Goal: Task Accomplishment & Management: Manage account settings

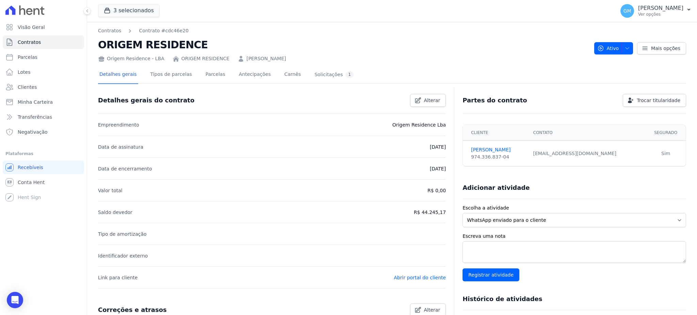
click at [45, 84] on link "Clientes" at bounding box center [43, 87] width 81 height 14
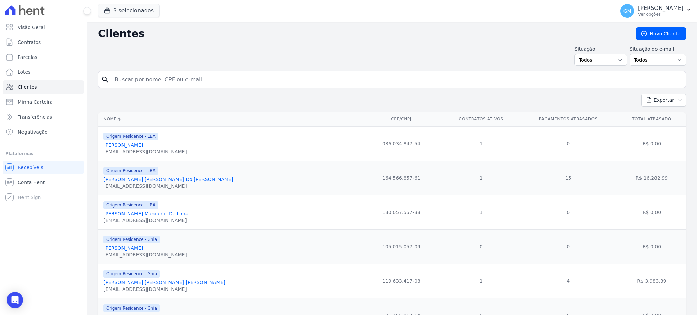
drag, startPoint x: 160, startPoint y: 89, endPoint x: 172, endPoint y: 80, distance: 14.7
click at [172, 80] on input "search" at bounding box center [397, 80] width 573 height 14
paste input "Lucas de Oliveira Salles Alves"
type input "Lucas de Oliveira Salles Alves"
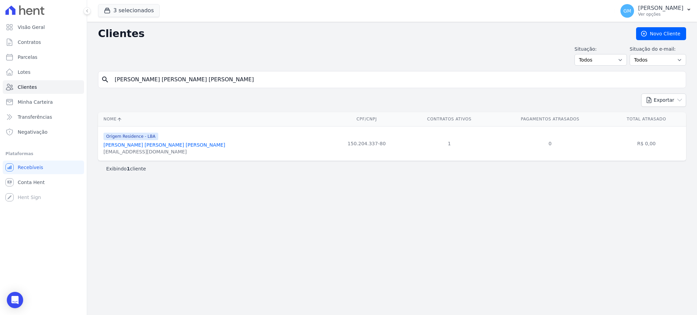
click at [155, 144] on link "Lucas De Oliveira Salles Alves" at bounding box center [164, 144] width 122 height 5
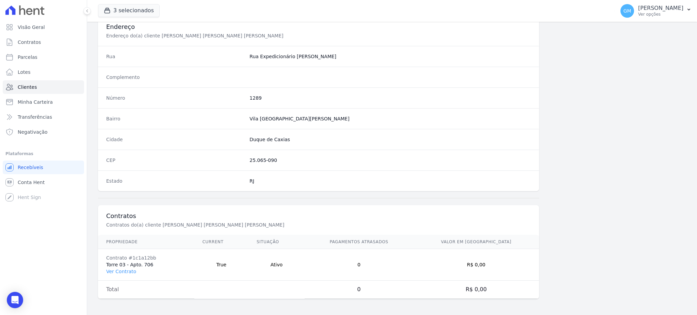
scroll to position [322, 0]
click at [125, 273] on link "Ver Contrato" at bounding box center [121, 271] width 30 height 5
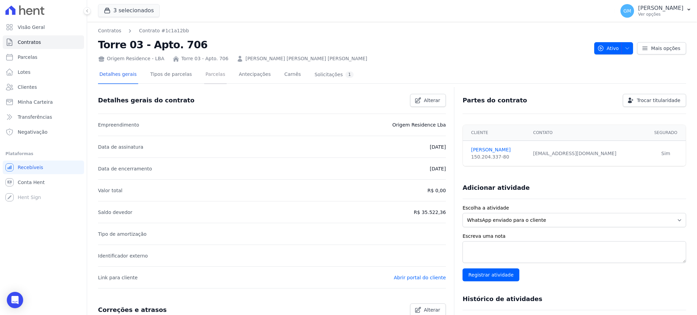
click at [204, 68] on link "Parcelas" at bounding box center [215, 75] width 22 height 18
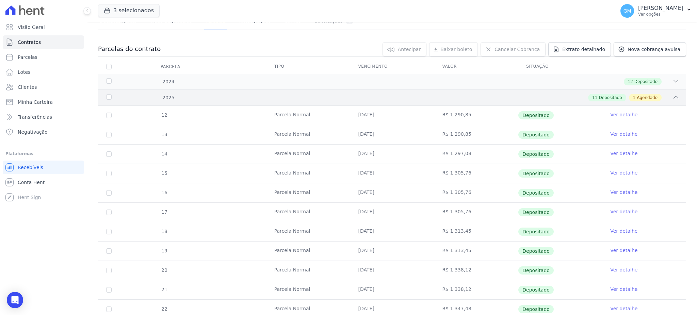
scroll to position [136, 0]
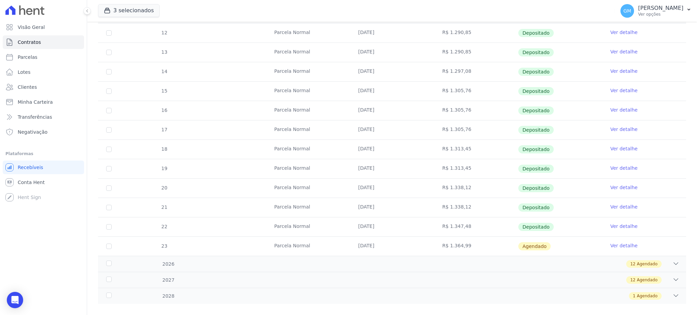
drag, startPoint x: 349, startPoint y: 225, endPoint x: 587, endPoint y: 222, distance: 238.3
click at [565, 220] on tr "22 Parcela Normal 10/11/2025 R$ 1.347,48 Depositado Ver detalhe" at bounding box center [392, 226] width 588 height 19
click at [613, 225] on link "Ver detalhe" at bounding box center [623, 226] width 27 height 7
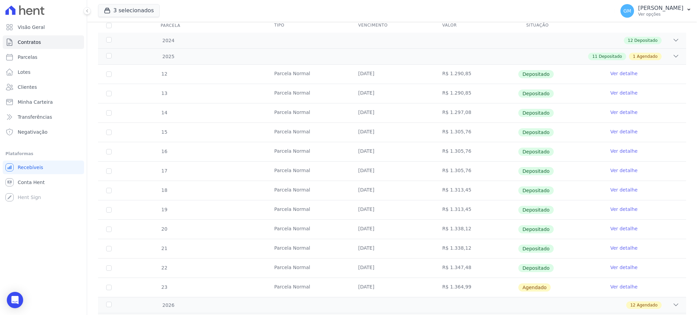
scroll to position [145, 0]
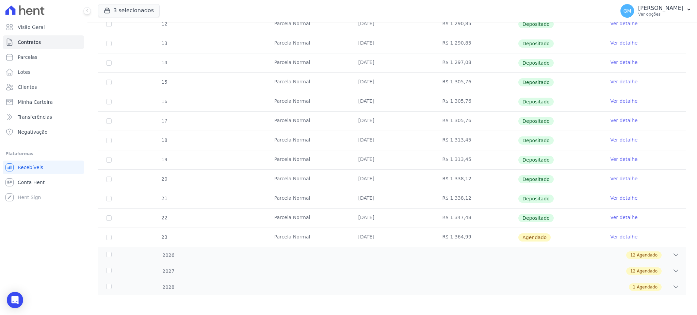
drag, startPoint x: 444, startPoint y: 218, endPoint x: 456, endPoint y: 218, distance: 11.9
click at [457, 218] on td "R$ 1.347,48" at bounding box center [476, 218] width 84 height 19
click at [450, 220] on td "R$ 1.347,48" at bounding box center [476, 218] width 84 height 19
drag, startPoint x: 445, startPoint y: 217, endPoint x: 466, endPoint y: 218, distance: 20.8
click at [466, 218] on td "R$ 1.347,48" at bounding box center [476, 218] width 84 height 19
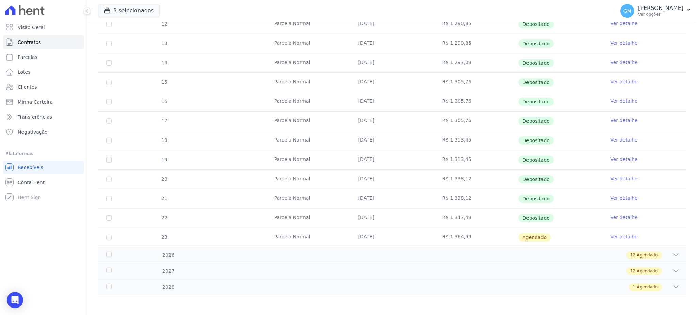
copy td "1.347,48"
click at [610, 237] on link "Ver detalhe" at bounding box center [623, 237] width 27 height 7
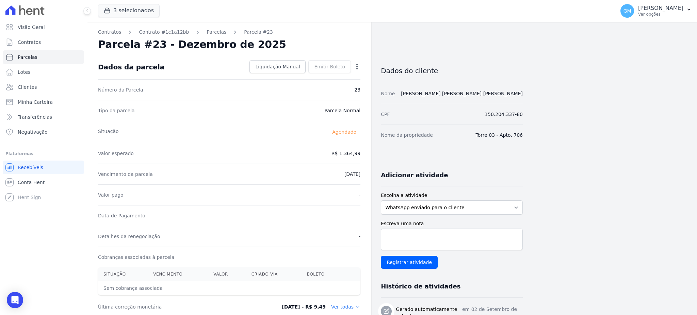
click at [358, 63] on icon "button" at bounding box center [357, 66] width 7 height 7
click at [332, 71] on link "Alterar" at bounding box center [328, 76] width 60 height 12
drag, startPoint x: 332, startPoint y: 153, endPoint x: 371, endPoint y: 154, distance: 39.2
paste input ".34748"
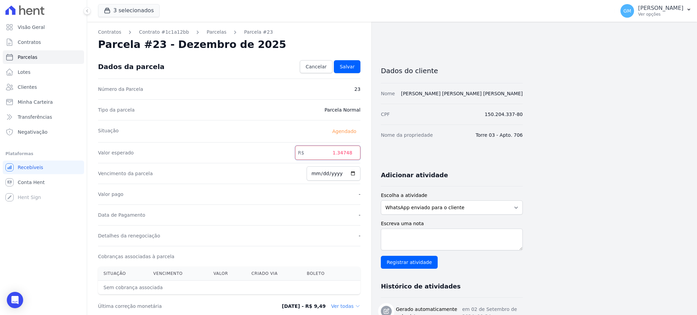
click at [340, 154] on input "1.34748" at bounding box center [327, 153] width 65 height 14
click at [346, 154] on input "134748" at bounding box center [327, 153] width 65 height 14
type input "1347.48"
click at [345, 69] on span "Salvar" at bounding box center [347, 66] width 15 height 7
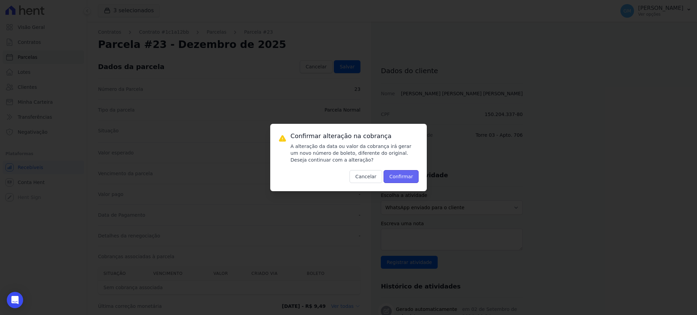
click at [402, 173] on button "Confirmar" at bounding box center [401, 176] width 35 height 13
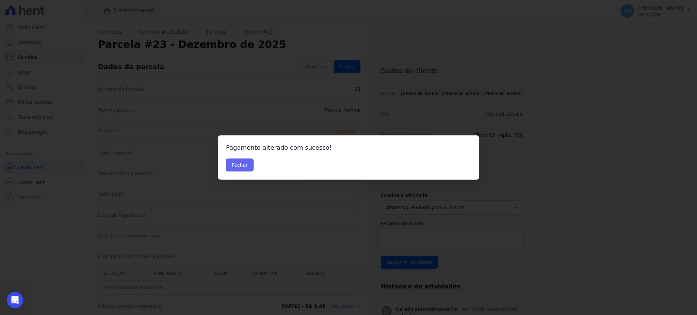
click at [246, 163] on button "Fechar" at bounding box center [240, 165] width 28 height 13
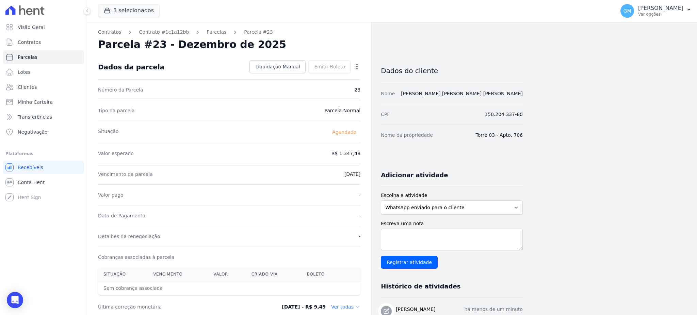
click at [358, 63] on icon "button" at bounding box center [357, 66] width 7 height 7
click at [331, 85] on link "Antecipar" at bounding box center [328, 88] width 60 height 12
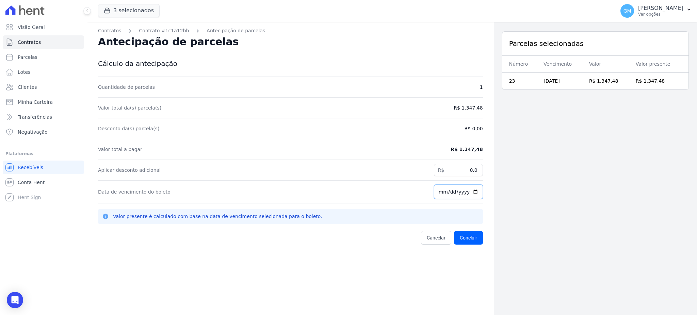
click at [470, 191] on input "[DATE]" at bounding box center [458, 192] width 49 height 14
type input "2025-09-12"
click at [467, 234] on button "Concluir" at bounding box center [468, 238] width 29 height 14
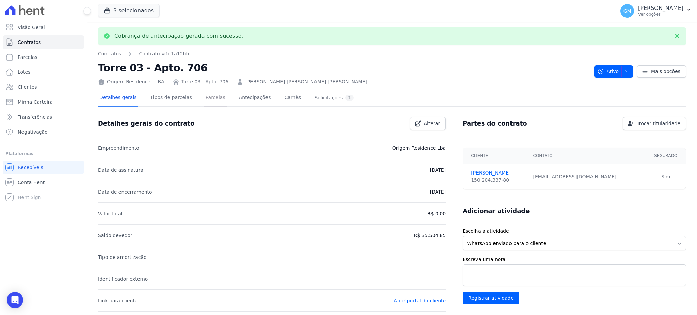
click at [214, 95] on link "Parcelas" at bounding box center [215, 98] width 22 height 18
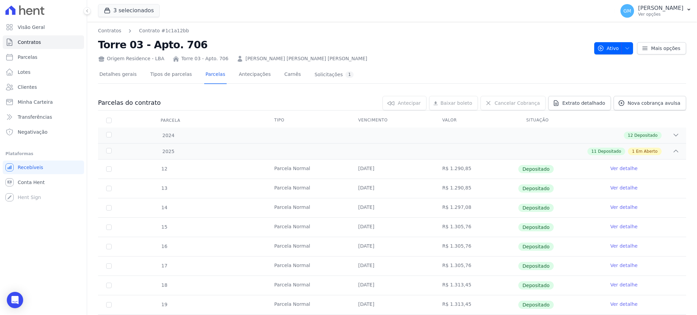
scroll to position [136, 0]
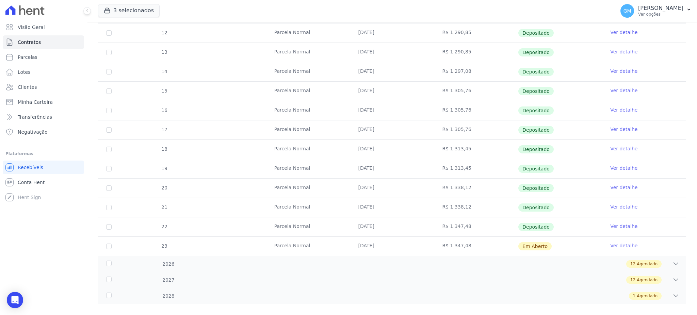
click at [622, 248] on link "Ver detalhe" at bounding box center [623, 245] width 27 height 7
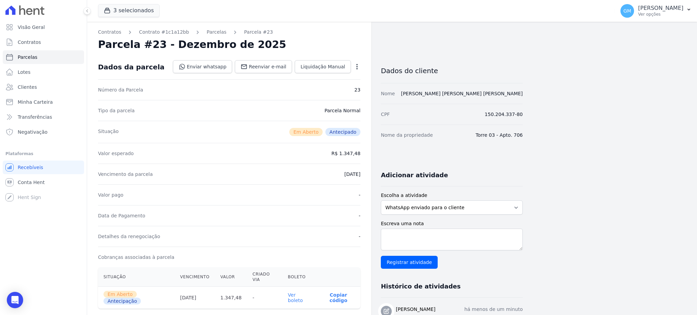
scroll to position [91, 0]
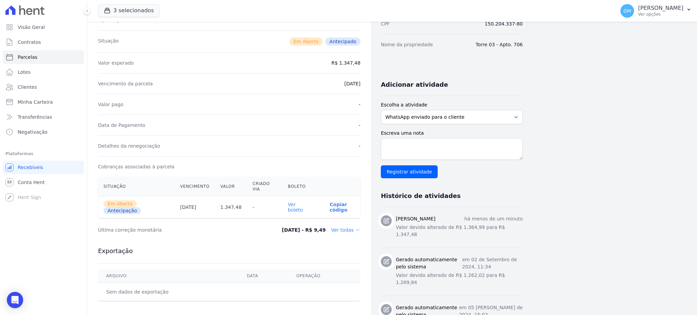
click at [303, 202] on link "Ver boleto" at bounding box center [295, 207] width 15 height 11
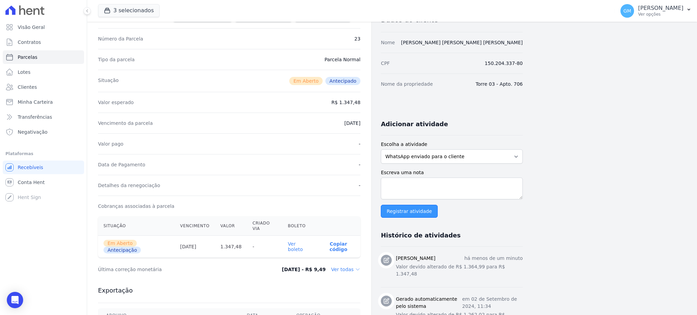
scroll to position [0, 0]
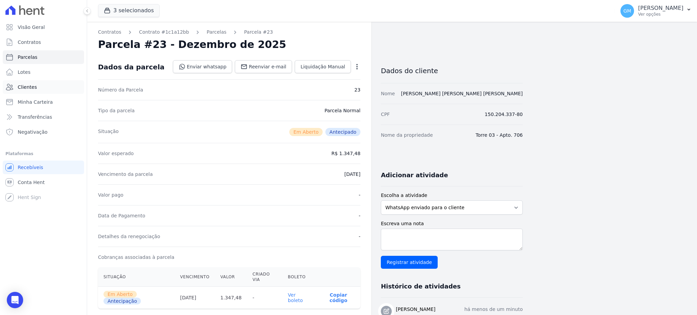
click at [29, 85] on span "Clientes" at bounding box center [27, 87] width 19 height 7
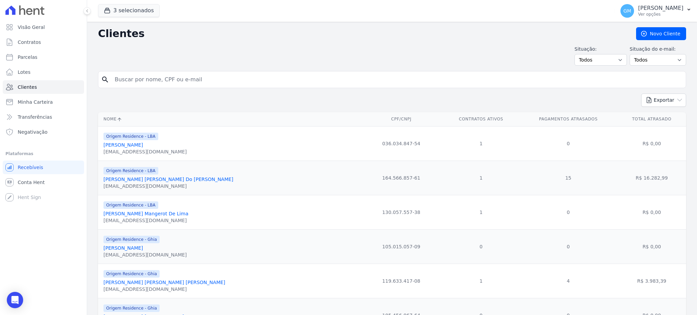
click at [134, 77] on input "search" at bounding box center [397, 80] width 573 height 14
type input "Marcelo Gonçalves"
drag, startPoint x: 172, startPoint y: 78, endPoint x: 114, endPoint y: 78, distance: 57.9
click at [114, 78] on input "Marcelo Gonçalves" at bounding box center [397, 80] width 573 height 14
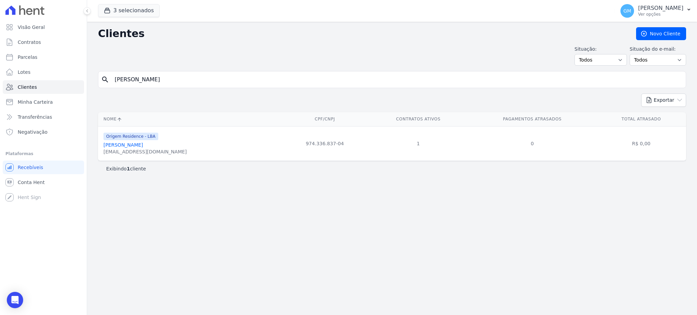
click at [116, 145] on link "Marcelo Gonçalves" at bounding box center [122, 144] width 39 height 5
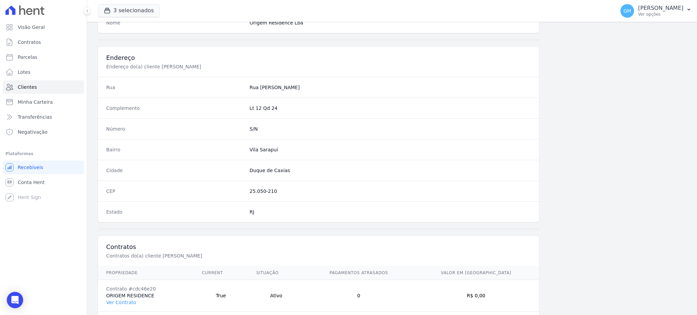
scroll to position [322, 0]
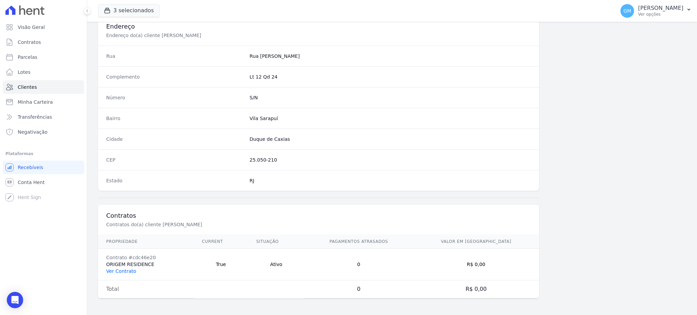
click at [114, 269] on link "Ver Contrato" at bounding box center [121, 271] width 30 height 5
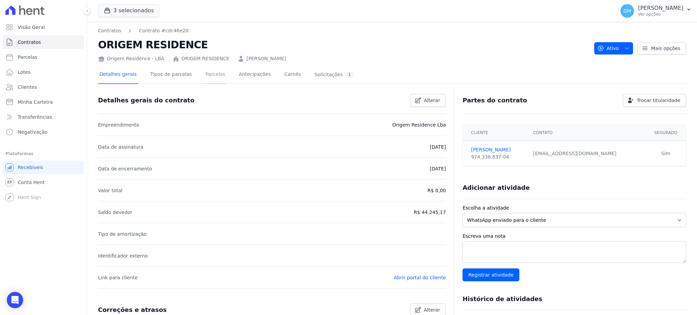
click at [207, 76] on link "Parcelas" at bounding box center [215, 75] width 22 height 18
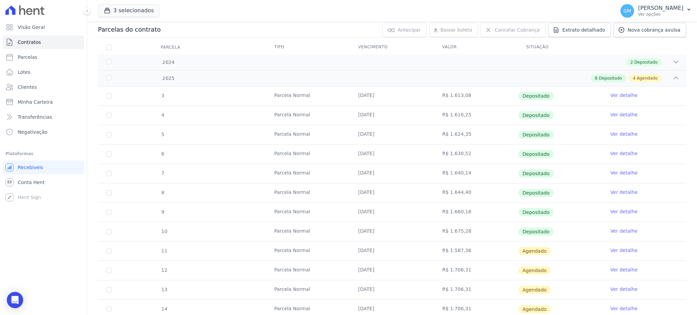
scroll to position [129, 0]
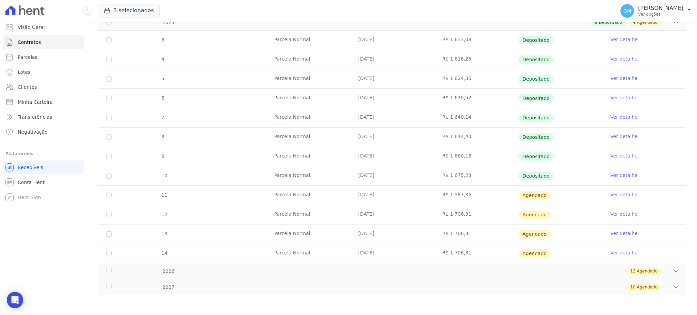
click at [620, 174] on link "Ver detalhe" at bounding box center [623, 175] width 27 height 7
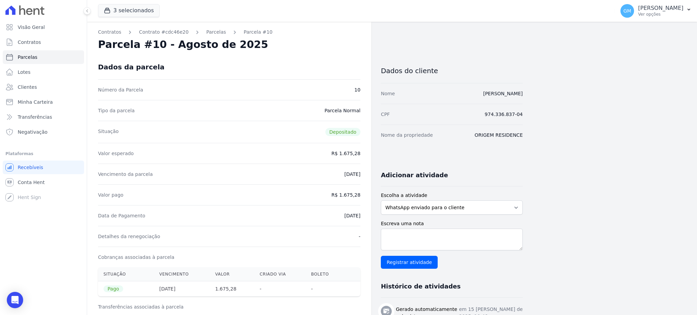
drag, startPoint x: 296, startPoint y: 49, endPoint x: 172, endPoint y: 14, distance: 128.7
click at [296, 48] on div "Parcela #10 - Agosto de 2025" at bounding box center [229, 44] width 262 height 12
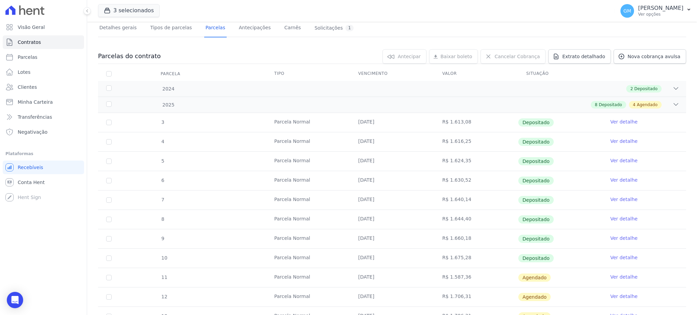
scroll to position [129, 0]
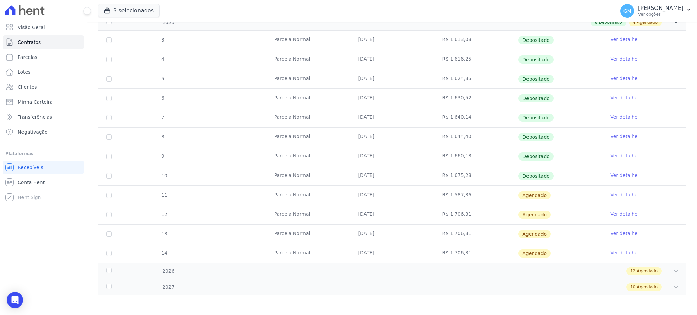
click at [610, 193] on link "Ver detalhe" at bounding box center [623, 194] width 27 height 7
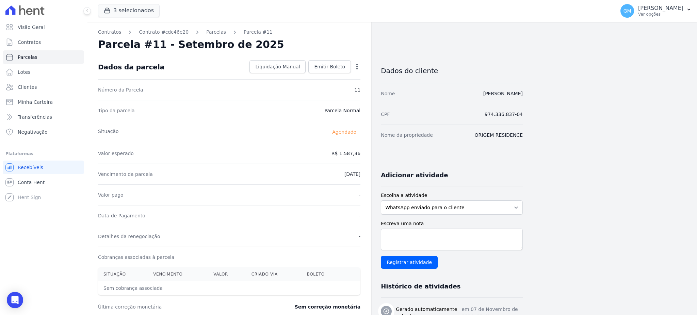
click at [358, 64] on icon "button" at bounding box center [357, 66] width 7 height 7
click at [322, 78] on link "Alterar" at bounding box center [328, 76] width 60 height 12
drag, startPoint x: 325, startPoint y: 151, endPoint x: 376, endPoint y: 150, distance: 51.1
click at [376, 150] on div "Contratos Contrato #cdc46e20 Parcelas Parcela #11 Parcela #11 - Setembro de 202…" at bounding box center [305, 240] width 436 height 437
paste input ".68700"
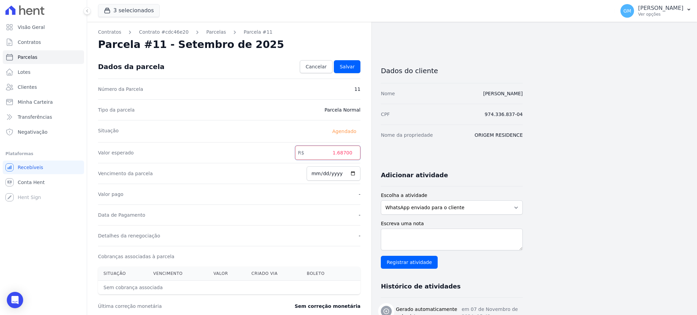
click at [339, 150] on input "1.68700" at bounding box center [327, 153] width 65 height 14
click at [347, 153] on input "168700" at bounding box center [327, 153] width 65 height 14
type input "1687.00"
click at [352, 64] on span "Salvar" at bounding box center [347, 66] width 15 height 7
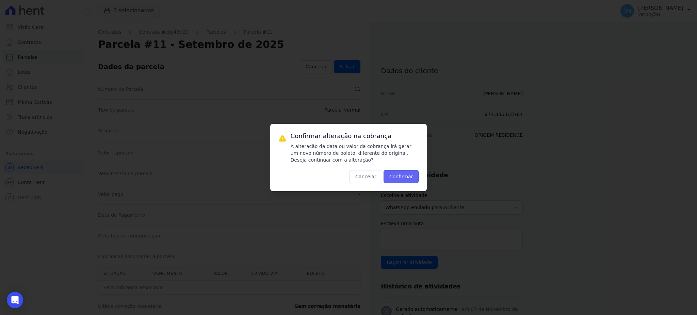
click at [412, 178] on button "Confirmar" at bounding box center [401, 176] width 35 height 13
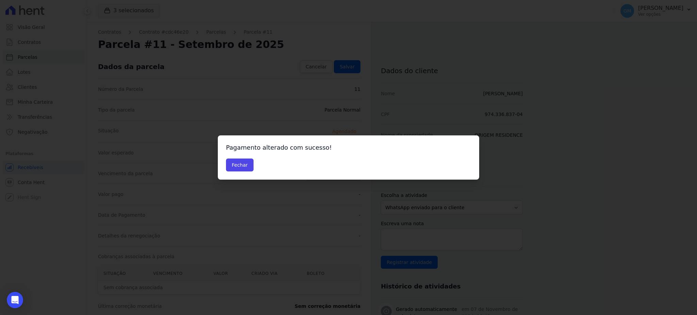
click at [225, 161] on div "Pagamento alterado com sucesso! Fechar" at bounding box center [348, 157] width 261 height 44
click at [240, 165] on button "Fechar" at bounding box center [240, 165] width 28 height 13
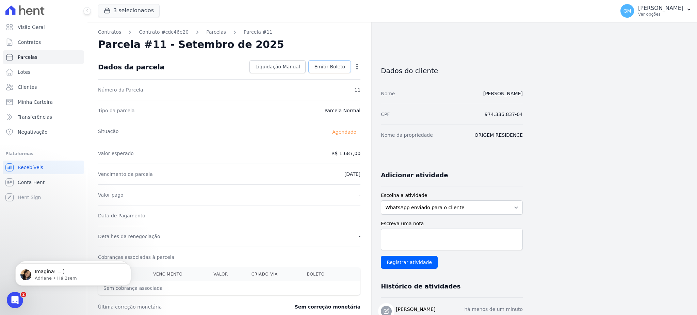
click at [326, 64] on span "Emitir Boleto" at bounding box center [329, 66] width 31 height 7
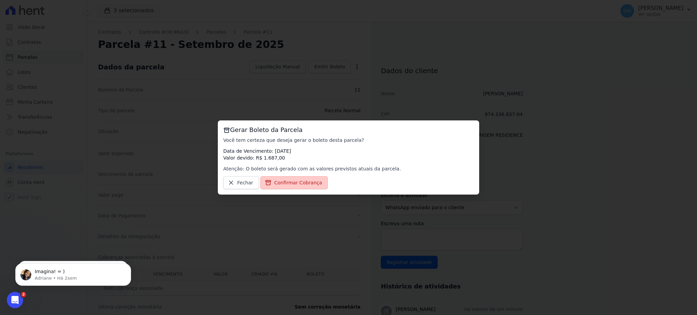
click at [289, 180] on span "Confirmar Cobrança" at bounding box center [298, 182] width 48 height 7
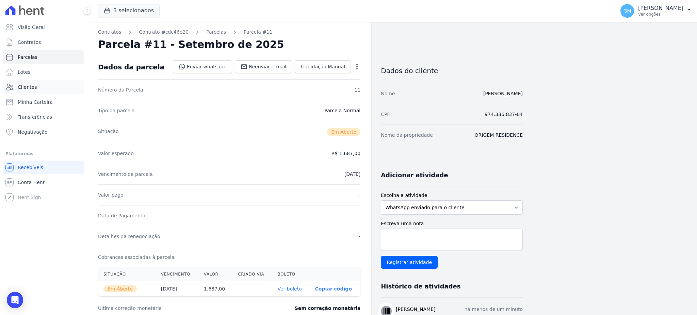
click at [42, 84] on link "Clientes" at bounding box center [43, 87] width 81 height 14
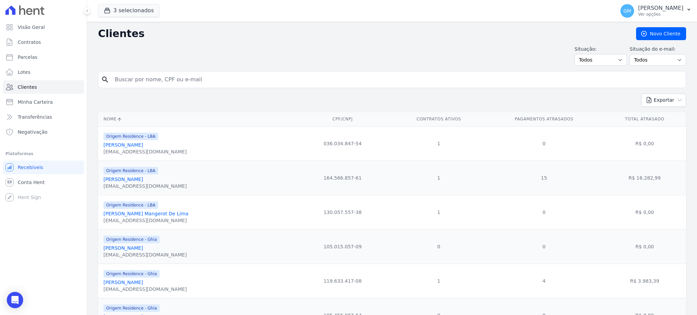
click at [140, 77] on input "search" at bounding box center [397, 80] width 573 height 14
type input "Joao Paulo Meirelles"
drag, startPoint x: 185, startPoint y: 81, endPoint x: 114, endPoint y: 76, distance: 71.0
click at [114, 76] on input "Joao Paulo Meirelles" at bounding box center [397, 80] width 573 height 14
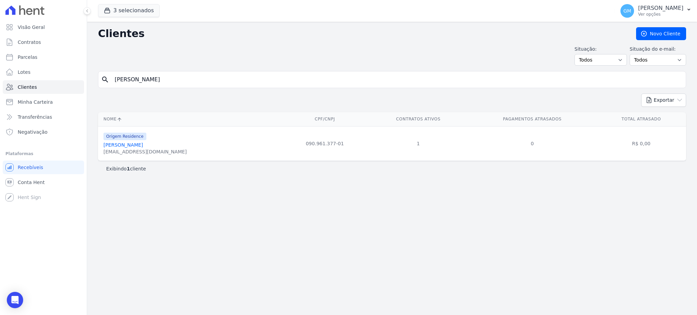
click at [129, 144] on link "João Paulo Meirelles" at bounding box center [122, 144] width 39 height 5
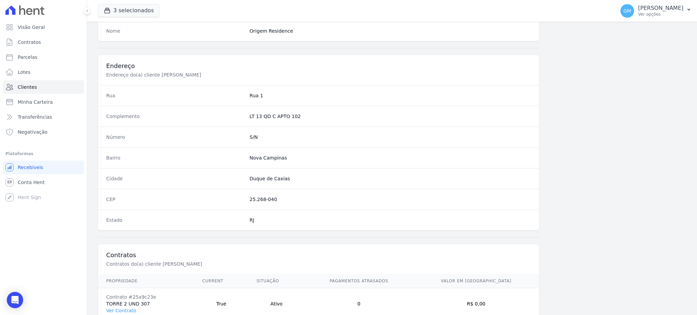
scroll to position [322, 0]
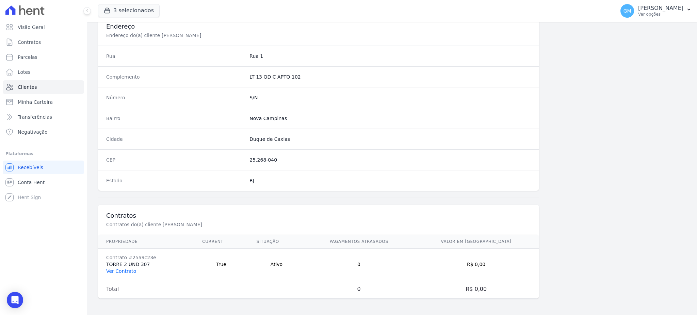
click at [127, 269] on link "Ver Contrato" at bounding box center [121, 271] width 30 height 5
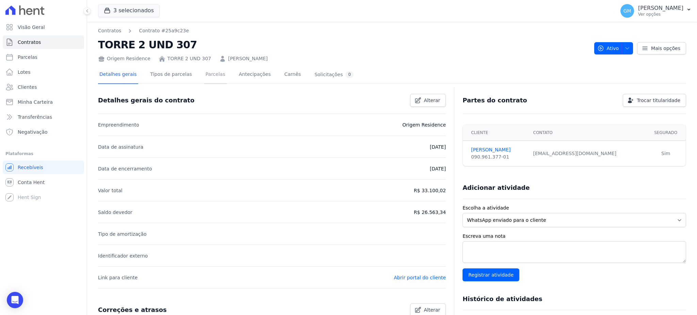
click at [207, 78] on link "Parcelas" at bounding box center [215, 75] width 22 height 18
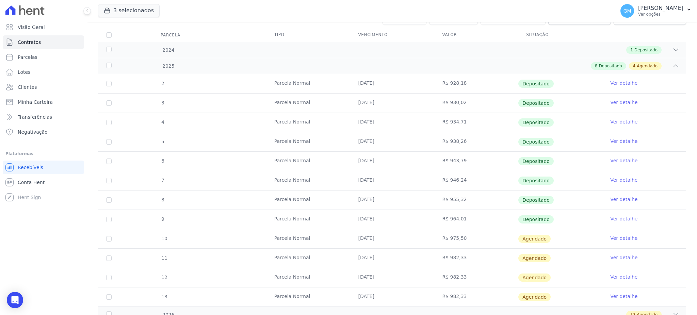
scroll to position [91, 0]
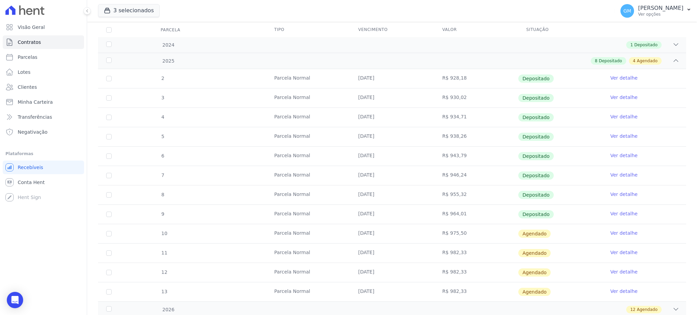
drag, startPoint x: 393, startPoint y: 214, endPoint x: 438, endPoint y: 214, distance: 45.3
click at [400, 214] on td "15/08/2025" at bounding box center [392, 214] width 84 height 19
click at [617, 213] on link "Ver detalhe" at bounding box center [623, 213] width 27 height 7
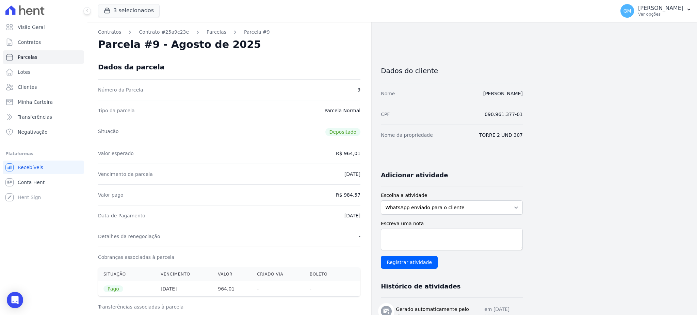
drag, startPoint x: 337, startPoint y: 61, endPoint x: 333, endPoint y: 60, distance: 4.7
click at [337, 61] on div "Dados da parcela" at bounding box center [229, 67] width 262 height 25
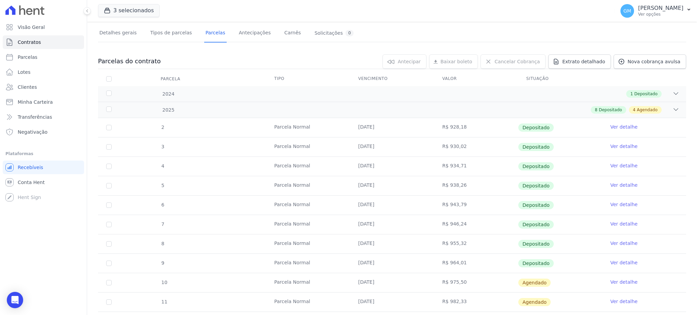
scroll to position [91, 0]
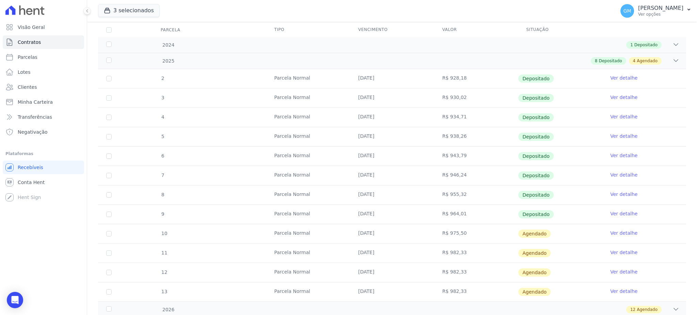
click at [619, 233] on link "Ver detalhe" at bounding box center [623, 233] width 27 height 7
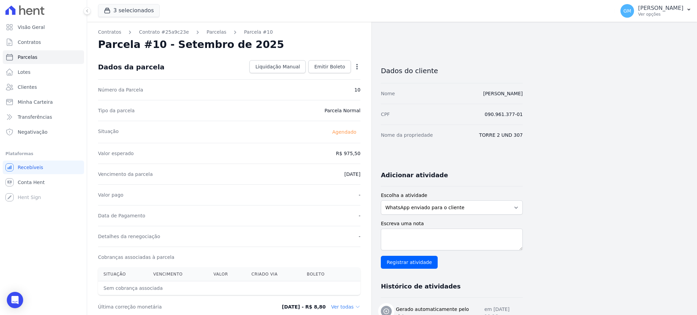
click at [354, 64] on icon "button" at bounding box center [357, 66] width 7 height 7
click at [315, 74] on link "Alterar" at bounding box center [328, 76] width 60 height 12
drag, startPoint x: 333, startPoint y: 155, endPoint x: 374, endPoint y: 154, distance: 40.9
click at [374, 154] on div "Contratos Contrato #25a9c23e Parcelas Parcela #10 Parcela #10 - Setembro de 202…" at bounding box center [305, 240] width 436 height 437
paste input "0.7"
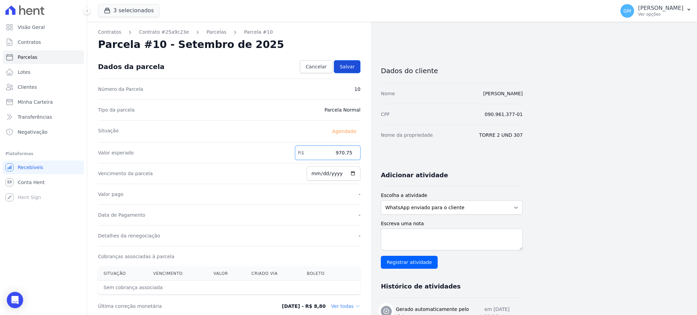
type input "970.75"
click at [347, 63] on span "Salvar" at bounding box center [347, 66] width 15 height 7
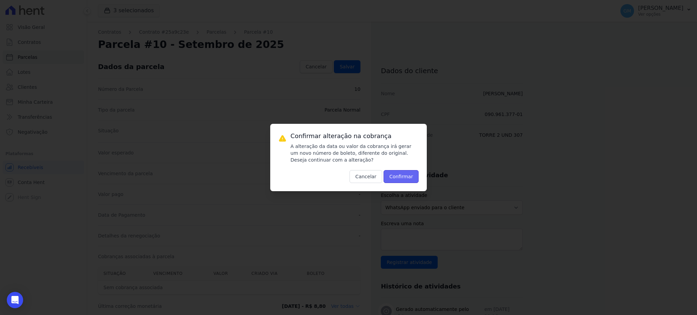
click at [402, 182] on button "Confirmar" at bounding box center [401, 176] width 35 height 13
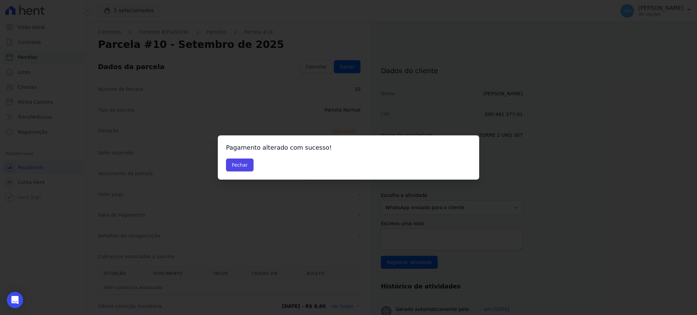
click at [255, 166] on div "Fechar" at bounding box center [348, 165] width 245 height 13
click at [246, 165] on button "Fechar" at bounding box center [240, 165] width 28 height 13
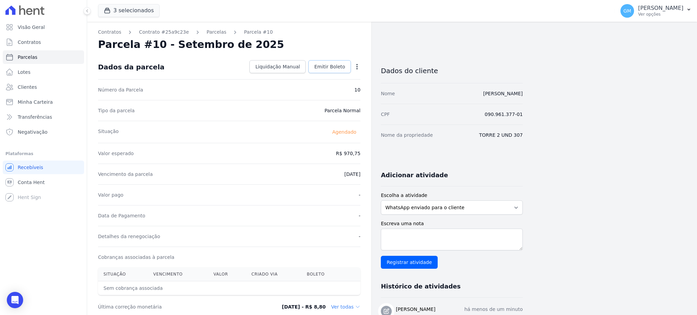
click at [334, 65] on span "Emitir Boleto" at bounding box center [329, 66] width 31 height 7
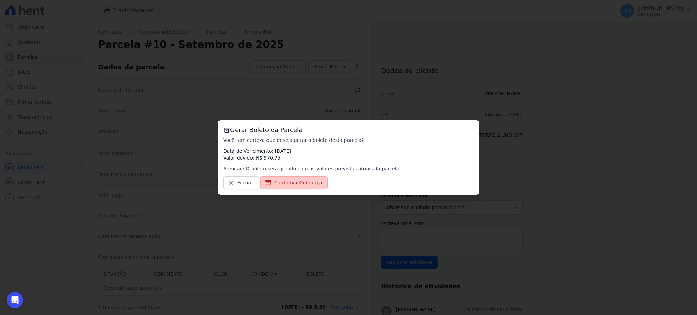
click at [302, 180] on span "Confirmar Cobrança" at bounding box center [298, 182] width 48 height 7
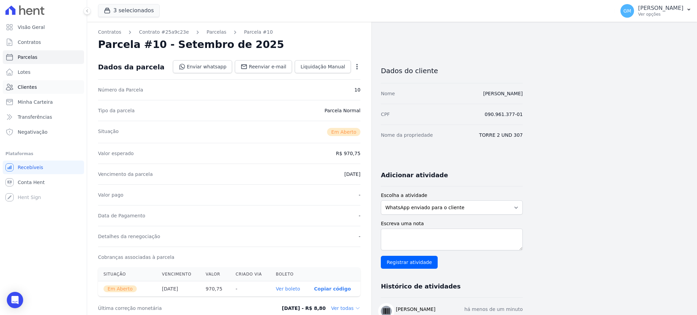
click at [35, 86] on link "Clientes" at bounding box center [43, 87] width 81 height 14
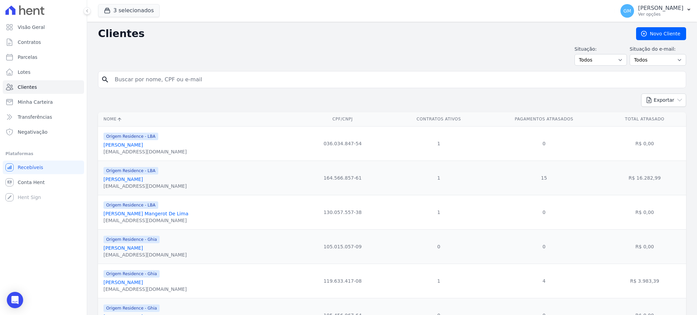
click at [178, 82] on input "search" at bounding box center [397, 80] width 573 height 14
type input "Everton Dantas Chagas"
drag, startPoint x: 211, startPoint y: 76, endPoint x: 89, endPoint y: 72, distance: 122.3
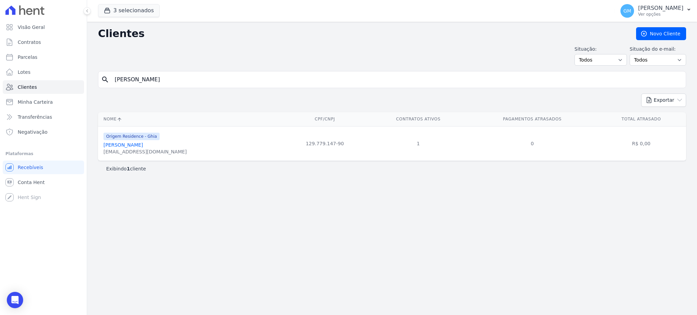
click at [142, 145] on link "Everton Dantas Chagas" at bounding box center [122, 144] width 39 height 5
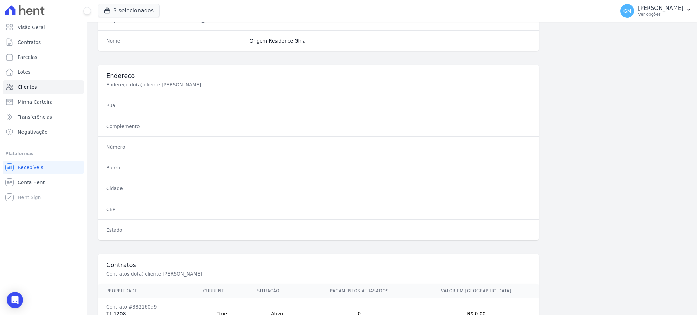
scroll to position [322, 0]
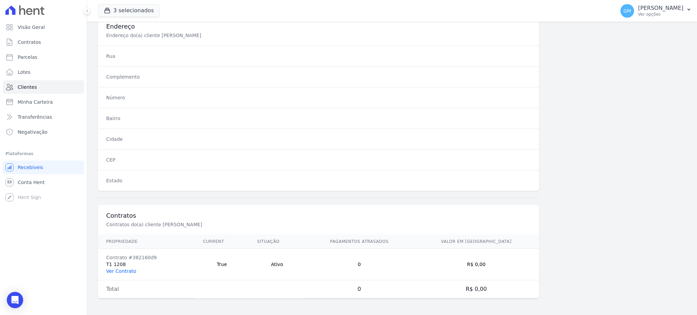
click at [113, 271] on link "Ver Contrato" at bounding box center [121, 271] width 30 height 5
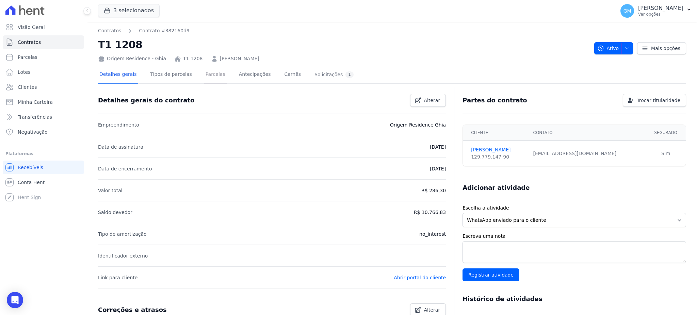
click at [209, 70] on link "Parcelas" at bounding box center [215, 75] width 22 height 18
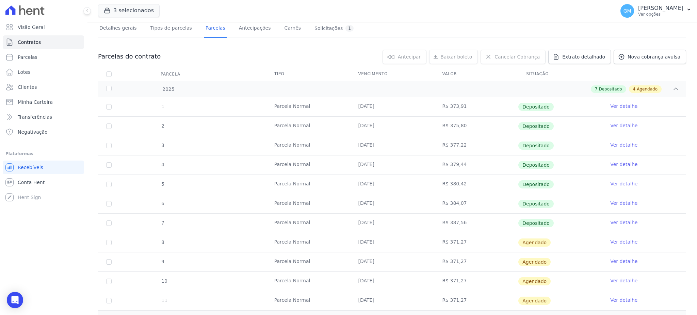
scroll to position [91, 0]
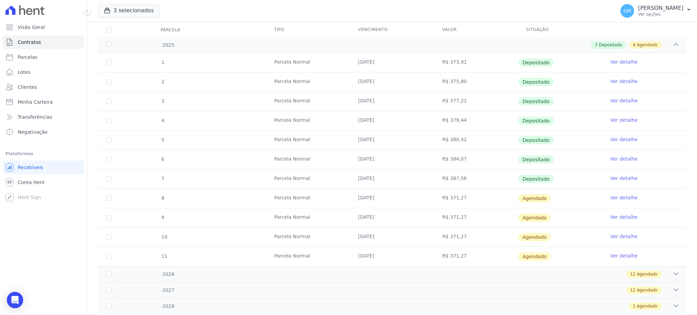
click at [623, 177] on link "Ver detalhe" at bounding box center [623, 178] width 27 height 7
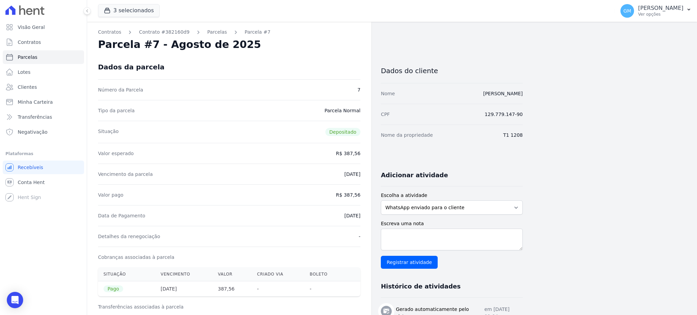
click at [358, 66] on div "Dados da parcela" at bounding box center [229, 67] width 262 height 25
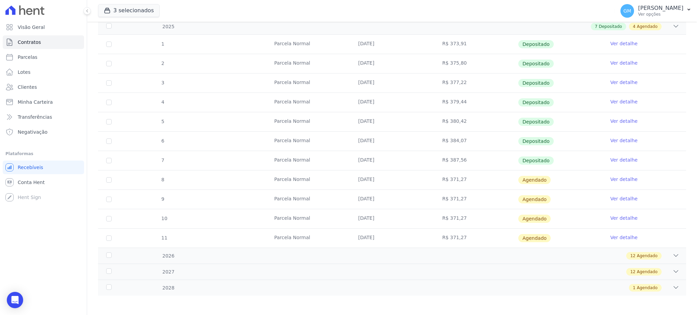
scroll to position [110, 0]
click at [611, 177] on link "Ver detalhe" at bounding box center [623, 178] width 27 height 7
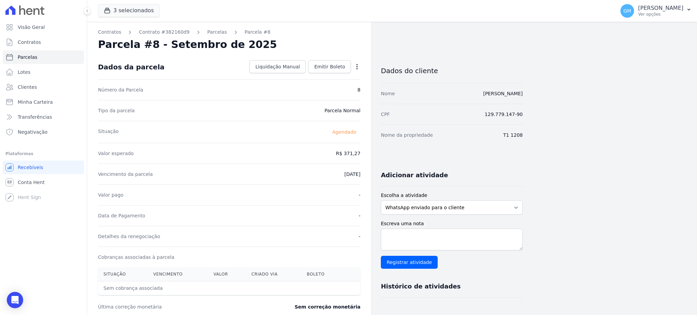
click at [358, 63] on icon "button" at bounding box center [357, 66] width 7 height 7
click at [330, 74] on link "Alterar" at bounding box center [328, 76] width 60 height 12
drag, startPoint x: 328, startPoint y: 158, endPoint x: 365, endPoint y: 156, distance: 36.5
click at [365, 156] on div "Contratos Contrato #382160d9 Parcelas Parcela #8 Parcela #8 - Setembro de 2025 …" at bounding box center [229, 240] width 284 height 437
paste input "90"
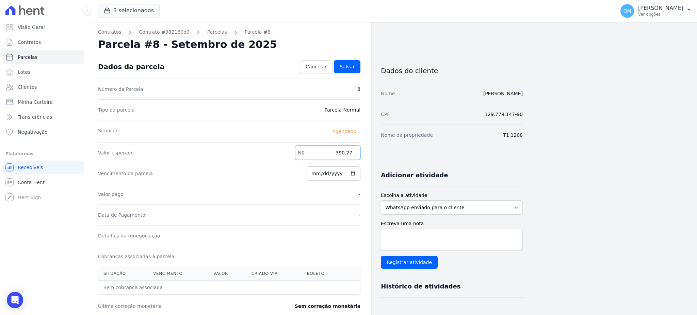
type input "390.27"
click at [365, 156] on div "Contratos Contrato #382160d9 Parcelas Parcela #8 Parcela #8 - Setembro de 2025 …" at bounding box center [229, 240] width 284 height 437
click at [356, 62] on link "Salvar" at bounding box center [347, 66] width 27 height 13
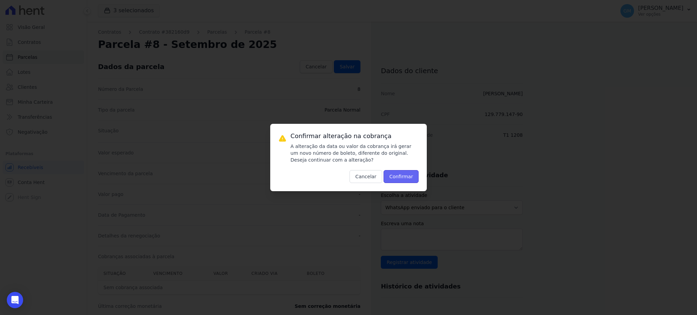
click at [404, 175] on button "Confirmar" at bounding box center [401, 176] width 35 height 13
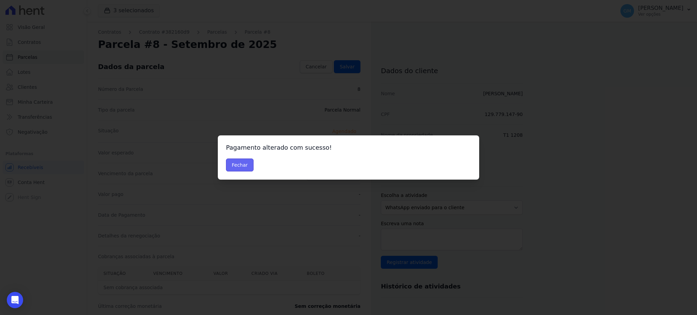
click at [242, 165] on button "Fechar" at bounding box center [240, 165] width 28 height 13
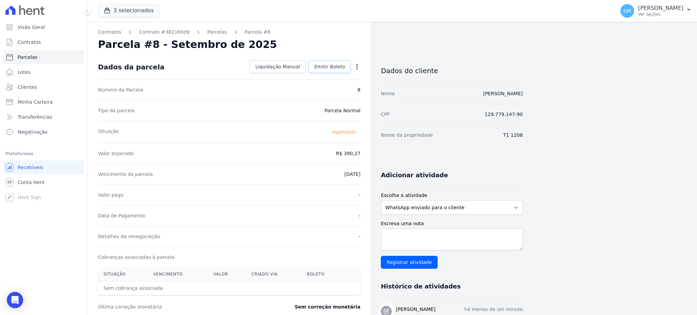
click at [328, 61] on link "Emitir Boleto" at bounding box center [329, 66] width 43 height 13
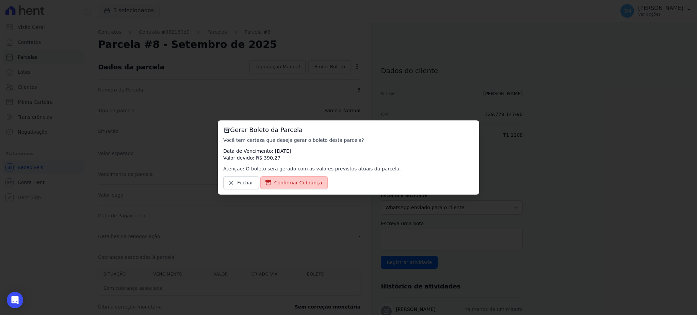
click at [283, 189] on link "Confirmar Cobrança" at bounding box center [294, 182] width 68 height 13
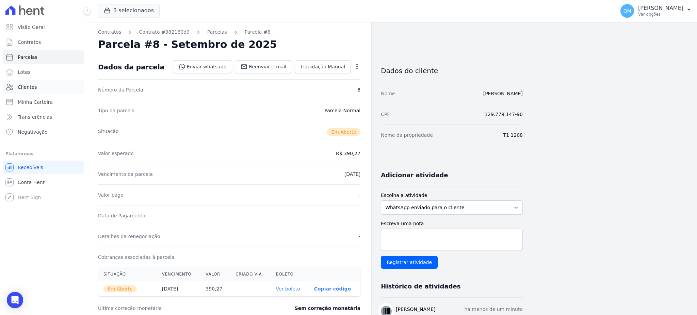
click at [34, 91] on link "Clientes" at bounding box center [43, 87] width 81 height 14
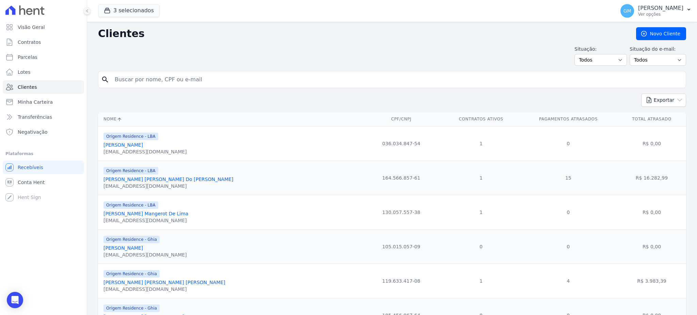
click at [142, 82] on input "search" at bounding box center [397, 80] width 573 height 14
type input "[PERSON_NAME]"
drag, startPoint x: 189, startPoint y: 81, endPoint x: 111, endPoint y: 81, distance: 77.3
click at [111, 81] on input "[PERSON_NAME]" at bounding box center [397, 80] width 573 height 14
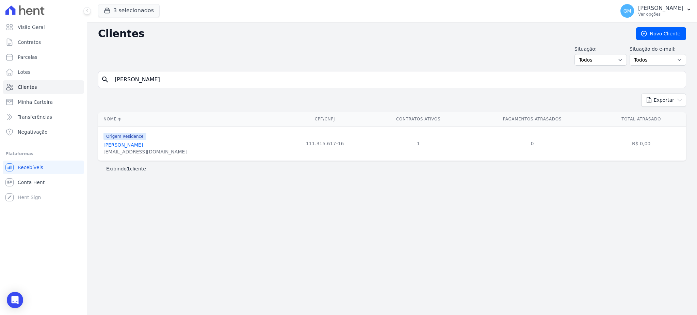
click at [183, 85] on input "[PERSON_NAME]" at bounding box center [397, 80] width 573 height 14
click at [143, 143] on link "[PERSON_NAME]" at bounding box center [122, 144] width 39 height 5
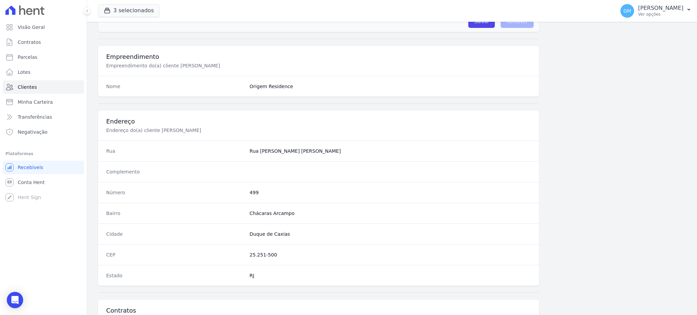
scroll to position [353, 0]
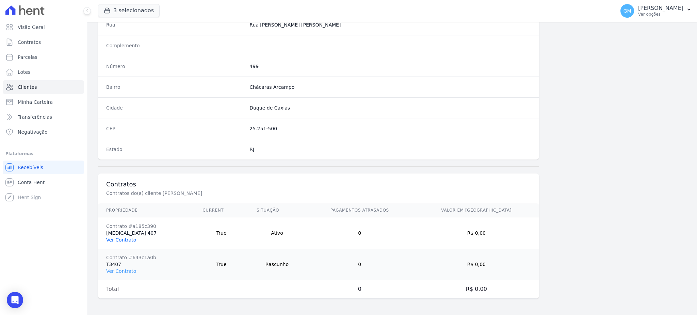
click at [122, 240] on link "Ver Contrato" at bounding box center [121, 239] width 30 height 5
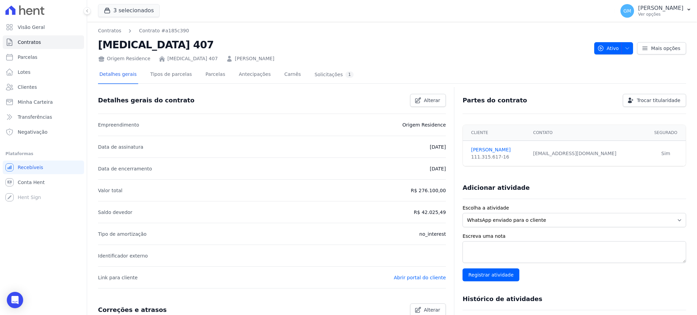
click at [206, 86] on div at bounding box center [392, 86] width 588 height 6
click at [204, 77] on link "Parcelas" at bounding box center [215, 75] width 22 height 18
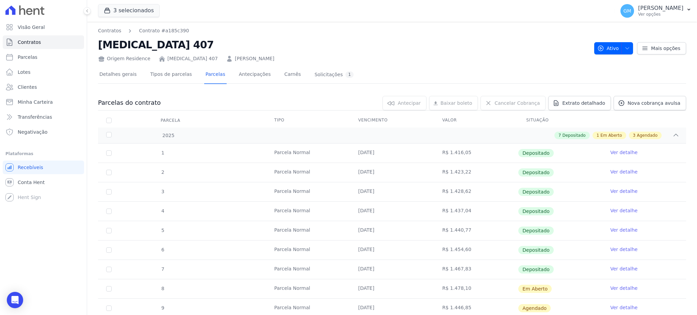
scroll to position [91, 0]
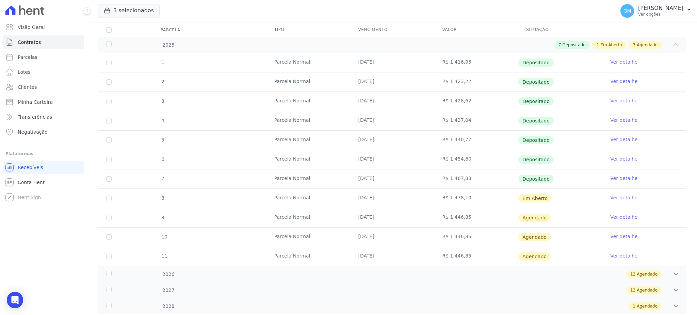
drag, startPoint x: 369, startPoint y: 200, endPoint x: 589, endPoint y: 201, distance: 219.6
click at [589, 201] on tr "8 [GEOGRAPHIC_DATA] [DATE] R$ 1.478,10 Em [GEOGRAPHIC_DATA] Ver detalhe" at bounding box center [392, 198] width 588 height 19
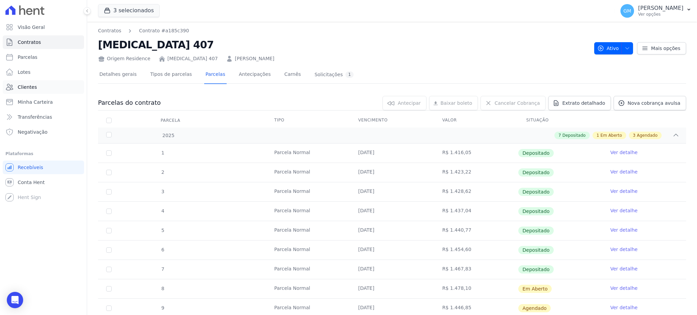
click at [41, 89] on link "Clientes" at bounding box center [43, 87] width 81 height 14
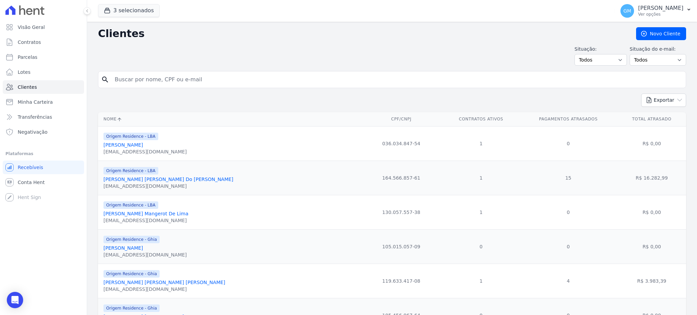
click at [154, 77] on input "search" at bounding box center [397, 80] width 573 height 14
drag, startPoint x: 154, startPoint y: 77, endPoint x: 95, endPoint y: 80, distance: 59.3
drag, startPoint x: 117, startPoint y: 82, endPoint x: 107, endPoint y: 81, distance: 9.9
click at [107, 81] on div "search ]" at bounding box center [392, 79] width 588 height 17
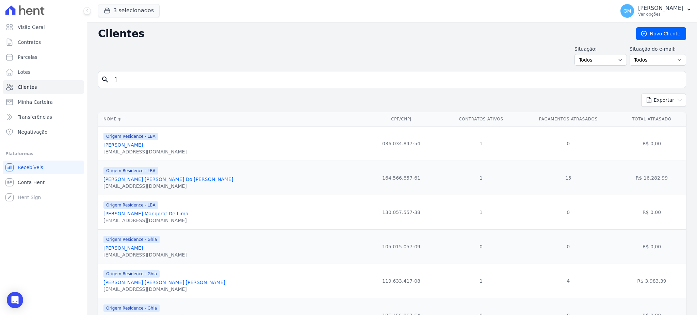
paste input "[PERSON_NAME]"
type input "[PERSON_NAME]"
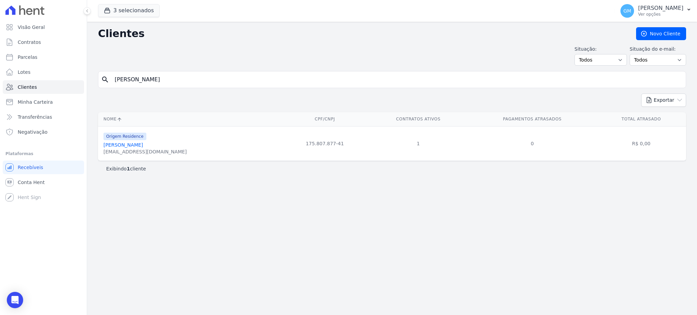
click at [140, 146] on link "[PERSON_NAME]" at bounding box center [122, 144] width 39 height 5
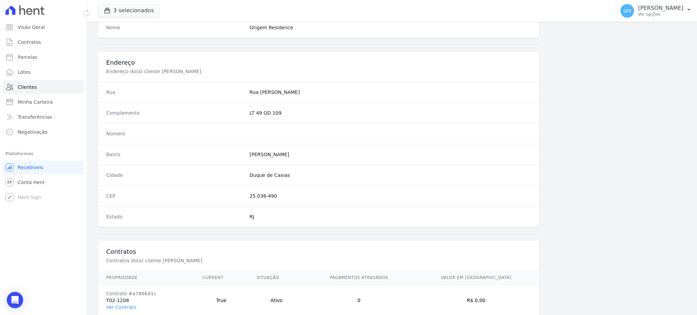
scroll to position [322, 0]
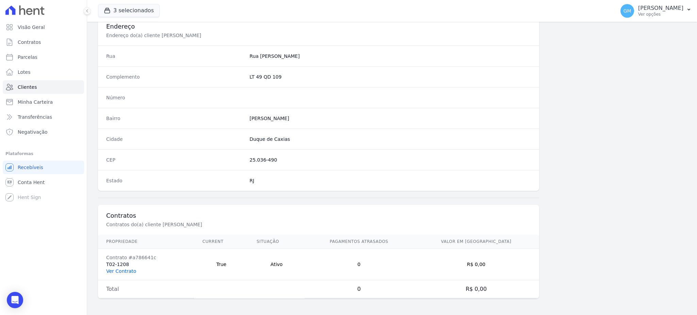
click at [116, 271] on link "Ver Contrato" at bounding box center [121, 271] width 30 height 5
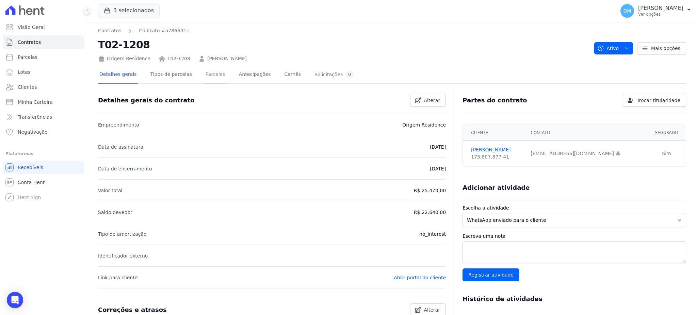
click at [205, 76] on link "Parcelas" at bounding box center [215, 75] width 22 height 18
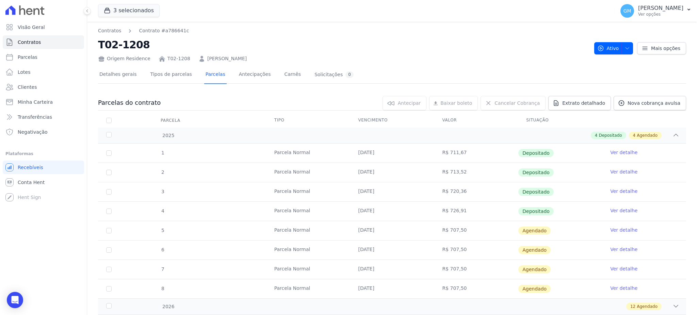
drag, startPoint x: 350, startPoint y: 209, endPoint x: 414, endPoint y: 214, distance: 64.9
click at [414, 214] on td "[DATE]" at bounding box center [392, 211] width 84 height 19
click at [622, 211] on link "Ver detalhe" at bounding box center [623, 210] width 27 height 7
click at [612, 209] on link "Ver detalhe" at bounding box center [623, 210] width 27 height 7
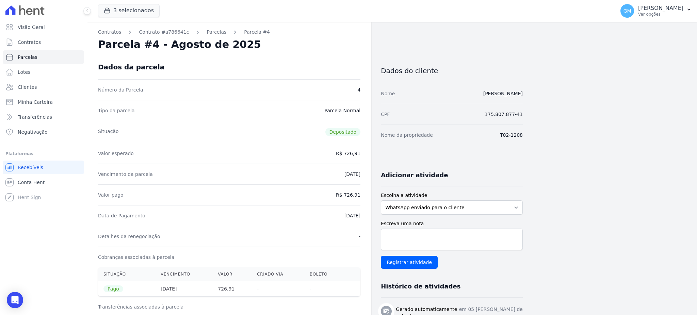
click at [351, 55] on div "Dados da parcela" at bounding box center [229, 67] width 262 height 25
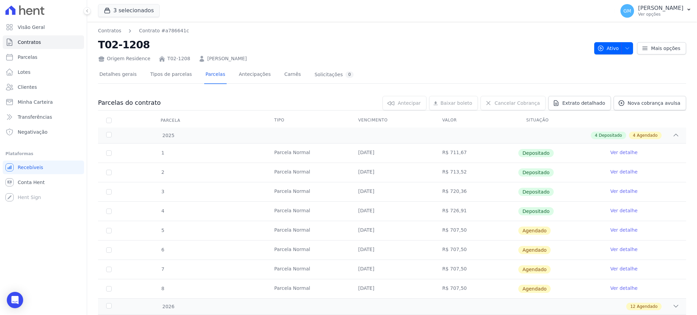
click at [622, 231] on link "Ver detalhe" at bounding box center [623, 230] width 27 height 7
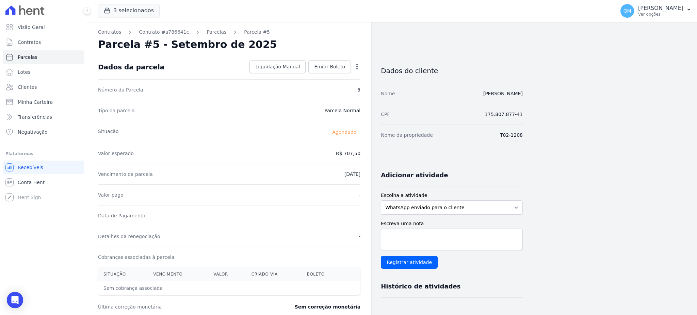
click at [357, 66] on icon "button" at bounding box center [356, 66] width 1 height 5
click at [315, 74] on link "Alterar" at bounding box center [328, 76] width 60 height 12
click at [361, 149] on div "Contratos Contrato #a786641c [GEOGRAPHIC_DATA] Parcela #5 [GEOGRAPHIC_DATA] #5 …" at bounding box center [229, 240] width 284 height 437
click at [341, 153] on input "707.5" at bounding box center [327, 153] width 65 height 14
drag, startPoint x: 339, startPoint y: 153, endPoint x: 360, endPoint y: 153, distance: 21.1
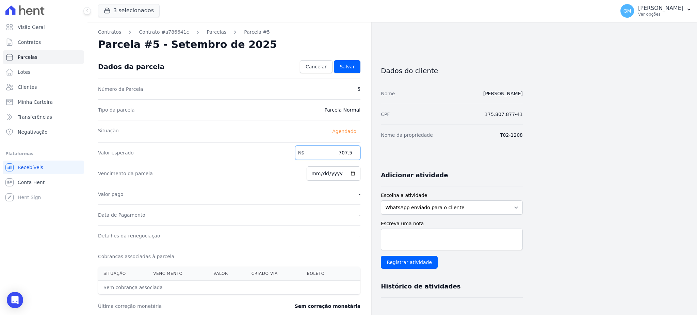
click at [360, 153] on input "707.5" at bounding box center [327, 153] width 65 height 14
paste input "31.99"
type input "731.99"
click at [351, 65] on span "Salvar" at bounding box center [347, 66] width 15 height 7
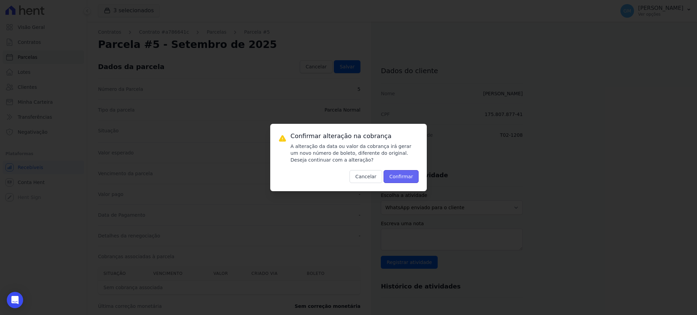
click at [410, 173] on button "Confirmar" at bounding box center [401, 176] width 35 height 13
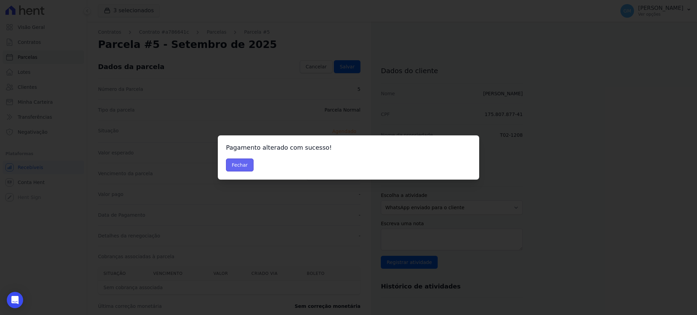
click at [241, 170] on button "Fechar" at bounding box center [240, 165] width 28 height 13
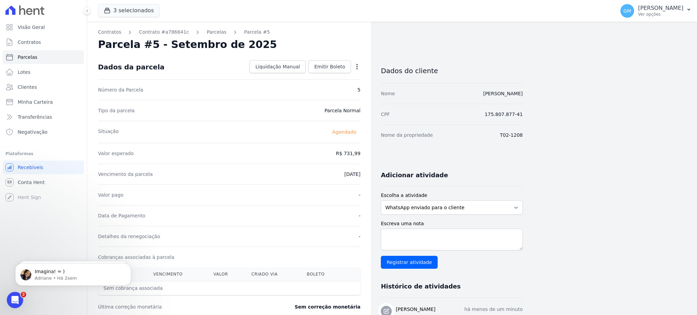
click at [336, 60] on div "Dados da parcela Liquidação Manual Liquidação Manual Data de Pagamento 2025-09-…" at bounding box center [229, 67] width 262 height 25
click at [336, 64] on span "Emitir Boleto" at bounding box center [329, 66] width 31 height 7
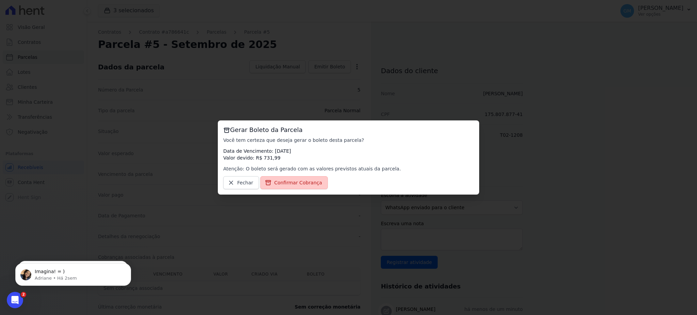
click at [302, 178] on link "Confirmar Cobrança" at bounding box center [294, 182] width 68 height 13
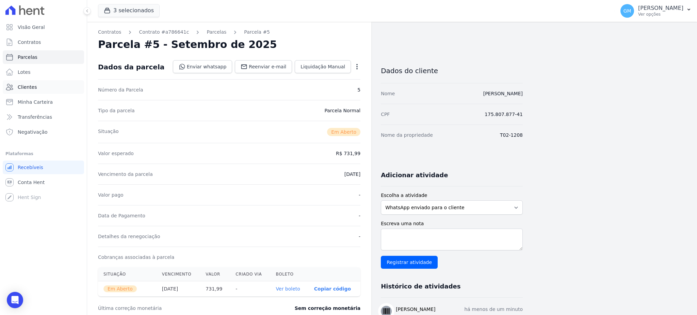
click at [16, 89] on link "Clientes" at bounding box center [43, 87] width 81 height 14
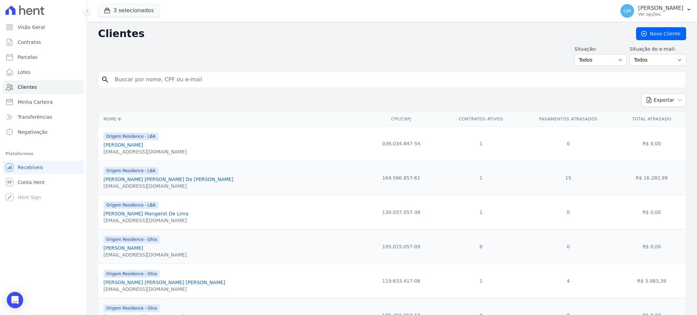
click at [132, 79] on input "search" at bounding box center [397, 80] width 573 height 14
type input "alzira"
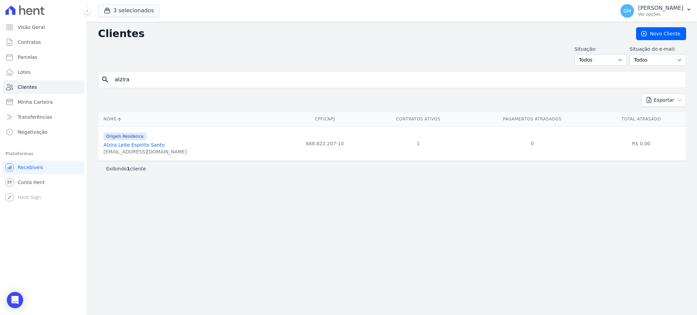
click at [143, 146] on link "Alzira Leite Espirito Santo" at bounding box center [133, 144] width 61 height 5
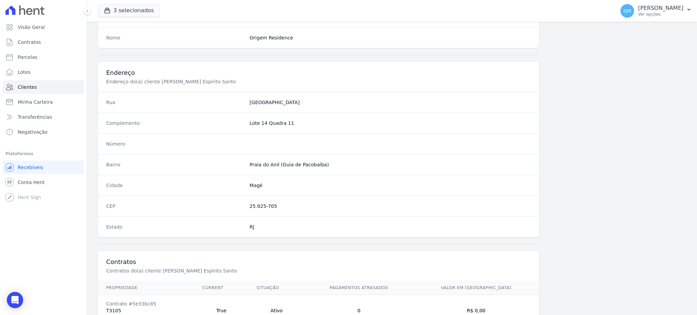
scroll to position [322, 0]
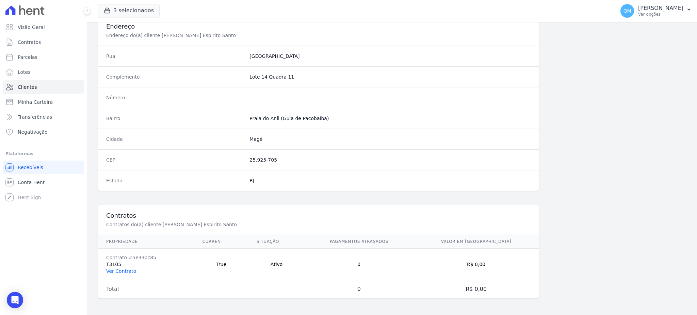
click at [126, 269] on link "Ver Contrato" at bounding box center [121, 271] width 30 height 5
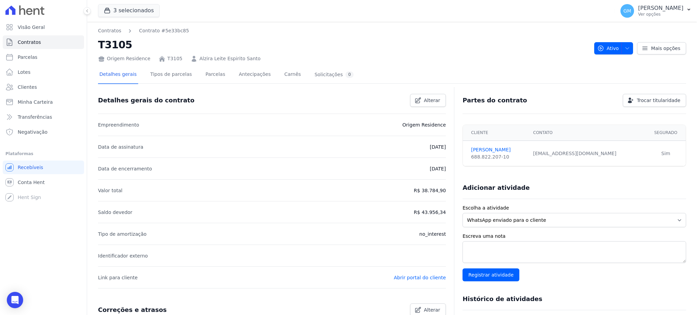
click at [207, 64] on div "Detalhes gerais Tipos de parcelas Parcelas Antecipações Carnês Solicitações 0 D…" at bounding box center [392, 265] width 588 height 406
click at [207, 76] on link "Parcelas" at bounding box center [215, 75] width 22 height 18
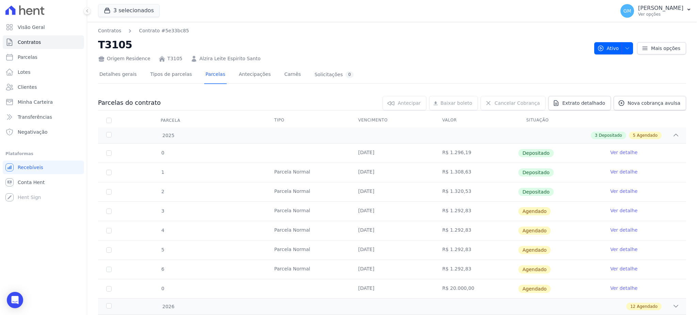
drag, startPoint x: 357, startPoint y: 192, endPoint x: 422, endPoint y: 189, distance: 65.8
click at [418, 189] on td "15/08/2025" at bounding box center [392, 191] width 84 height 19
click at [610, 188] on link "Ver detalhe" at bounding box center [623, 191] width 27 height 7
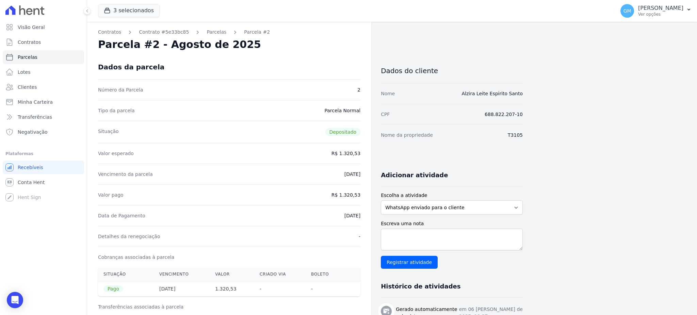
drag, startPoint x: 338, startPoint y: 51, endPoint x: 300, endPoint y: 41, distance: 39.6
click at [337, 51] on div "Contratos Contrato #5e33bc85 Parcelas Parcela #2 Parcela #2 - Agosto de 2025 Da…" at bounding box center [229, 281] width 284 height 519
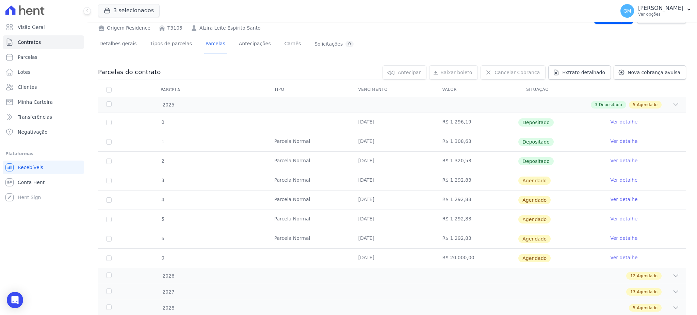
scroll to position [45, 0]
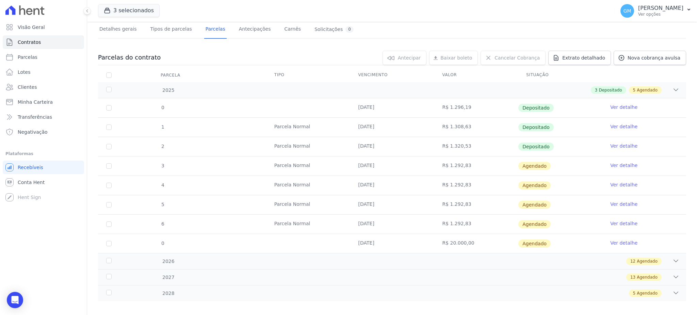
click at [617, 163] on link "Ver detalhe" at bounding box center [623, 165] width 27 height 7
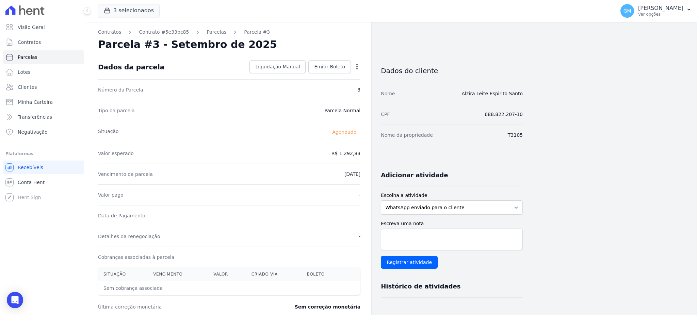
click at [357, 63] on div "Open options Alterar Antecipar" at bounding box center [356, 68] width 10 height 12
click at [357, 64] on icon "button" at bounding box center [357, 66] width 7 height 7
click at [325, 75] on link "Alterar" at bounding box center [328, 76] width 60 height 12
drag, startPoint x: 333, startPoint y: 150, endPoint x: 368, endPoint y: 156, distance: 35.3
click at [368, 156] on div "Contratos Contrato #5e33bc85 Parcelas Parcela #3 Parcela #3 - Setembro de 2025 …" at bounding box center [229, 240] width 284 height 437
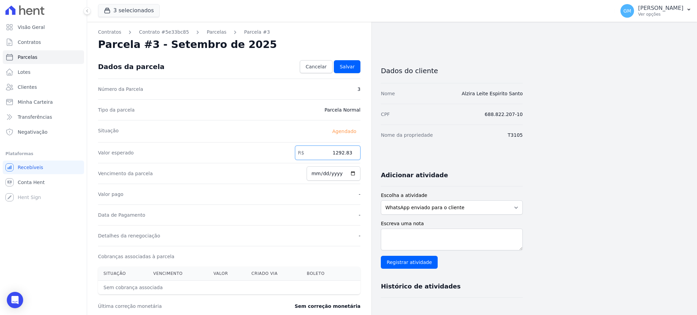
paste input ".32977"
click at [340, 153] on input "1.32977" at bounding box center [327, 153] width 65 height 14
click at [348, 149] on input "132977" at bounding box center [327, 153] width 65 height 14
drag, startPoint x: 344, startPoint y: 155, endPoint x: 362, endPoint y: 155, distance: 17.4
click at [362, 155] on div "Contratos Contrato #5e33bc85 Parcelas Parcela #3 Parcela #3 - Setembro de 2025 …" at bounding box center [229, 240] width 284 height 437
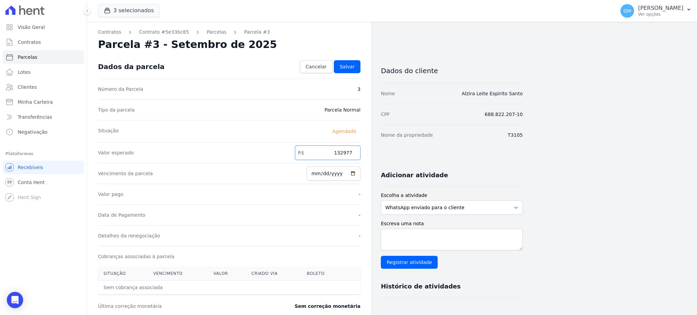
paste input "."
click at [339, 151] on input "1.32977" at bounding box center [327, 153] width 65 height 14
click at [349, 153] on input "132977" at bounding box center [327, 153] width 65 height 14
type input "1329.77"
click at [340, 64] on link "Salvar" at bounding box center [347, 66] width 27 height 13
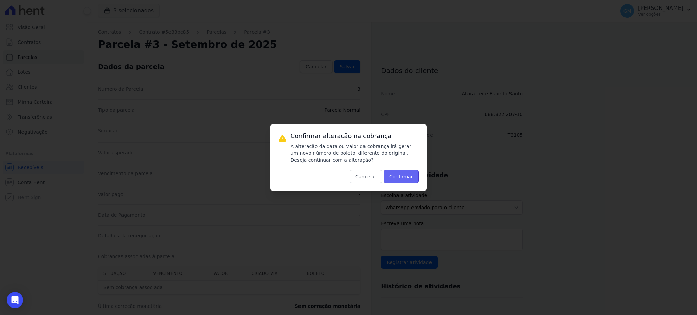
click at [415, 176] on button "Confirmar" at bounding box center [401, 176] width 35 height 13
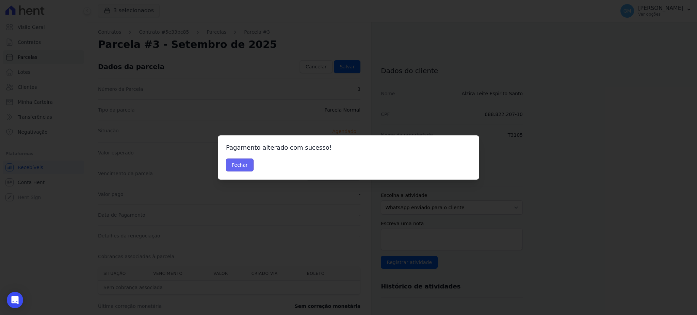
click at [239, 163] on button "Fechar" at bounding box center [240, 165] width 28 height 13
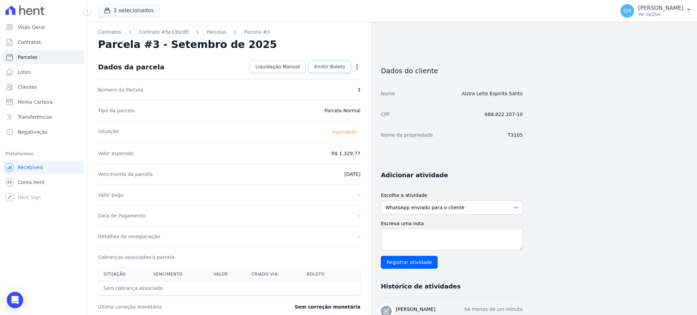
click at [322, 66] on span "Emitir Boleto" at bounding box center [329, 66] width 31 height 7
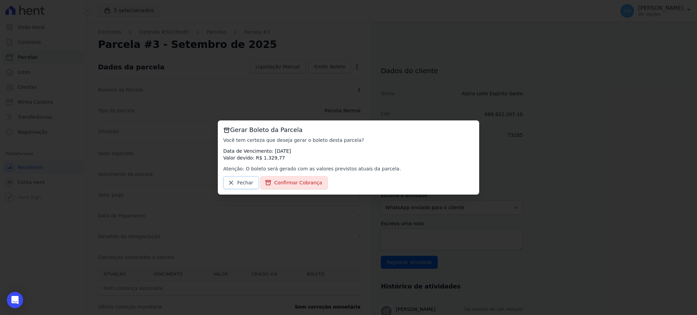
click at [246, 183] on span "Fechar" at bounding box center [245, 182] width 16 height 7
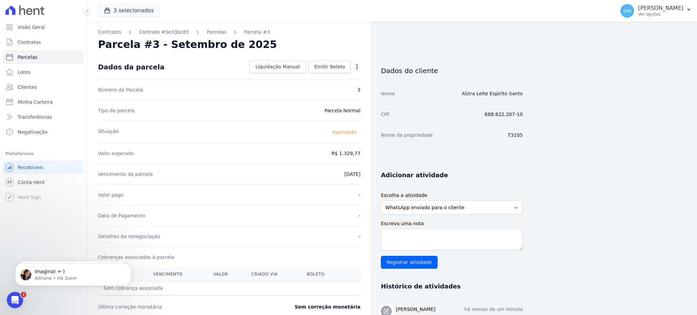
drag, startPoint x: 338, startPoint y: 178, endPoint x: 338, endPoint y: 145, distance: 33.4
click at [338, 178] on div "Vencimento da parcela 15/09/2025" at bounding box center [229, 174] width 262 height 21
click at [343, 63] on span "Emitir Boleto" at bounding box center [329, 66] width 31 height 7
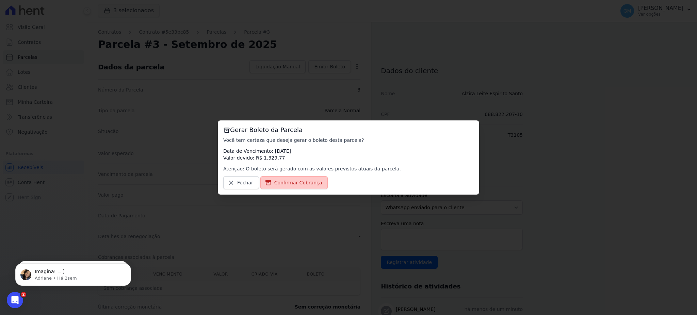
click at [286, 182] on span "Confirmar Cobrança" at bounding box center [298, 182] width 48 height 7
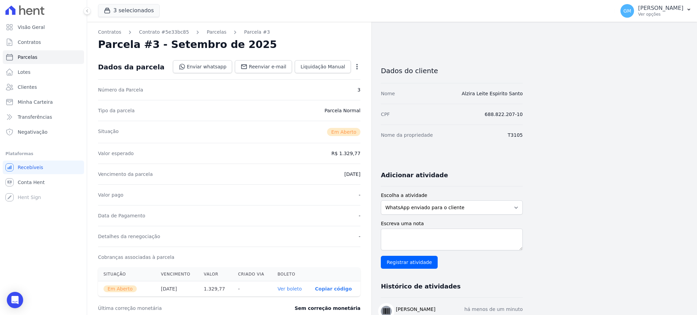
drag, startPoint x: 549, startPoint y: 91, endPoint x: 392, endPoint y: 90, distance: 156.2
click at [392, 90] on div "Contratos Contrato #5e33bc85 Parcelas Parcela #3 Parcela #3 - Setembro de 2025 …" at bounding box center [386, 241] width 599 height 439
copy div "e Alzira Leite Espirito Santo"
click at [34, 87] on span "Clientes" at bounding box center [27, 87] width 19 height 7
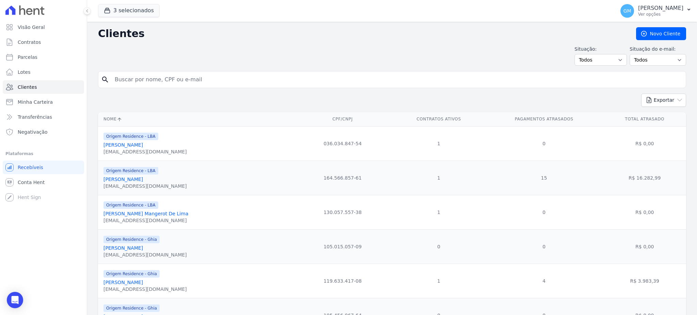
click at [155, 79] on input "search" at bounding box center [397, 80] width 573 height 14
type input "ph"
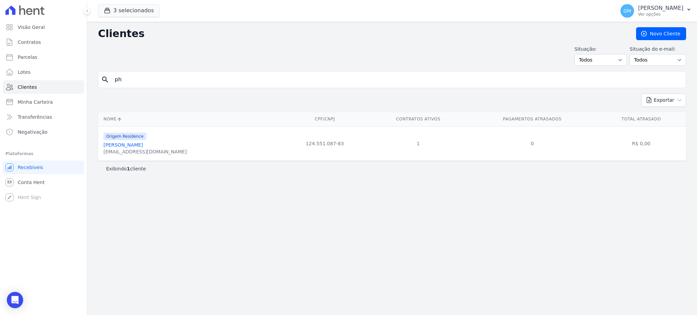
click at [143, 148] on link "Philipe De Oliveira Fernandes" at bounding box center [122, 144] width 39 height 5
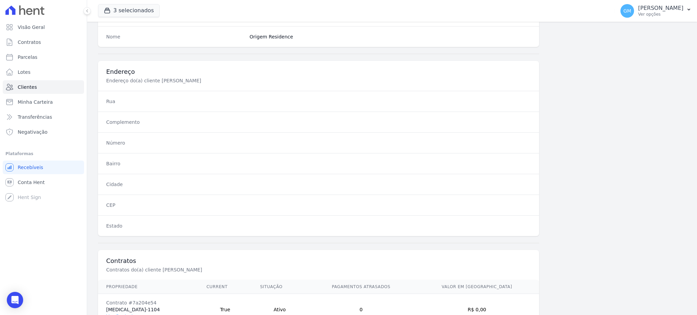
scroll to position [322, 0]
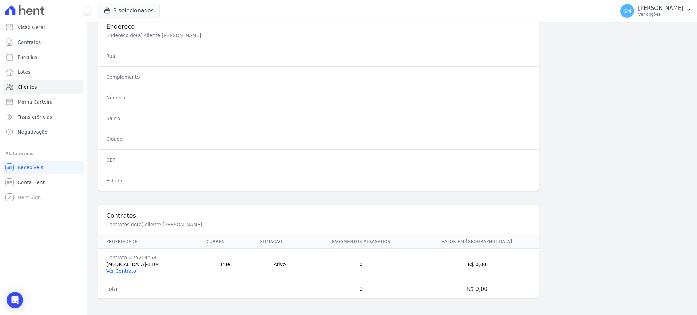
click at [121, 269] on link "Ver Contrato" at bounding box center [121, 271] width 30 height 5
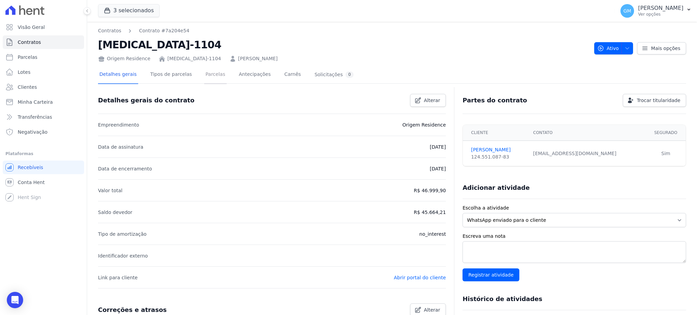
click at [211, 73] on link "Parcelas" at bounding box center [215, 75] width 22 height 18
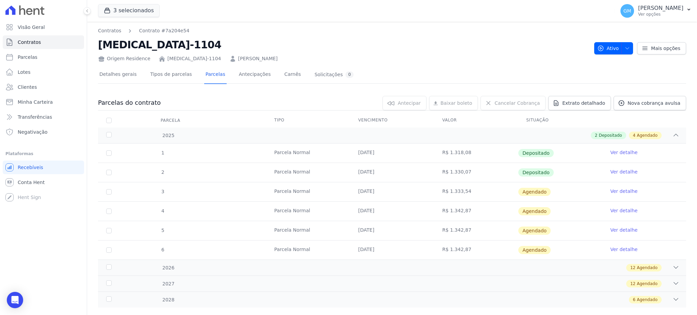
click at [619, 170] on link "Ver detalhe" at bounding box center [623, 171] width 27 height 7
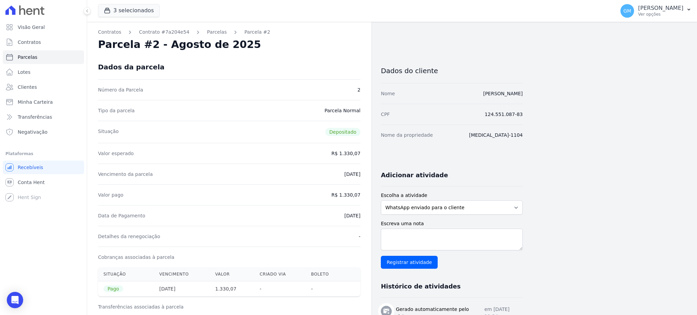
click at [320, 61] on div "Dados da parcela" at bounding box center [229, 67] width 262 height 25
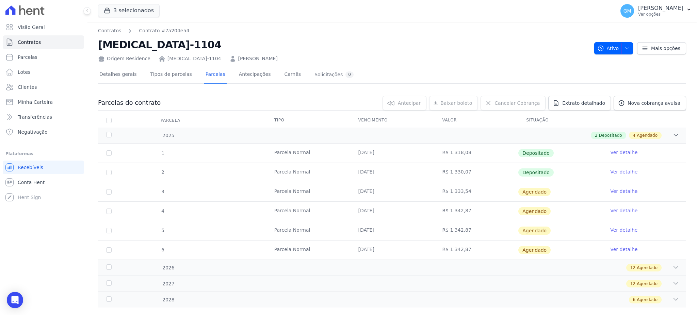
scroll to position [13, 0]
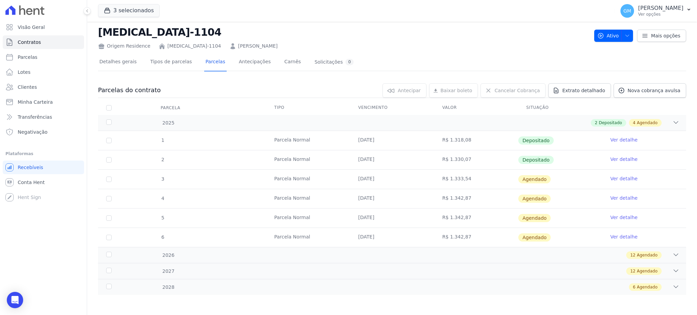
click at [613, 178] on link "Ver detalhe" at bounding box center [623, 178] width 27 height 7
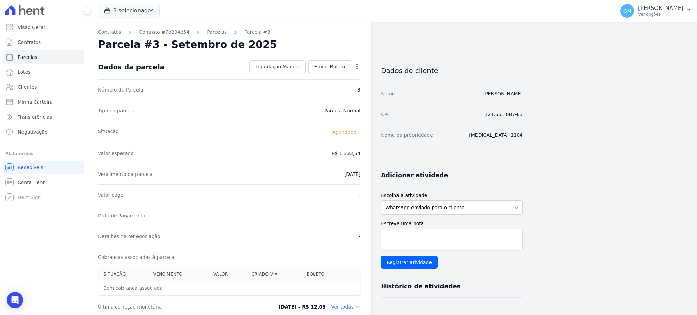
click at [356, 64] on icon "button" at bounding box center [357, 66] width 7 height 7
click at [322, 71] on link "Alterar" at bounding box center [328, 76] width 60 height 12
drag, startPoint x: 326, startPoint y: 154, endPoint x: 364, endPoint y: 153, distance: 37.5
click at [364, 153] on div "Contratos Contrato #7a204e54 Parcelas Parcela #3 Parcela #3 - Setembro de 2025 …" at bounding box center [229, 240] width 284 height 437
paste input ".33938"
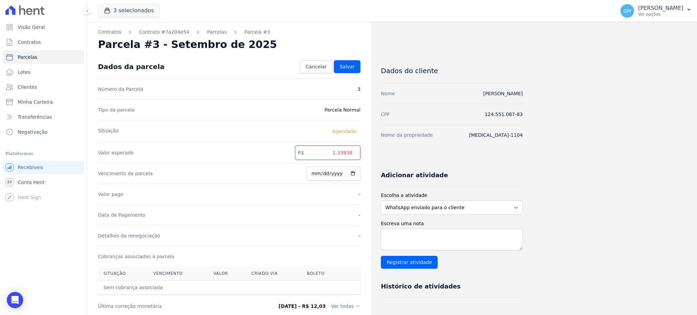
click at [339, 151] on input "1.33938" at bounding box center [327, 153] width 65 height 14
type input "1339.38"
click at [354, 62] on link "Salvar" at bounding box center [347, 66] width 27 height 13
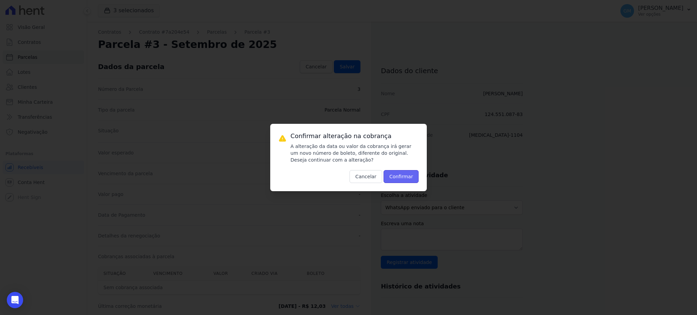
click at [400, 179] on button "Confirmar" at bounding box center [401, 176] width 35 height 13
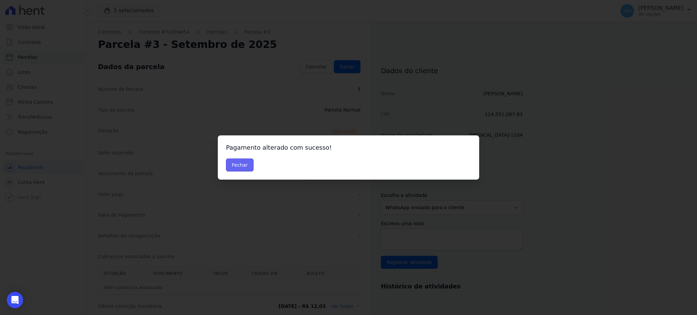
click at [237, 170] on button "Fechar" at bounding box center [240, 165] width 28 height 13
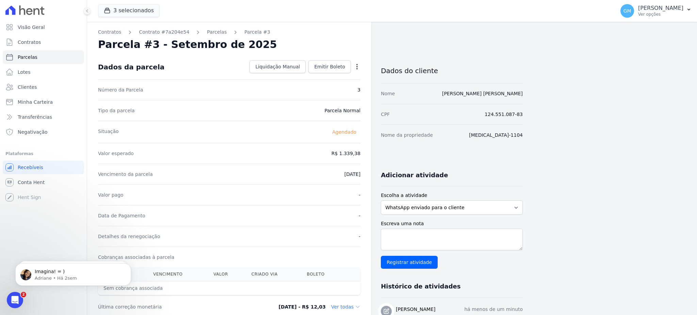
click at [341, 221] on div "Data de Pagamento -" at bounding box center [229, 215] width 262 height 21
click at [322, 73] on link "Emitir Boleto" at bounding box center [329, 66] width 43 height 13
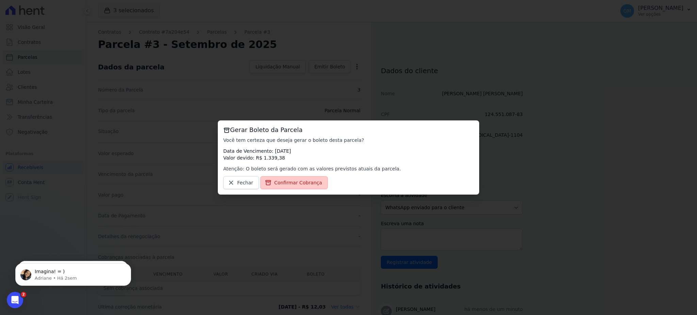
click at [306, 184] on span "Confirmar Cobrança" at bounding box center [298, 182] width 48 height 7
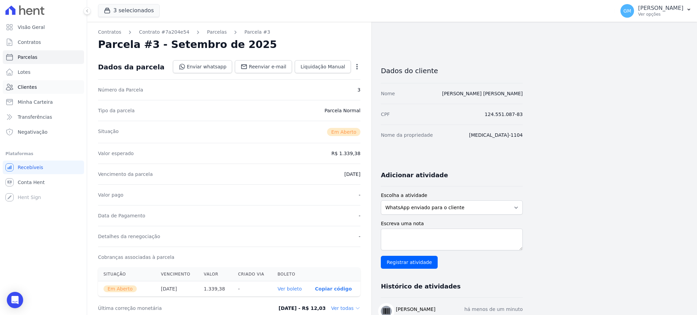
click at [43, 93] on link "Clientes" at bounding box center [43, 87] width 81 height 14
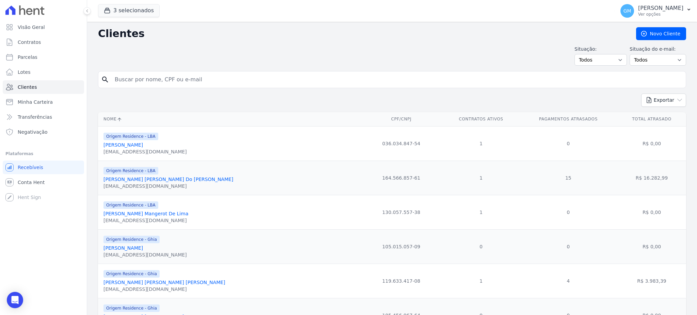
drag, startPoint x: 151, startPoint y: 84, endPoint x: 154, endPoint y: 80, distance: 4.4
click at [151, 84] on input "search" at bounding box center [397, 80] width 573 height 14
type input "ronn"
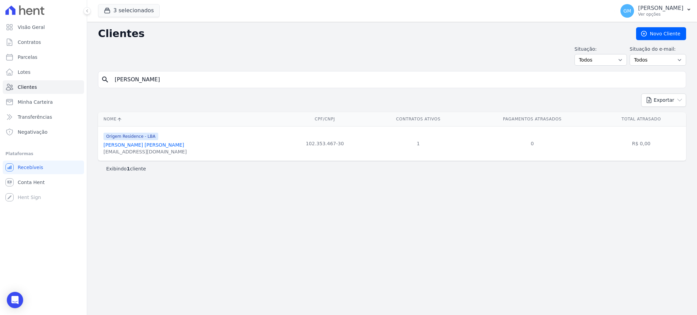
click at [115, 143] on link "Ronnie Mousinho Da Silva" at bounding box center [143, 144] width 81 height 5
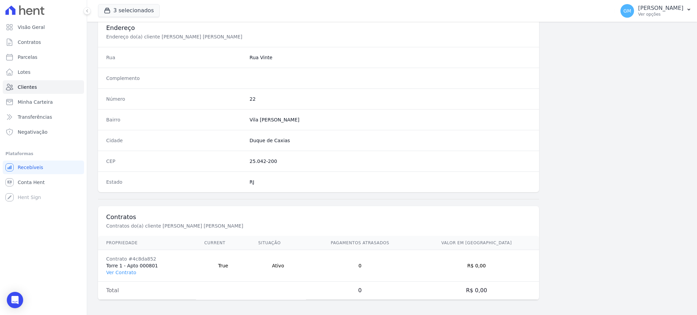
scroll to position [322, 0]
click at [131, 271] on link "Ver Contrato" at bounding box center [121, 271] width 30 height 5
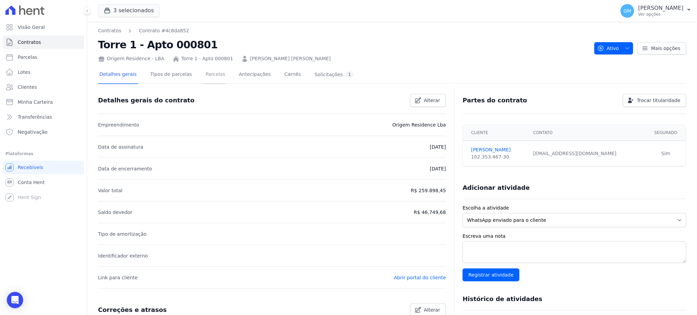
click at [204, 68] on link "Parcelas" at bounding box center [215, 75] width 22 height 18
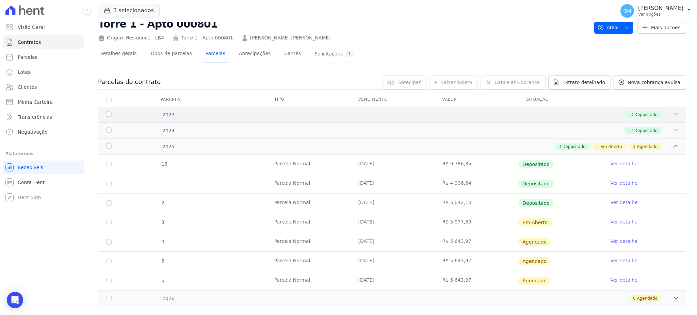
scroll to position [32, 0]
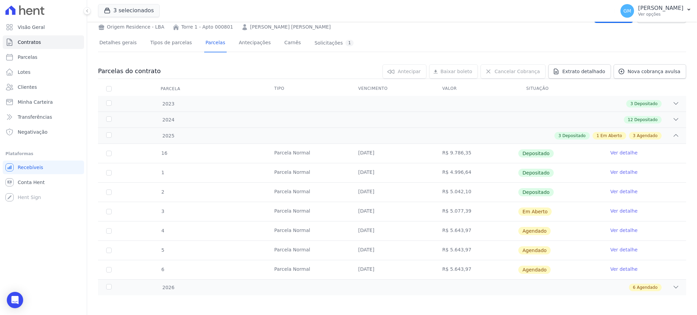
drag, startPoint x: 376, startPoint y: 211, endPoint x: 382, endPoint y: 214, distance: 6.1
click at [382, 211] on td "15/09/2025" at bounding box center [392, 211] width 84 height 19
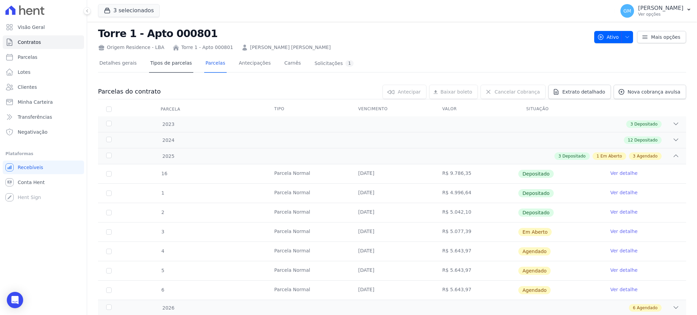
scroll to position [0, 0]
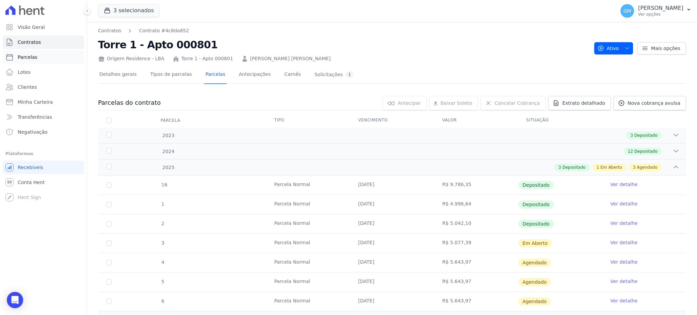
click at [57, 59] on link "Parcelas" at bounding box center [43, 57] width 81 height 14
select select
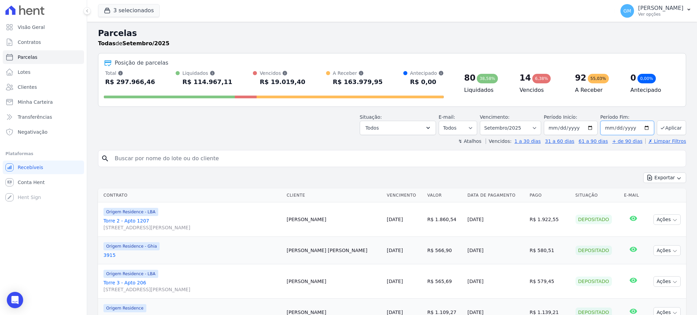
click at [641, 128] on input "2025-09-30" at bounding box center [627, 128] width 54 height 14
type input "[DATE]"
click at [661, 125] on button "Aplicar" at bounding box center [671, 128] width 29 height 15
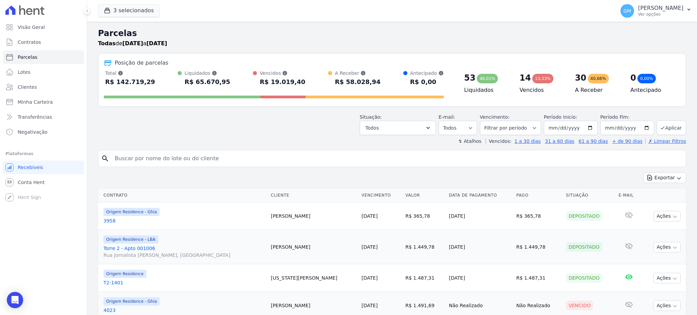
select select
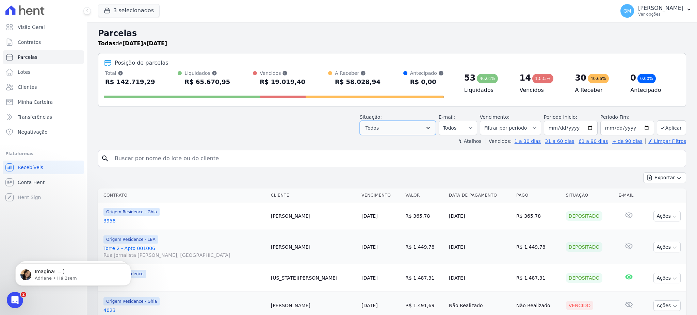
click at [425, 131] on button "Todos" at bounding box center [398, 128] width 76 height 14
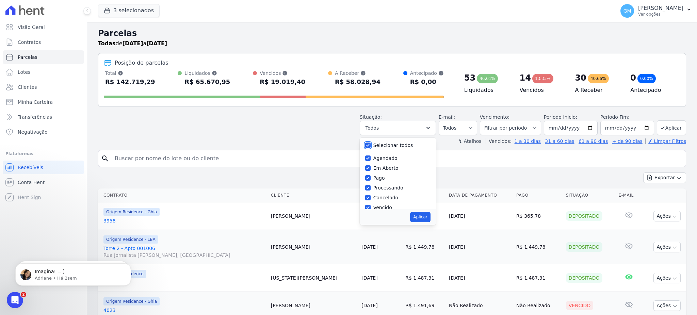
click at [369, 146] on input "Selecionar todos" at bounding box center [367, 145] width 5 height 5
checkbox input "false"
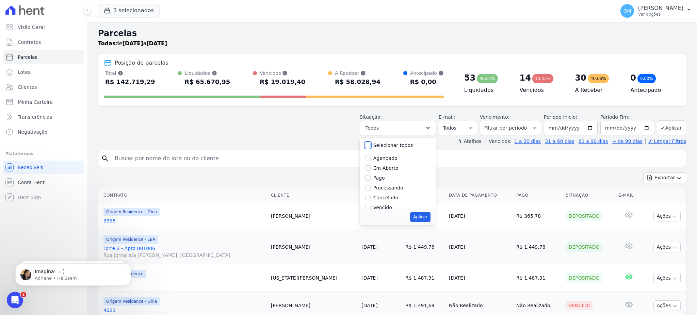
checkbox input "false"
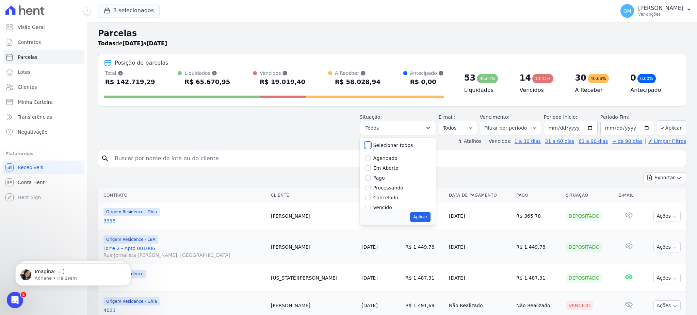
checkbox input "false"
click at [376, 160] on div "Agendado" at bounding box center [397, 159] width 65 height 10
click at [371, 159] on input "Agendado" at bounding box center [367, 158] width 5 height 5
checkbox input "true"
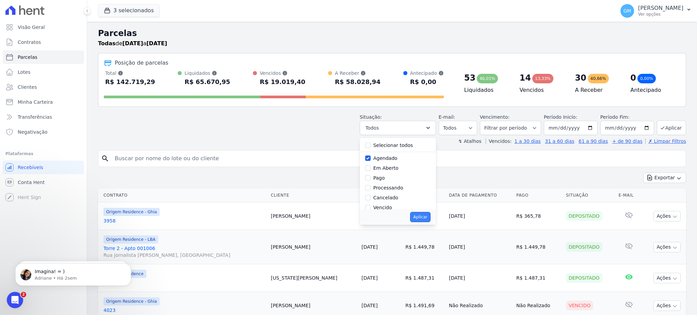
click at [417, 218] on button "Aplicar" at bounding box center [420, 217] width 20 height 10
select select "scheduled"
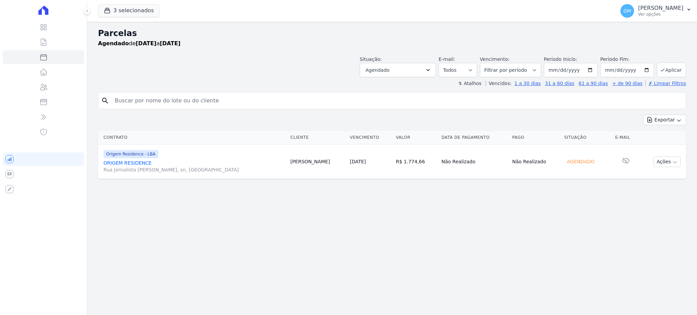
select select
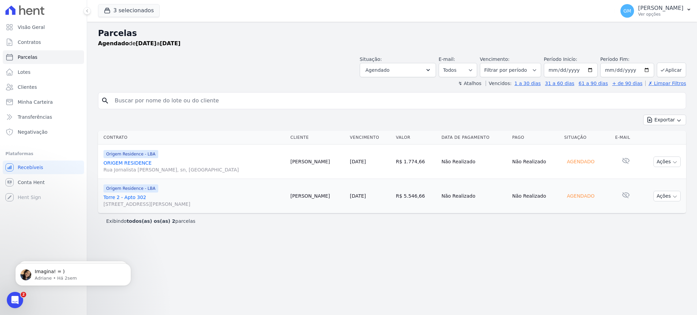
click at [131, 198] on link "Torre 2 - Apto 302 [STREET_ADDRESS][PERSON_NAME]" at bounding box center [193, 201] width 181 height 14
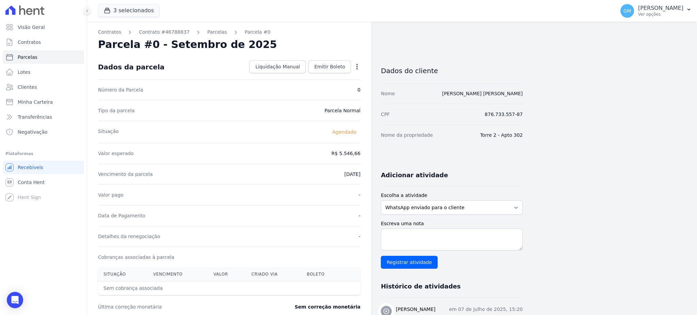
drag, startPoint x: 445, startPoint y: 96, endPoint x: 525, endPoint y: 96, distance: 80.0
click at [525, 96] on div "Contratos Contrato #46788837 [GEOGRAPHIC_DATA] Parcela #0 Parcela #0 - Setembro…" at bounding box center [386, 241] width 599 height 438
copy link "[PERSON_NAME] [PERSON_NAME]"
click at [33, 90] on span "Clientes" at bounding box center [27, 87] width 19 height 7
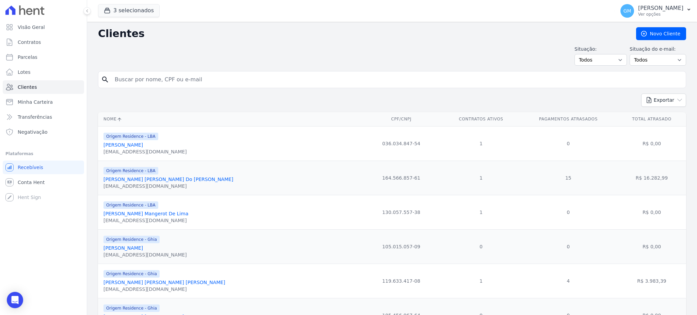
click at [159, 85] on input "search" at bounding box center [397, 80] width 573 height 14
paste input "[PERSON_NAME] [PERSON_NAME]"
type input "[PERSON_NAME] [PERSON_NAME]"
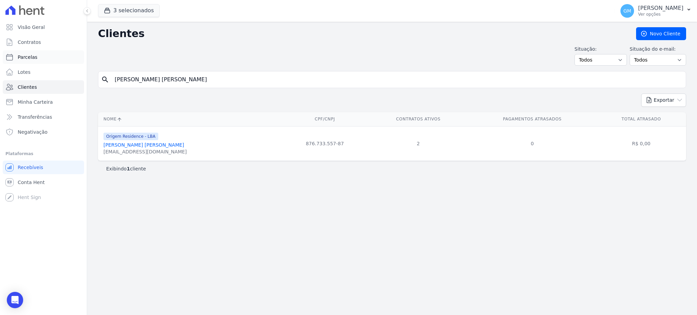
click at [51, 53] on link "Parcelas" at bounding box center [43, 57] width 81 height 14
select select
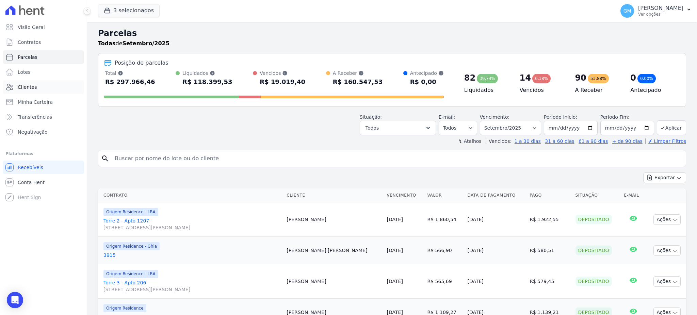
click at [58, 84] on link "Clientes" at bounding box center [43, 87] width 81 height 14
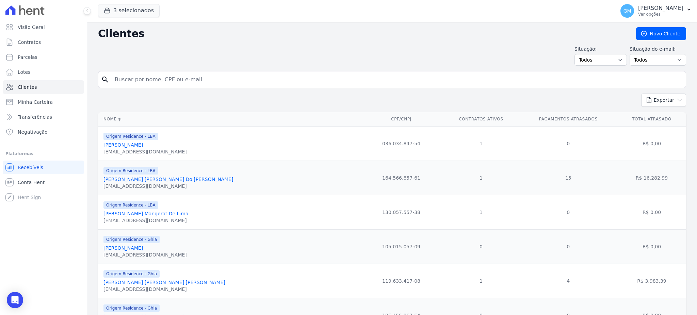
click at [121, 79] on input "search" at bounding box center [397, 80] width 573 height 14
type input "x"
type input "[PERSON_NAME]"
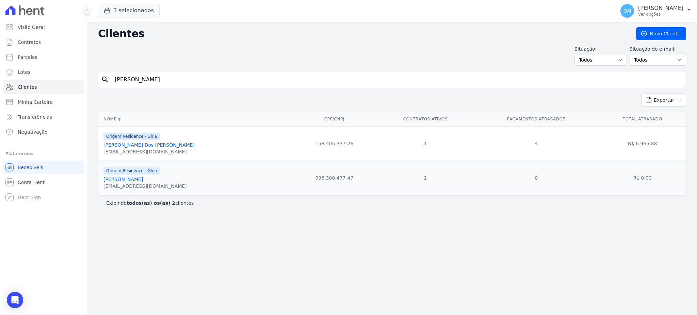
click at [143, 179] on link "[PERSON_NAME]" at bounding box center [122, 179] width 39 height 5
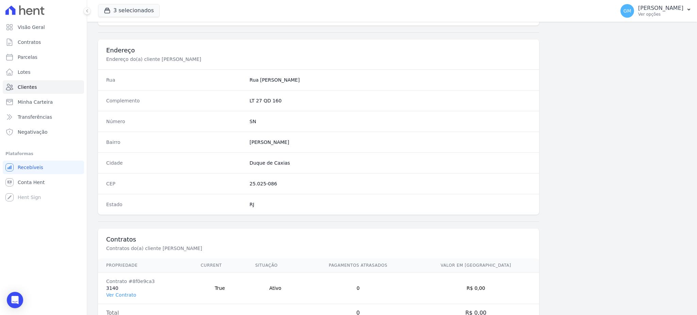
scroll to position [322, 0]
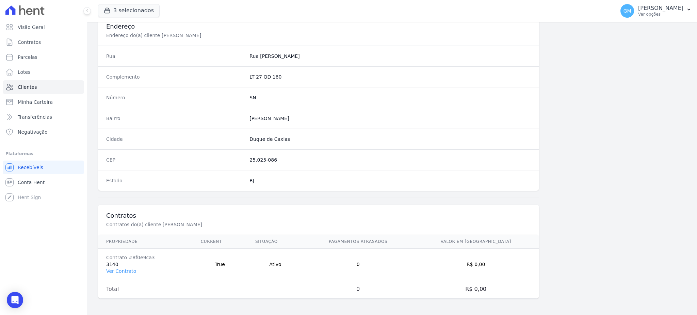
click at [118, 275] on td "Contrato #8f0e9ca3 3140 Ver Contrato" at bounding box center [145, 265] width 95 height 32
click at [118, 270] on link "Ver Contrato" at bounding box center [121, 271] width 30 height 5
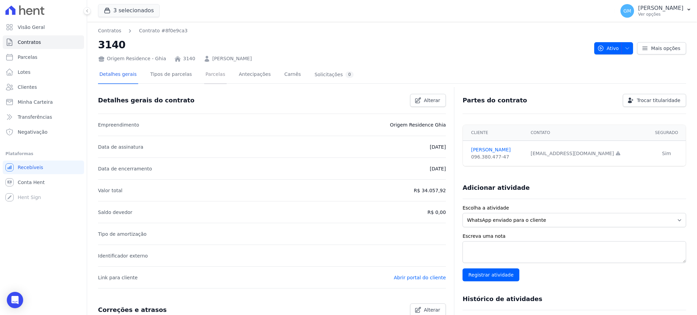
click at [204, 76] on link "Parcelas" at bounding box center [215, 75] width 22 height 18
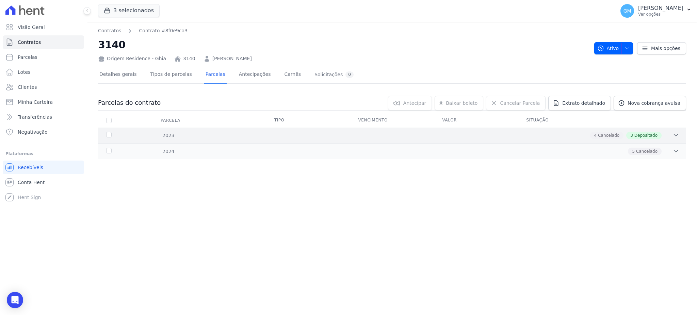
click at [648, 136] on span "Depositado" at bounding box center [646, 135] width 23 height 6
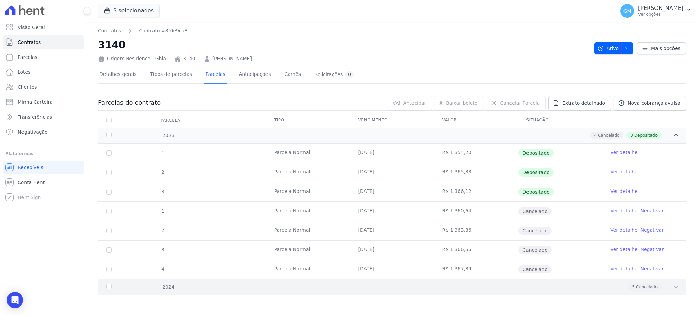
click at [640, 285] on span "Cancelado" at bounding box center [646, 287] width 21 height 6
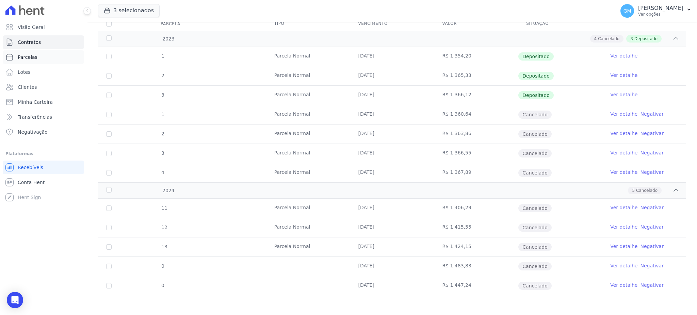
click at [37, 59] on link "Parcelas" at bounding box center [43, 57] width 81 height 14
select select
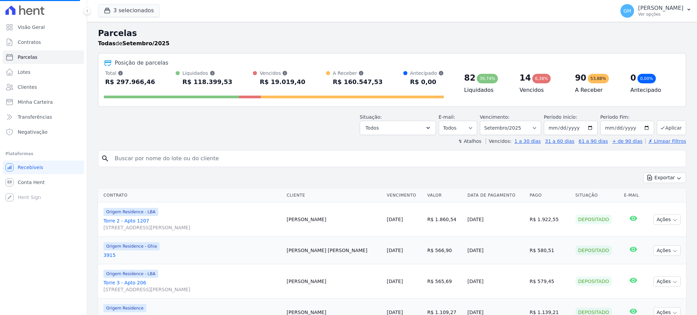
select select
click at [641, 128] on input "[DATE]" at bounding box center [627, 128] width 54 height 14
type input "[DATE]"
click at [671, 124] on button "Aplicar" at bounding box center [671, 128] width 29 height 15
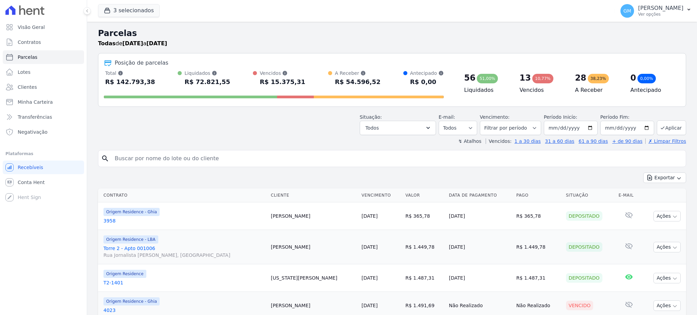
select select
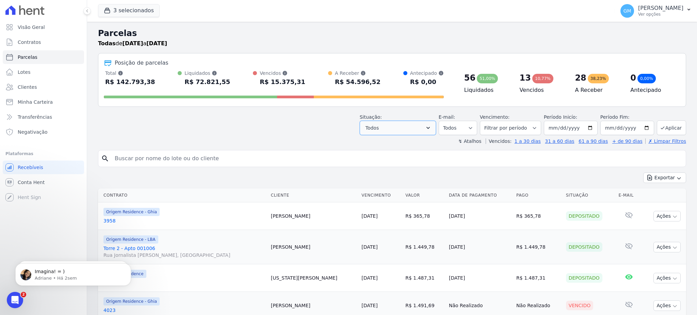
click at [406, 127] on button "Todos" at bounding box center [398, 128] width 76 height 14
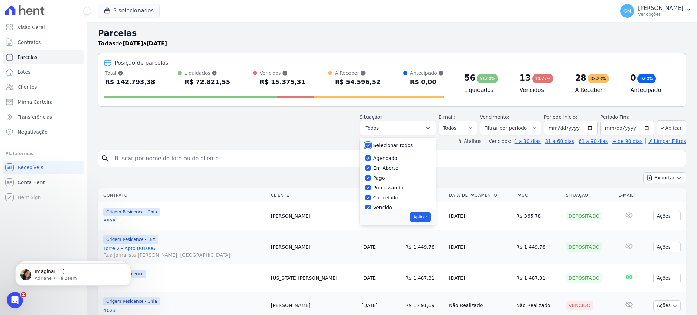
click at [371, 144] on input "Selecionar todos" at bounding box center [367, 145] width 5 height 5
checkbox input "false"
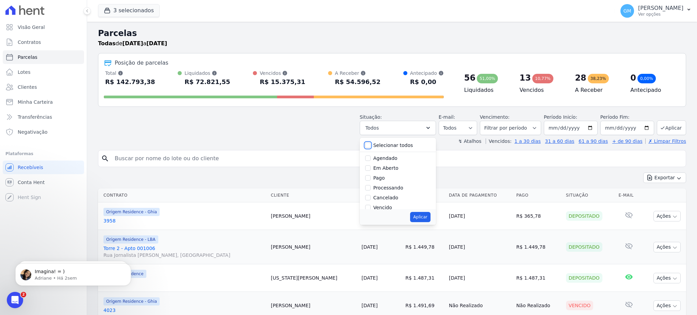
checkbox input "false"
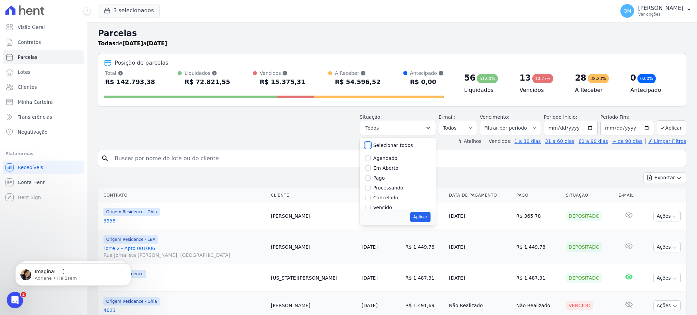
checkbox input "false"
click at [371, 158] on input "Agendado" at bounding box center [367, 158] width 5 height 5
checkbox input "true"
click at [425, 218] on button "Aplicar" at bounding box center [420, 217] width 20 height 10
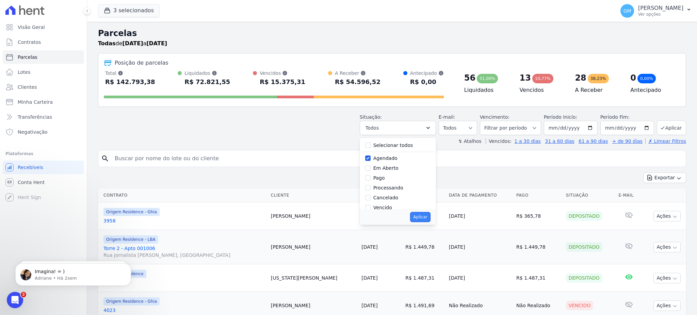
select select "scheduled"
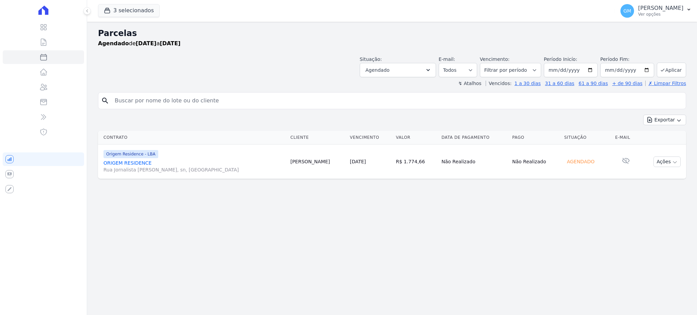
select select
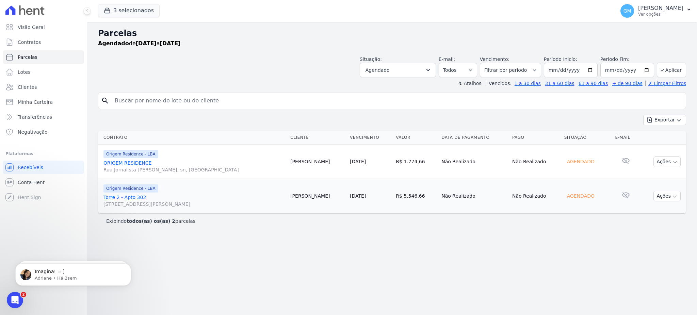
click at [124, 195] on link "Torre 2 - Apto 302 [STREET_ADDRESS][PERSON_NAME]" at bounding box center [193, 201] width 181 height 14
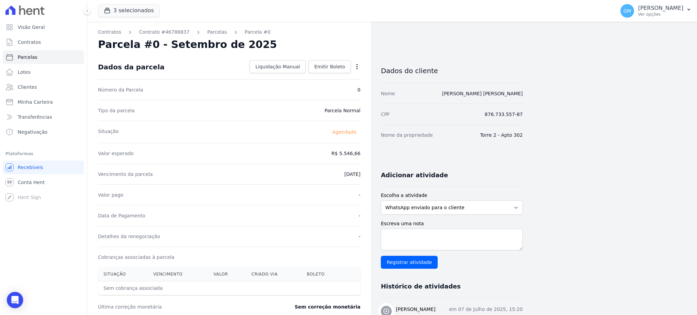
drag, startPoint x: 536, startPoint y: 95, endPoint x: 436, endPoint y: 94, distance: 99.7
click at [436, 94] on div "Contratos Contrato #46788837 [GEOGRAPHIC_DATA] Parcela #0 Parcela #0 - Setembro…" at bounding box center [386, 241] width 599 height 438
copy link "[PERSON_NAME] [PERSON_NAME]"
select select
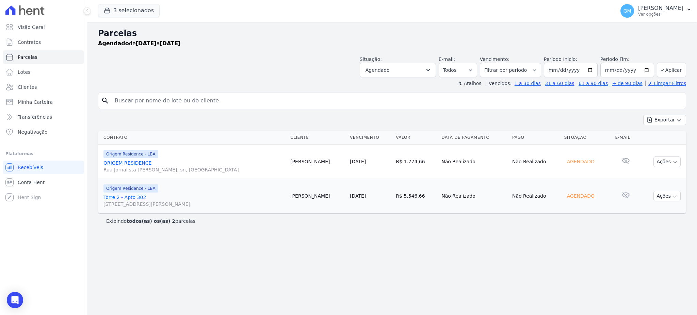
click at [125, 195] on link "Torre 2 - Apto 302 Rua Jornalista Moacir Padilha, 2, Quadra 24 C, Jardim Primav…" at bounding box center [193, 201] width 181 height 14
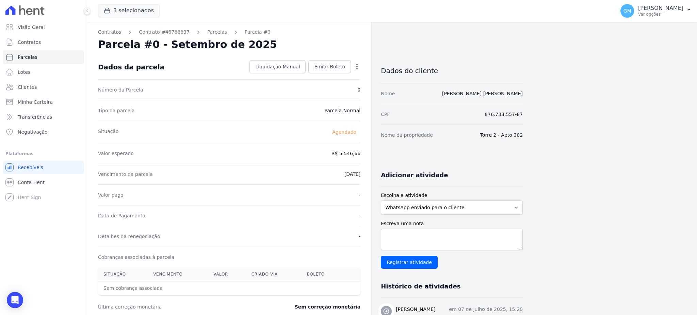
select select
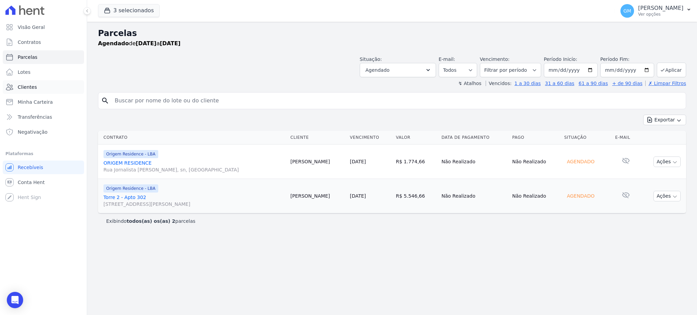
click at [47, 90] on link "Clientes" at bounding box center [43, 87] width 81 height 14
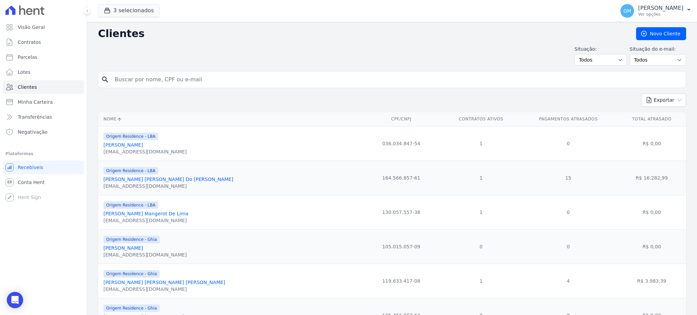
click at [245, 84] on input "search" at bounding box center [397, 80] width 573 height 14
paste input "Marcio Valerio Lourenco Pontes"
type input "[PERSON_NAME]"
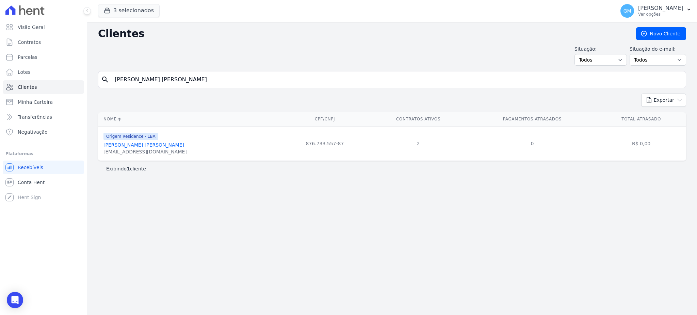
click at [165, 145] on link "[PERSON_NAME]" at bounding box center [143, 144] width 81 height 5
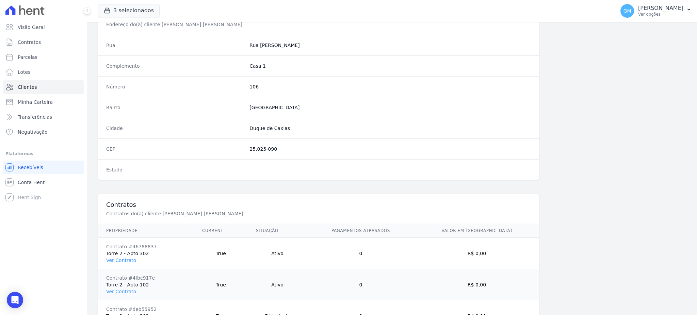
scroll to position [384, 0]
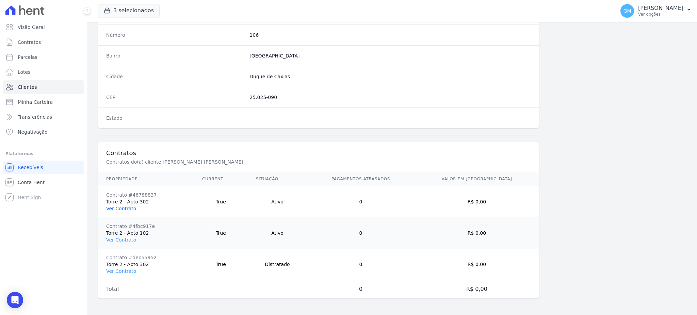
click at [118, 210] on link "Ver Contrato" at bounding box center [121, 208] width 30 height 5
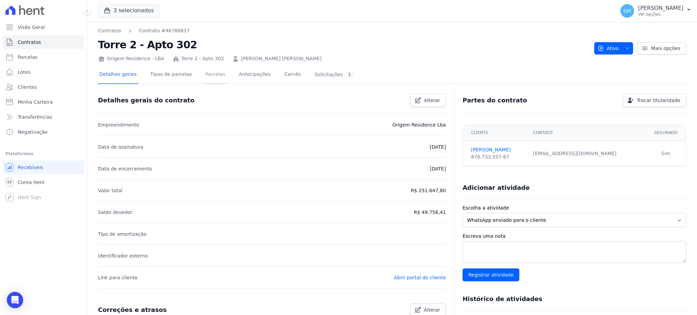
click at [214, 72] on link "Parcelas" at bounding box center [215, 75] width 22 height 18
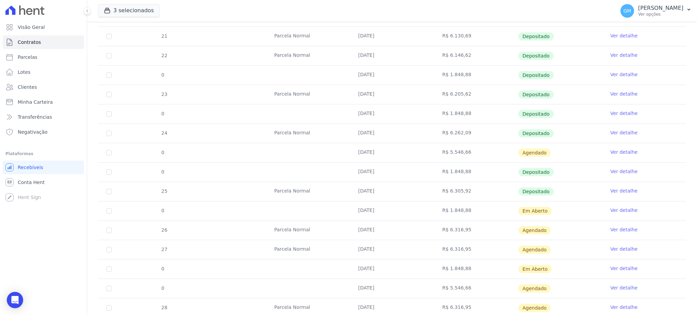
scroll to position [227, 0]
click at [33, 87] on span "Clientes" at bounding box center [27, 87] width 19 height 7
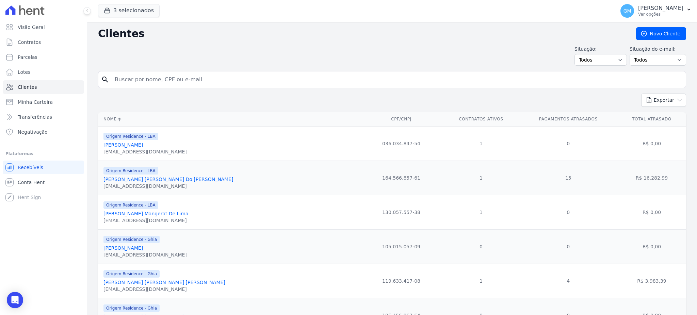
click at [157, 80] on input "search" at bounding box center [397, 80] width 573 height 14
type input "Carolina Bandeira Pinto"
drag, startPoint x: 204, startPoint y: 82, endPoint x: 106, endPoint y: 81, distance: 98.0
click at [106, 81] on div "search Carolina Bandeira Pinto" at bounding box center [392, 79] width 588 height 17
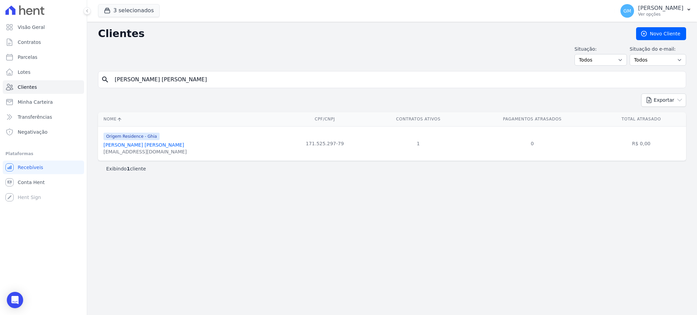
click at [118, 146] on link "Carolina Bandeira Pinto" at bounding box center [143, 144] width 81 height 5
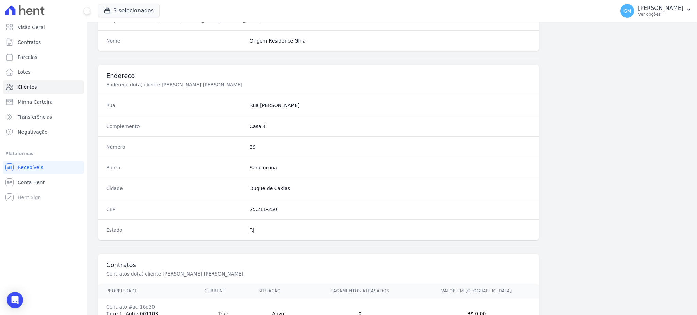
scroll to position [322, 0]
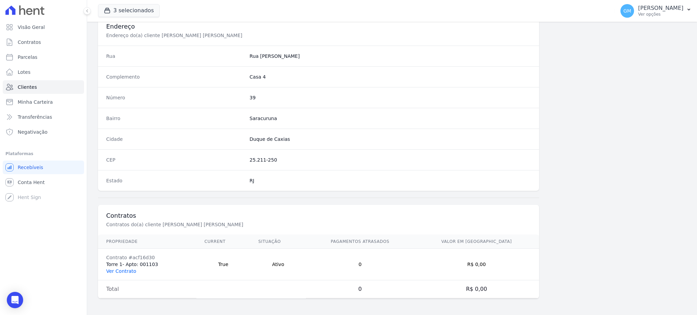
click at [124, 269] on link "Ver Contrato" at bounding box center [121, 271] width 30 height 5
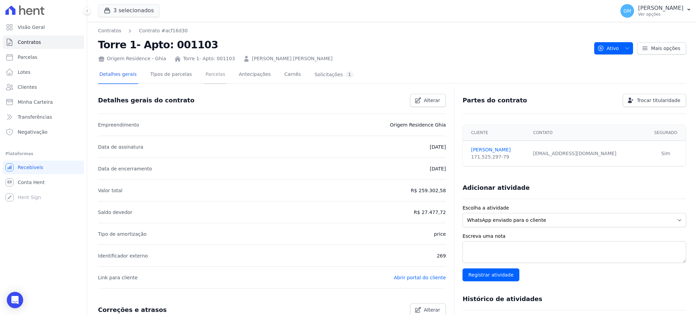
click at [204, 81] on link "Parcelas" at bounding box center [215, 75] width 22 height 18
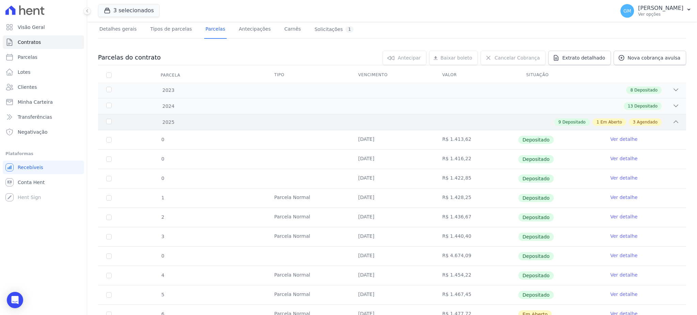
scroll to position [91, 0]
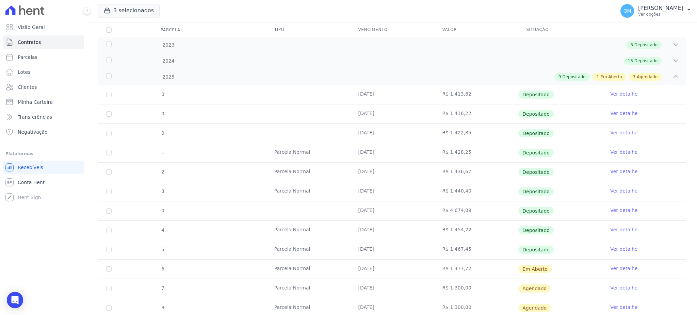
drag, startPoint x: 547, startPoint y: 271, endPoint x: 350, endPoint y: 277, distance: 197.2
click at [350, 277] on tr "6 Parcela Normal 16/09/2025 R$ 1.477,72 Em Aberto Ver detalhe" at bounding box center [392, 268] width 588 height 19
click at [53, 76] on link "Lotes" at bounding box center [43, 72] width 81 height 14
click at [52, 86] on link "Clientes" at bounding box center [43, 87] width 81 height 14
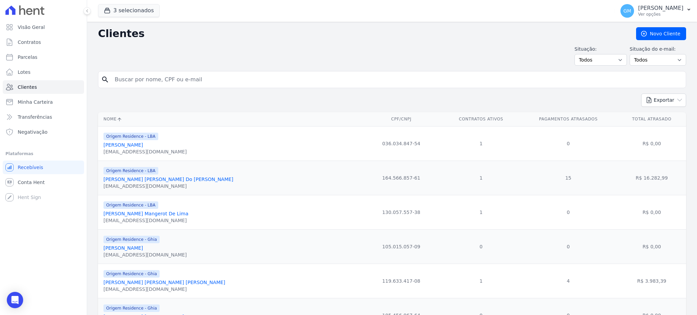
click at [151, 89] on form "search" at bounding box center [392, 82] width 588 height 22
click at [154, 79] on input "search" at bounding box center [397, 80] width 573 height 14
type input "JONES TENÓRIO DOS SANTOS"
drag, startPoint x: 189, startPoint y: 81, endPoint x: 105, endPoint y: 79, distance: 84.1
click at [105, 79] on div "search JONES TENÓRIO DOS SANTOS" at bounding box center [392, 79] width 588 height 17
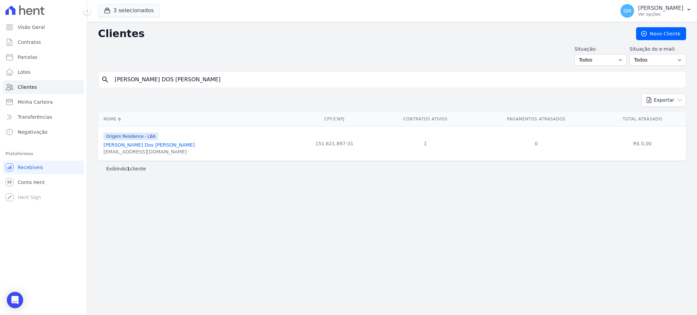
click at [143, 144] on link "Jones Tenório Dos Santos" at bounding box center [148, 144] width 91 height 5
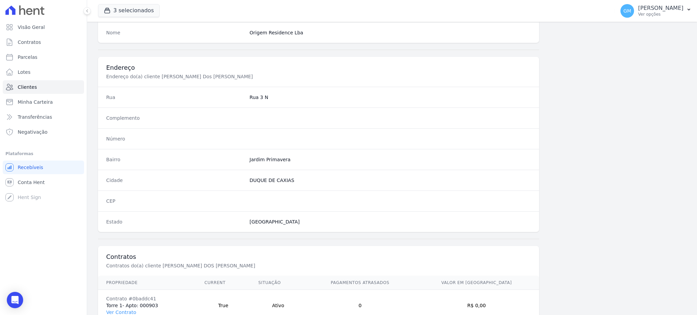
scroll to position [322, 0]
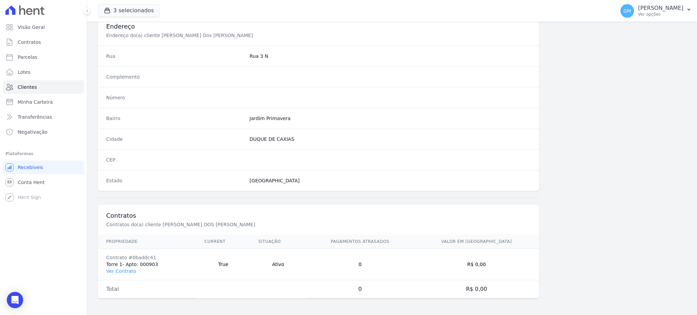
drag, startPoint x: 124, startPoint y: 271, endPoint x: 143, endPoint y: 218, distance: 56.7
click at [124, 271] on link "Ver Contrato" at bounding box center [121, 271] width 30 height 5
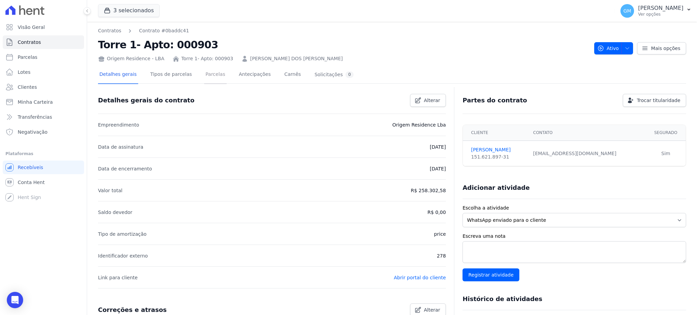
click at [204, 69] on link "Parcelas" at bounding box center [215, 75] width 22 height 18
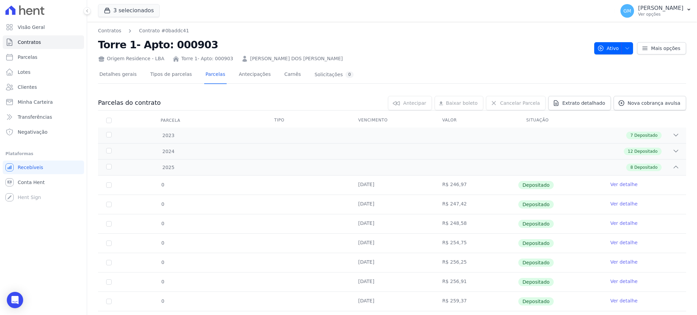
scroll to position [35, 0]
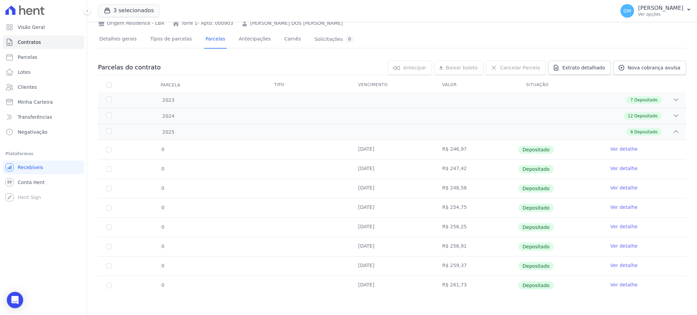
click at [614, 283] on link "Ver detalhe" at bounding box center [623, 285] width 27 height 7
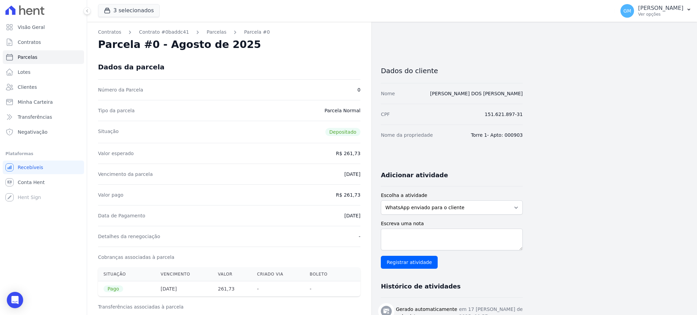
drag, startPoint x: 333, startPoint y: 64, endPoint x: 211, endPoint y: 25, distance: 128.3
click at [333, 64] on div "Dados da parcela" at bounding box center [229, 67] width 262 height 25
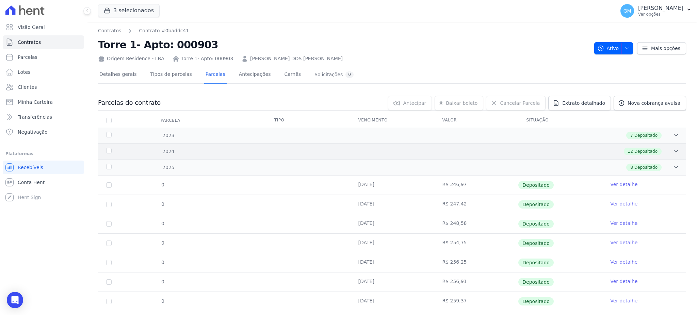
scroll to position [35, 0]
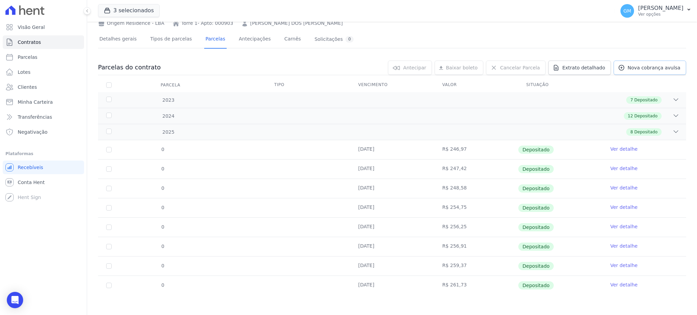
click at [632, 63] on link "Nova cobrança avulsa" at bounding box center [650, 68] width 73 height 14
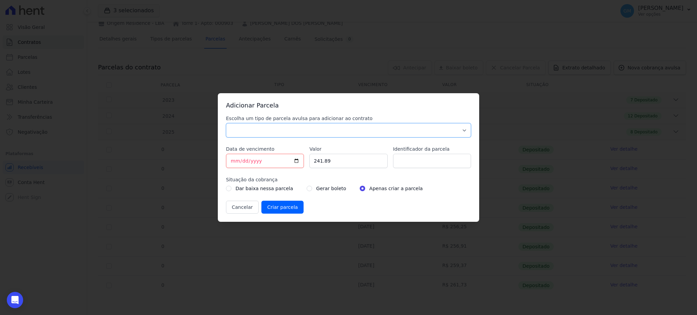
click at [300, 130] on select "Parcela Normal Sinal Caução Intercalada Chaves Pré Chaves Pós Chaves Taxas Quit…" at bounding box center [348, 130] width 245 height 14
select select "standard"
click at [226, 123] on select "Parcela Normal Sinal Caução Intercalada Chaves Pré Chaves Pós Chaves Taxas Quit…" at bounding box center [348, 130] width 245 height 14
drag, startPoint x: 358, startPoint y: 163, endPoint x: 306, endPoint y: 161, distance: 52.1
click at [306, 161] on div "Escolha um tipo de parcela avulsa para adicionar ao contrato Parcela Normal Sin…" at bounding box center [348, 164] width 245 height 99
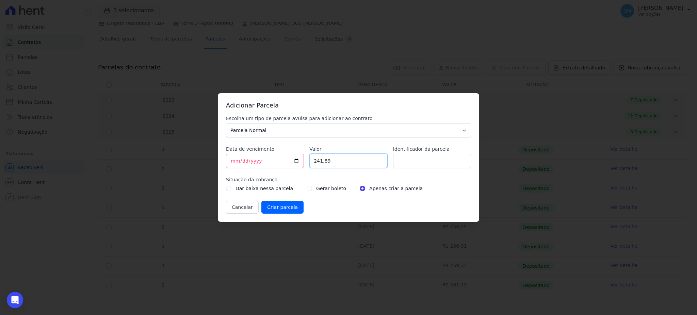
paste input "63.56"
type input "263.56"
click at [436, 167] on input "Identificador da parcela" at bounding box center [432, 161] width 78 height 14
type input "setembro"
click at [292, 161] on input "[DATE]" at bounding box center [265, 161] width 78 height 14
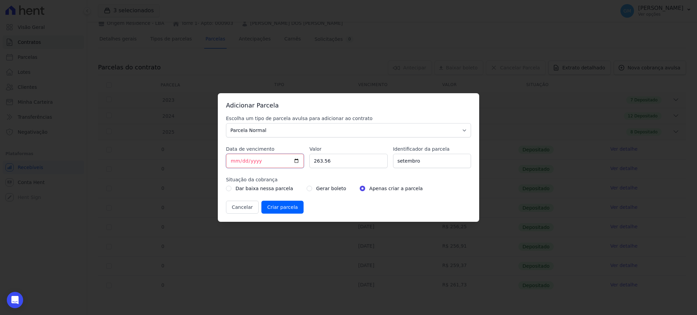
click at [293, 161] on input "[DATE]" at bounding box center [265, 161] width 78 height 14
type input "2025-09-16"
click at [307, 189] on input "radio" at bounding box center [309, 188] width 5 height 5
radio input "true"
click at [276, 206] on input "Criar parcela" at bounding box center [282, 207] width 42 height 13
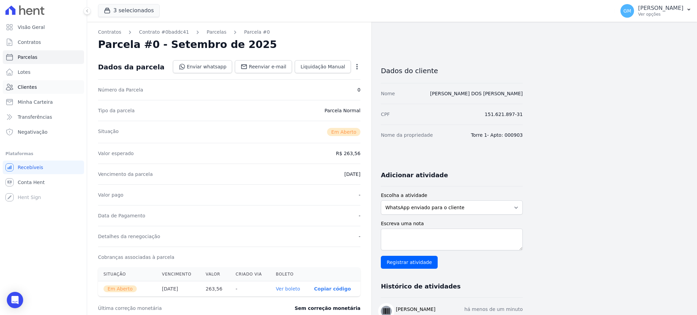
click at [41, 85] on link "Clientes" at bounding box center [43, 87] width 81 height 14
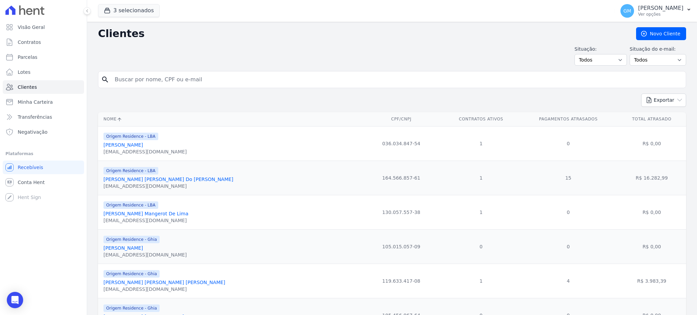
click at [139, 80] on input "search" at bounding box center [397, 80] width 573 height 14
type input "TAIL"
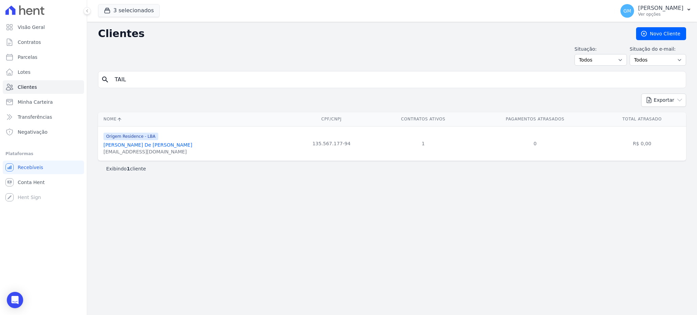
click at [178, 146] on link "Tailand Oliveira De Amorim Campos" at bounding box center [147, 144] width 89 height 5
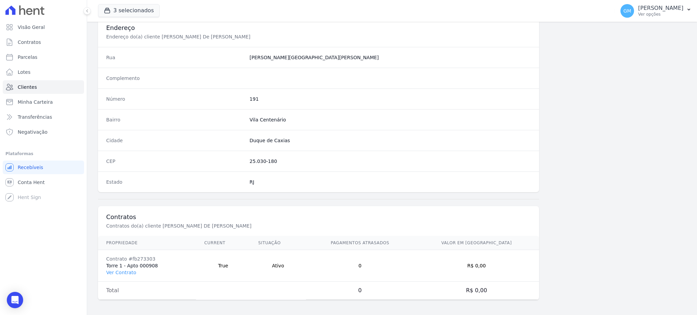
scroll to position [322, 0]
click at [131, 270] on link "Ver Contrato" at bounding box center [121, 271] width 30 height 5
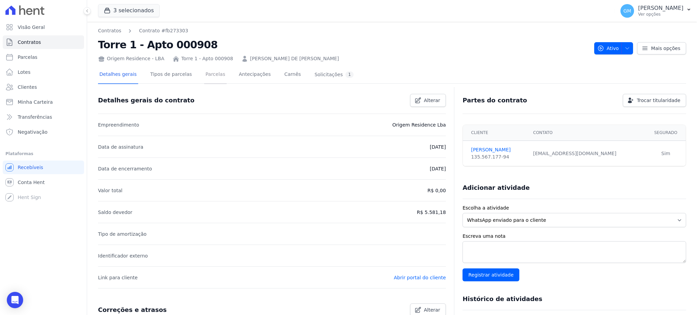
click at [206, 71] on link "Parcelas" at bounding box center [215, 75] width 22 height 18
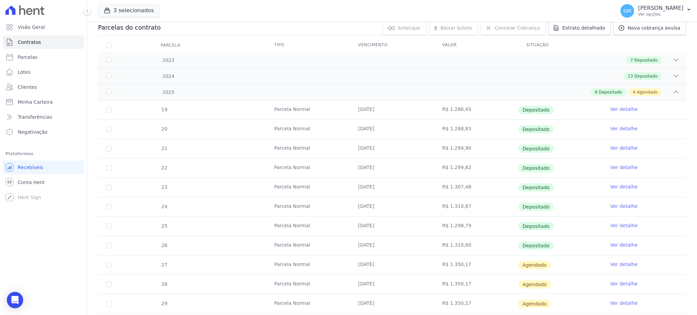
scroll to position [113, 0]
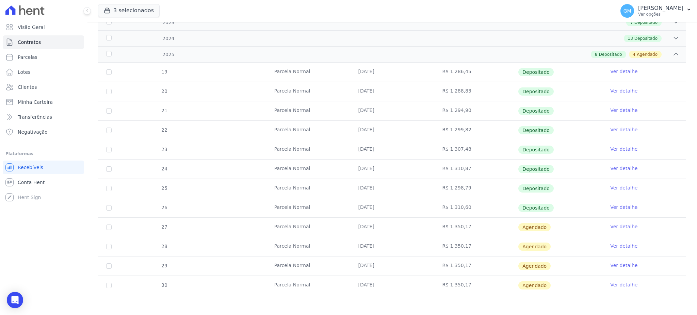
click at [612, 206] on link "Ver detalhe" at bounding box center [623, 207] width 27 height 7
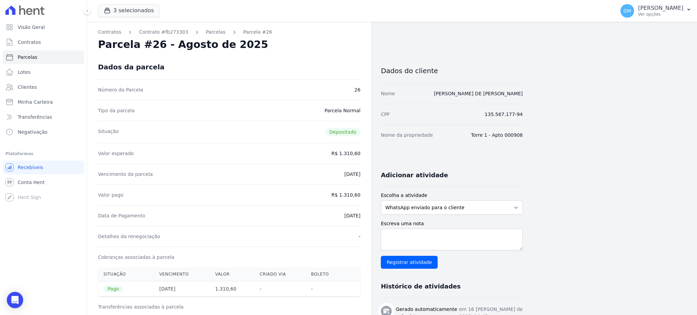
click at [334, 55] on div "Dados da parcela" at bounding box center [229, 67] width 262 height 25
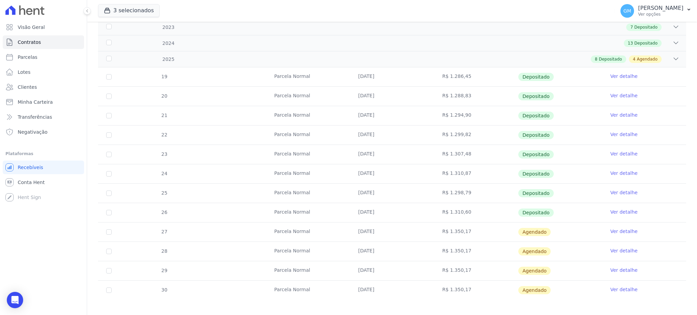
scroll to position [113, 0]
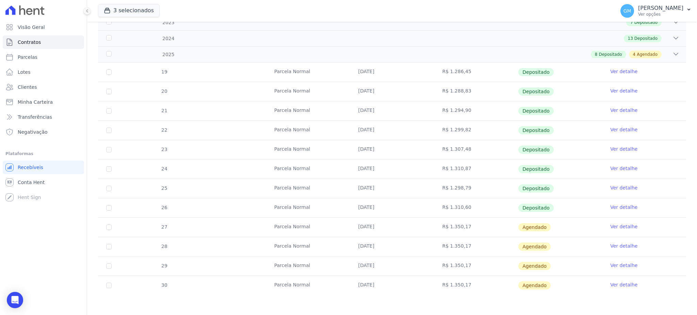
click at [613, 225] on link "Ver detalhe" at bounding box center [623, 226] width 27 height 7
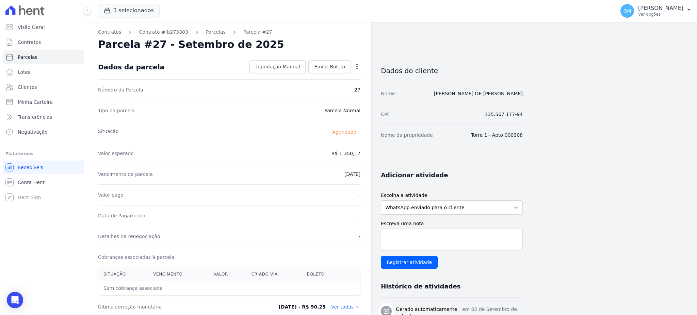
click at [358, 65] on icon "button" at bounding box center [357, 66] width 7 height 7
click at [315, 82] on link "Antecipar" at bounding box center [328, 88] width 60 height 12
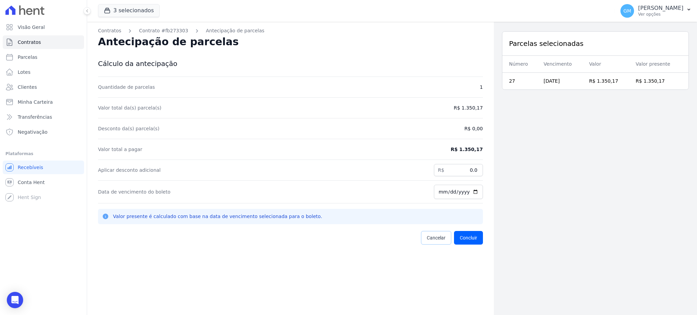
click at [421, 234] on link "Cancelar" at bounding box center [436, 238] width 30 height 14
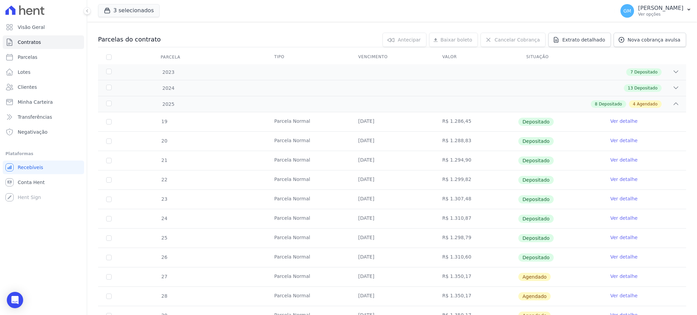
scroll to position [113, 0]
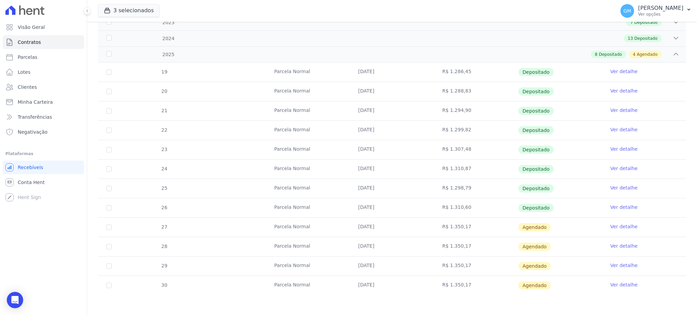
click at [624, 225] on link "Ver detalhe" at bounding box center [623, 226] width 27 height 7
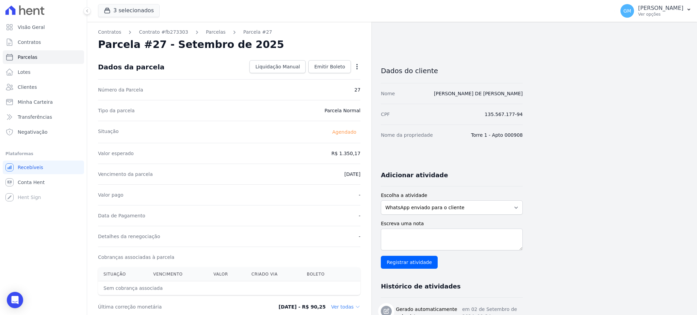
click at [291, 119] on div "Tipo da parcela Parcela Normal" at bounding box center [229, 110] width 262 height 21
drag, startPoint x: 333, startPoint y: 128, endPoint x: 375, endPoint y: 128, distance: 42.2
click at [355, 63] on icon "button" at bounding box center [357, 66] width 7 height 7
click at [339, 75] on link "Alterar" at bounding box center [328, 76] width 60 height 12
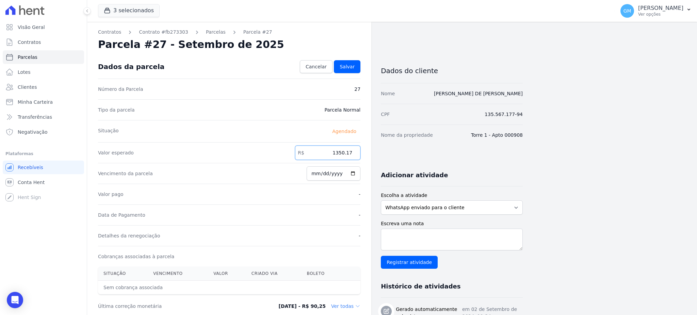
drag, startPoint x: 323, startPoint y: 151, endPoint x: 379, endPoint y: 163, distance: 57.3
paste input ".3197"
click at [340, 150] on input "1.31977" at bounding box center [327, 153] width 65 height 14
drag, startPoint x: 335, startPoint y: 154, endPoint x: 357, endPoint y: 149, distance: 22.2
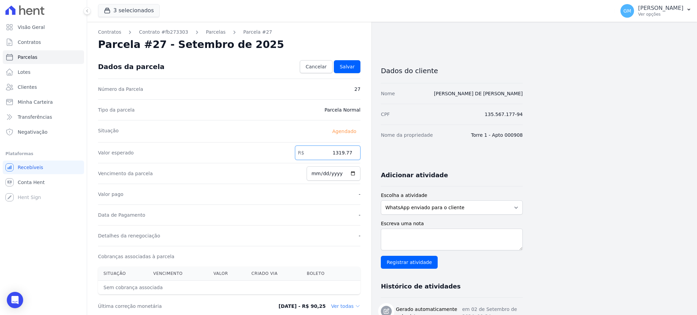
click at [357, 149] on input "1319.77" at bounding box center [327, 153] width 65 height 14
click at [334, 156] on input "1319.77" at bounding box center [327, 153] width 65 height 14
drag, startPoint x: 330, startPoint y: 151, endPoint x: 360, endPoint y: 153, distance: 30.3
click at [360, 153] on input "1319.77" at bounding box center [327, 153] width 65 height 14
click at [330, 151] on input "1319.77" at bounding box center [327, 153] width 65 height 14
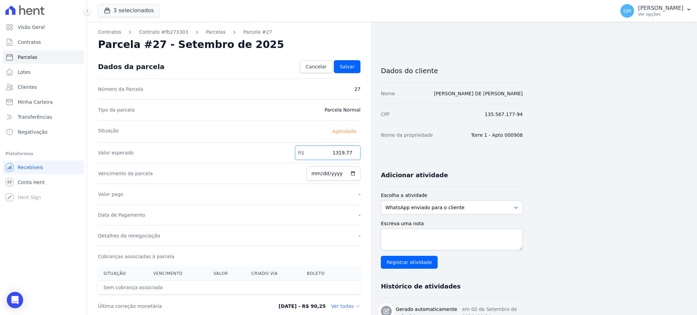
drag, startPoint x: 366, startPoint y: 150, endPoint x: 375, endPoint y: 150, distance: 8.5
click at [337, 153] on input "1319.77" at bounding box center [327, 153] width 65 height 14
drag, startPoint x: 335, startPoint y: 152, endPoint x: 355, endPoint y: 152, distance: 19.7
click at [355, 152] on input "1319.77" at bounding box center [327, 153] width 65 height 14
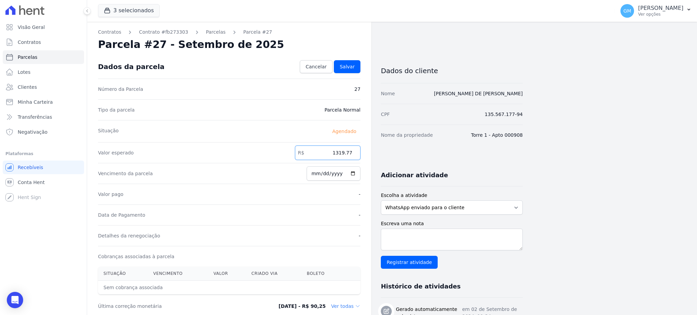
paste input ".319"
click at [339, 151] on input "1.31977" at bounding box center [327, 153] width 65 height 14
click at [345, 151] on input "131977" at bounding box center [327, 153] width 65 height 14
click at [346, 151] on input "131977" at bounding box center [327, 153] width 65 height 14
type input "1319.77"
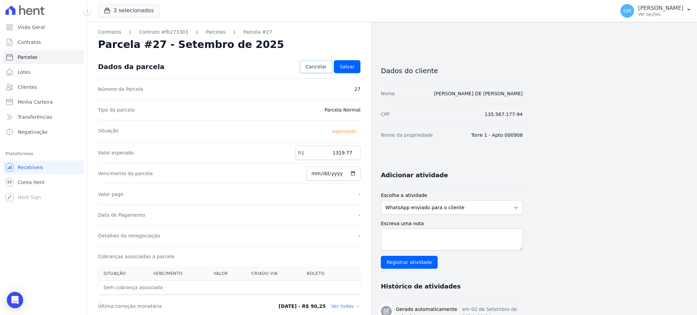
click at [321, 64] on span "Cancelar" at bounding box center [316, 66] width 21 height 7
click at [322, 68] on span "Cancelar" at bounding box center [316, 66] width 21 height 7
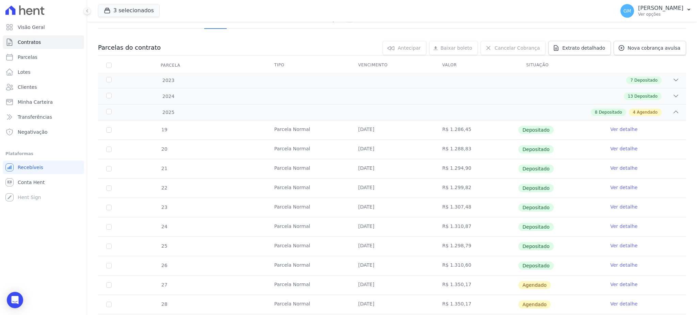
scroll to position [113, 0]
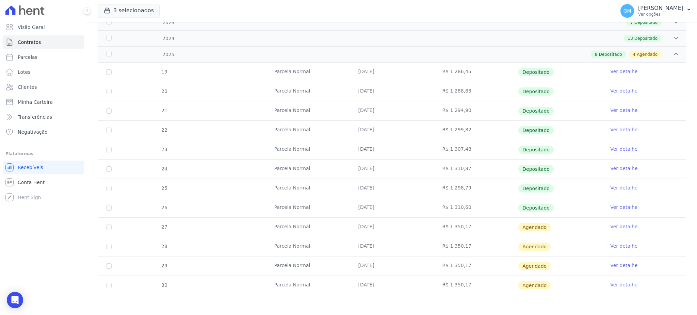
drag, startPoint x: 393, startPoint y: 207, endPoint x: 344, endPoint y: 204, distance: 49.5
click at [344, 204] on tr "26 Parcela Normal 16/08/2025 R$ 1.310,60 Depositado Ver detalhe" at bounding box center [392, 207] width 588 height 19
click at [614, 205] on link "Ver detalhe" at bounding box center [623, 207] width 27 height 7
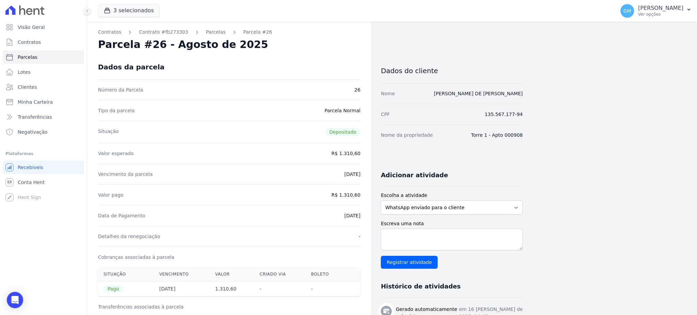
click at [342, 55] on div "Dados da parcela" at bounding box center [229, 67] width 262 height 25
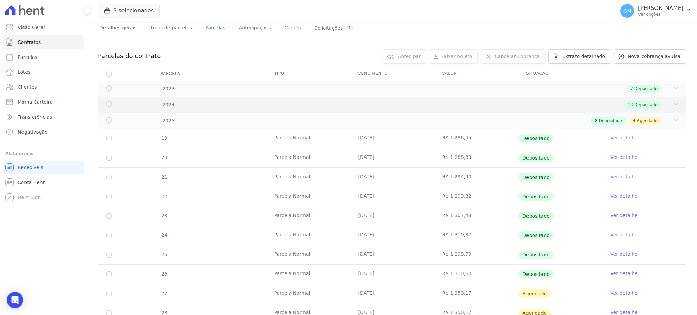
scroll to position [113, 0]
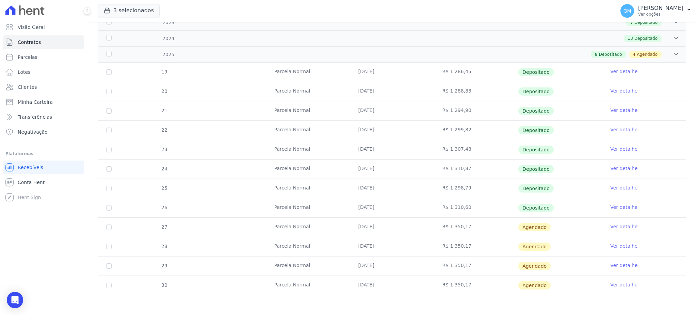
click at [610, 223] on link "Ver detalhe" at bounding box center [623, 226] width 27 height 7
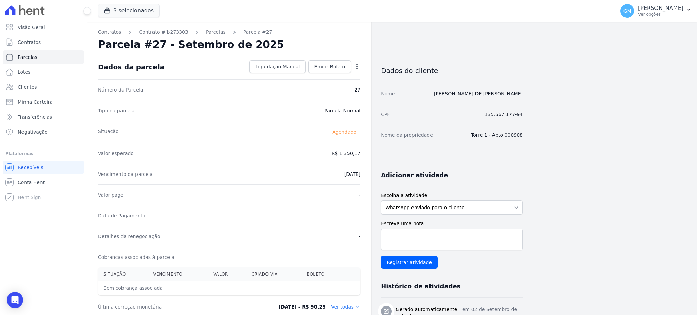
click at [356, 65] on icon "button" at bounding box center [357, 66] width 7 height 7
click at [317, 70] on link "Alterar" at bounding box center [328, 76] width 60 height 12
drag, startPoint x: 331, startPoint y: 154, endPoint x: 360, endPoint y: 154, distance: 29.3
paste input ".3197"
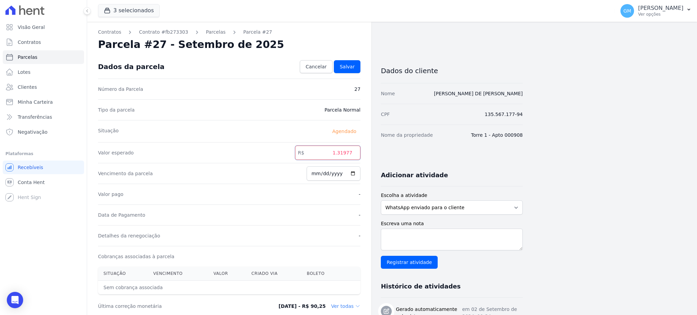
click at [340, 156] on input "1.31977" at bounding box center [327, 153] width 65 height 14
click at [347, 153] on input "131977" at bounding box center [327, 153] width 65 height 14
type input "1319.77"
click at [353, 65] on span "Salvar" at bounding box center [347, 66] width 15 height 7
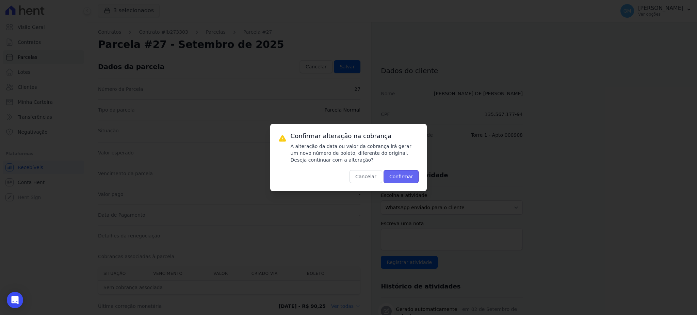
click at [415, 180] on button "Confirmar" at bounding box center [401, 176] width 35 height 13
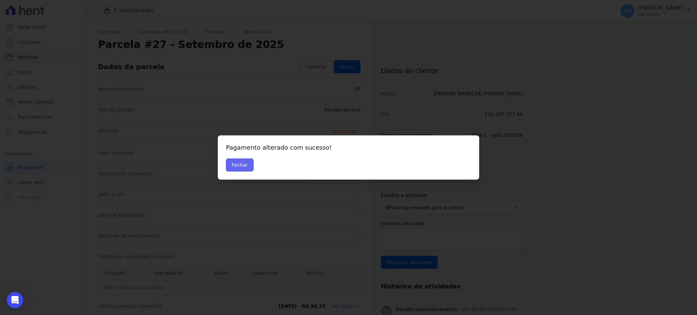
click at [235, 160] on button "Fechar" at bounding box center [240, 165] width 28 height 13
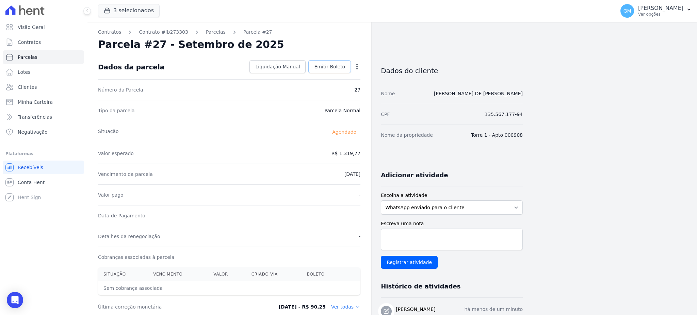
click at [327, 68] on span "Emitir Boleto" at bounding box center [329, 66] width 31 height 7
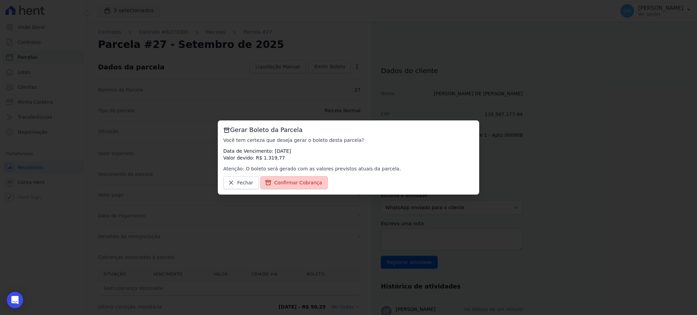
click at [303, 184] on span "Confirmar Cobrança" at bounding box center [298, 182] width 48 height 7
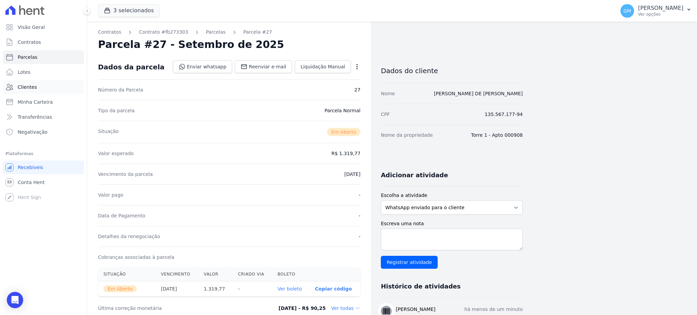
click at [28, 91] on link "Clientes" at bounding box center [43, 87] width 81 height 14
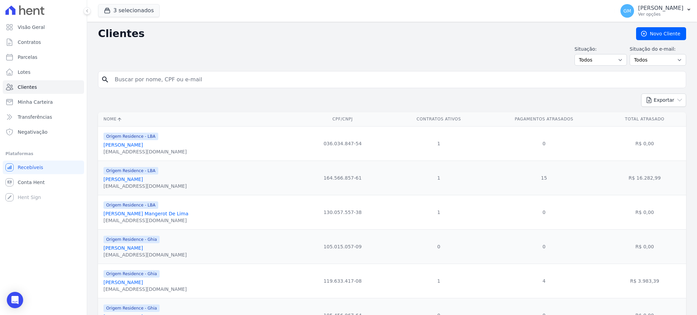
click at [122, 82] on input "search" at bounding box center [397, 80] width 573 height 14
type input "[PERSON_NAME]"
drag, startPoint x: 184, startPoint y: 80, endPoint x: 101, endPoint y: 77, distance: 82.4
click at [101, 77] on div "search [PERSON_NAME]" at bounding box center [392, 79] width 588 height 17
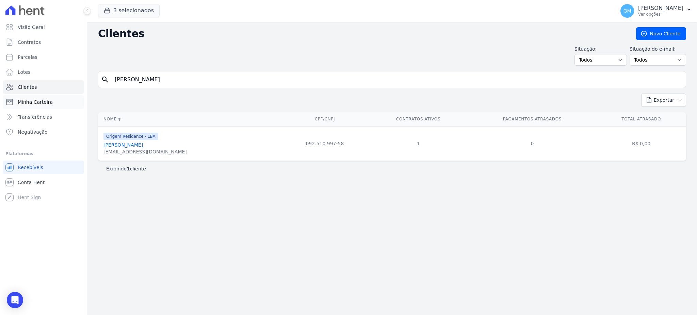
drag, startPoint x: 199, startPoint y: 80, endPoint x: 62, endPoint y: 100, distance: 138.4
click at [62, 100] on div "Visão Geral Contratos [GEOGRAPHIC_DATA] Lotes Clientes Minha Carteira Transferê…" at bounding box center [348, 157] width 697 height 315
click at [137, 76] on input "[PERSON_NAME]" at bounding box center [397, 80] width 573 height 14
click at [173, 79] on input "[PERSON_NAME]" at bounding box center [397, 80] width 573 height 14
drag, startPoint x: 186, startPoint y: 77, endPoint x: 113, endPoint y: 85, distance: 73.3
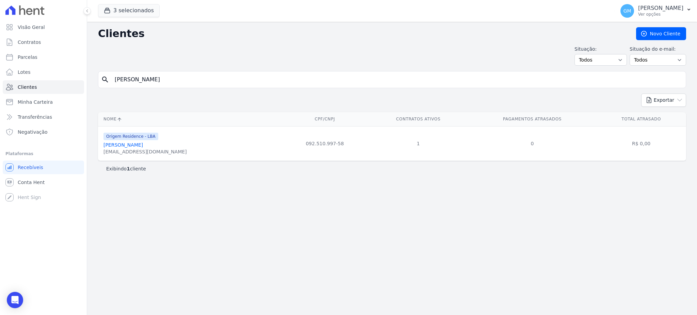
click at [113, 85] on input "[PERSON_NAME]" at bounding box center [397, 80] width 573 height 14
click at [143, 144] on link "[PERSON_NAME]" at bounding box center [122, 144] width 39 height 5
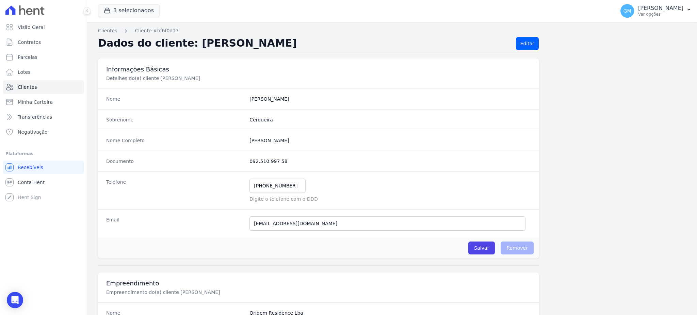
drag, startPoint x: 309, startPoint y: 140, endPoint x: 238, endPoint y: 139, distance: 71.2
click at [238, 139] on div "Nome Completo [PERSON_NAME]" at bounding box center [318, 140] width 441 height 21
copy div "[PERSON_NAME]"
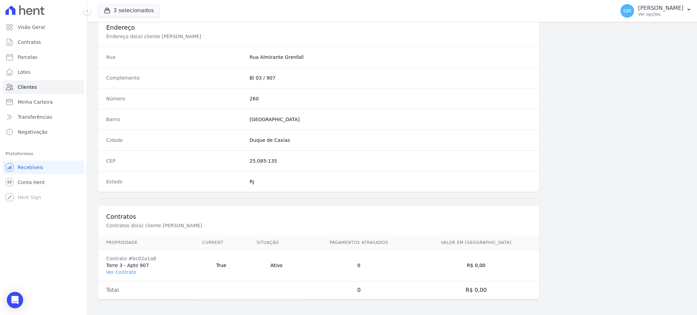
scroll to position [322, 0]
click at [128, 269] on link "Ver Contrato" at bounding box center [121, 271] width 30 height 5
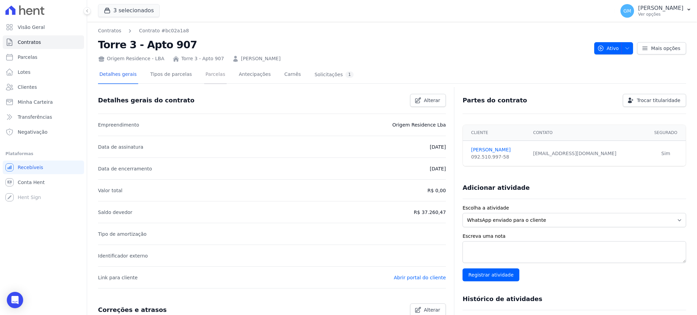
click at [204, 78] on link "Parcelas" at bounding box center [215, 75] width 22 height 18
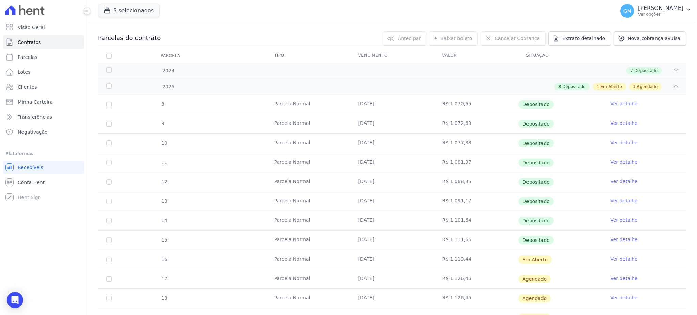
scroll to position [136, 0]
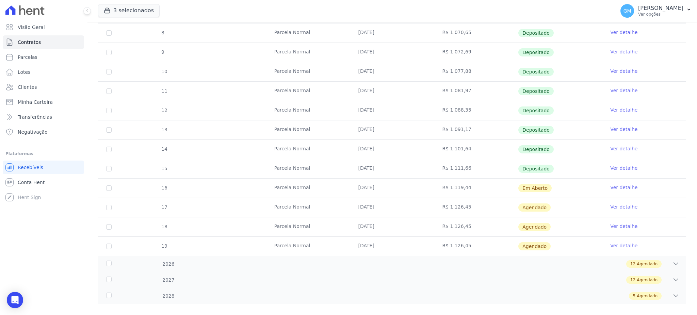
click at [612, 188] on link "Ver detalhe" at bounding box center [623, 187] width 27 height 7
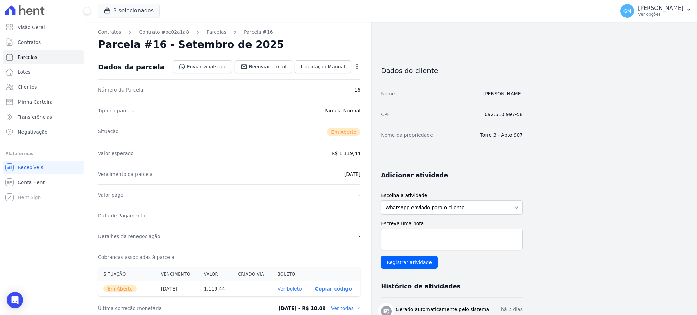
drag, startPoint x: 532, startPoint y: 98, endPoint x: 462, endPoint y: 94, distance: 70.2
copy link "Wagner da Silva Cerqueira"
click at [39, 82] on link "Clientes" at bounding box center [43, 87] width 81 height 14
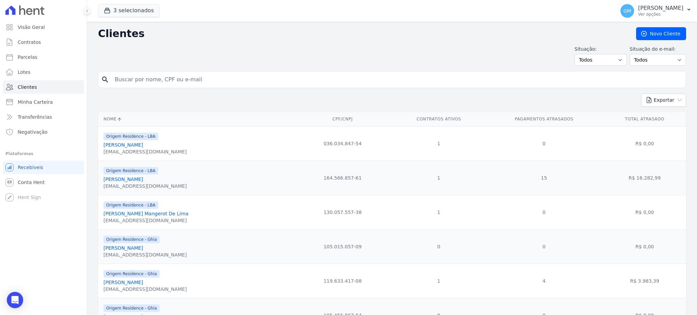
click at [151, 81] on input "search" at bounding box center [397, 80] width 573 height 14
paste input "Wagner da Silva Cerqueira"
type input "Wagner da Silva Cerqueira"
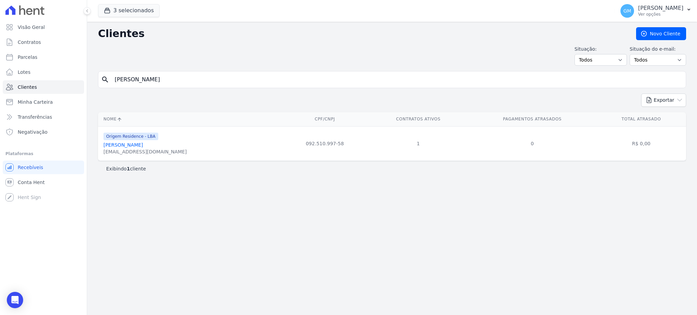
click at [143, 148] on link "Wagner Da Silva Cerqueira" at bounding box center [122, 144] width 39 height 5
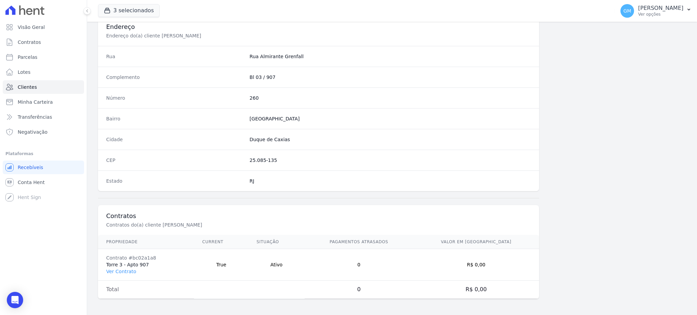
scroll to position [322, 0]
click at [129, 269] on link "Ver Contrato" at bounding box center [121, 271] width 30 height 5
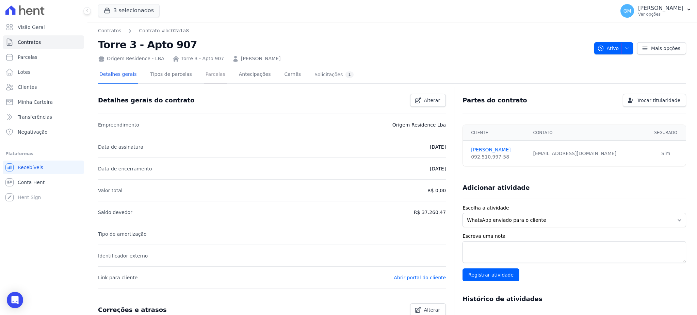
click at [204, 76] on link "Parcelas" at bounding box center [215, 75] width 22 height 18
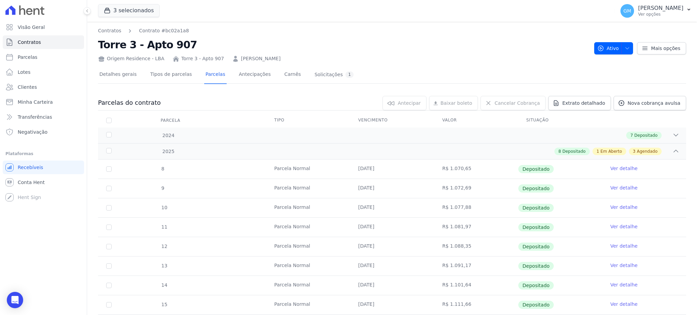
scroll to position [145, 0]
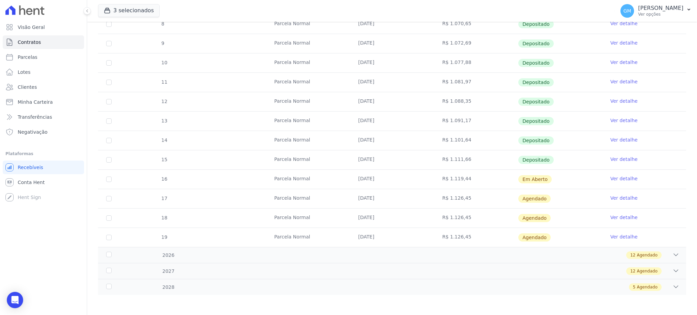
drag, startPoint x: 543, startPoint y: 178, endPoint x: 330, endPoint y: 171, distance: 213.2
click at [330, 171] on tr "16 Parcela Normal 16/09/2025 R$ 1.119,44 Em Aberto Ver detalhe" at bounding box center [392, 179] width 588 height 19
click at [33, 85] on span "Clientes" at bounding box center [27, 87] width 19 height 7
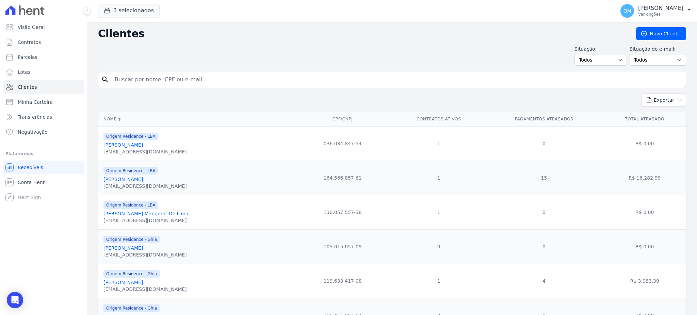
drag, startPoint x: 148, startPoint y: 64, endPoint x: 148, endPoint y: 71, distance: 7.8
click at [148, 79] on input "search" at bounding box center [397, 80] width 573 height 14
type input "paulo w"
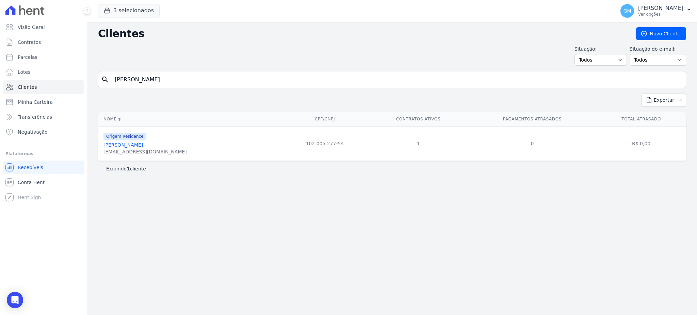
click at [137, 144] on link "Paulo Willian Alves De Lima" at bounding box center [122, 144] width 39 height 5
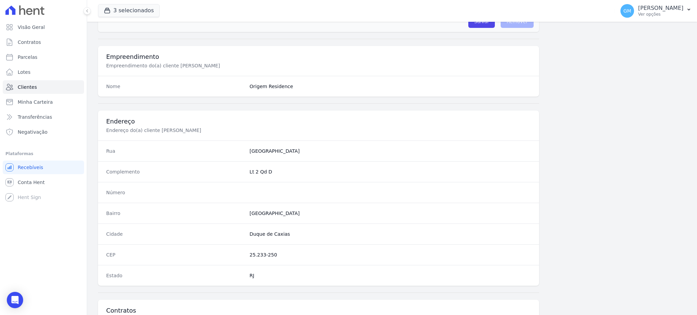
scroll to position [322, 0]
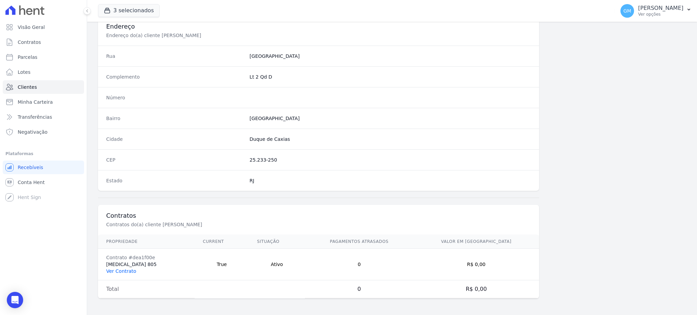
click at [129, 270] on link "Ver Contrato" at bounding box center [121, 271] width 30 height 5
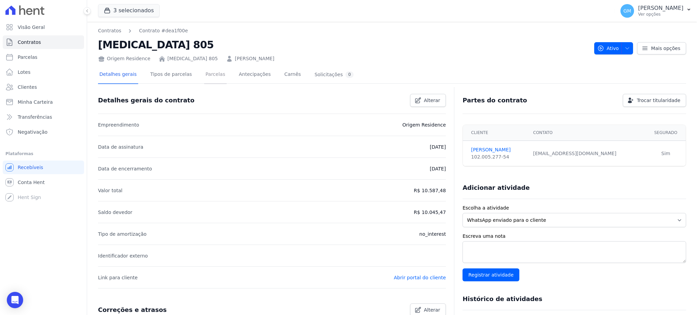
click at [206, 78] on link "Parcelas" at bounding box center [215, 75] width 22 height 18
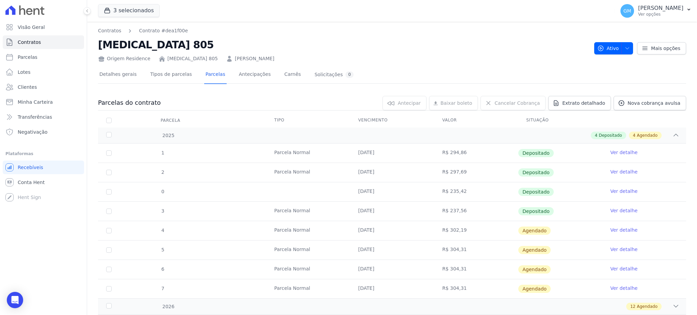
scroll to position [45, 0]
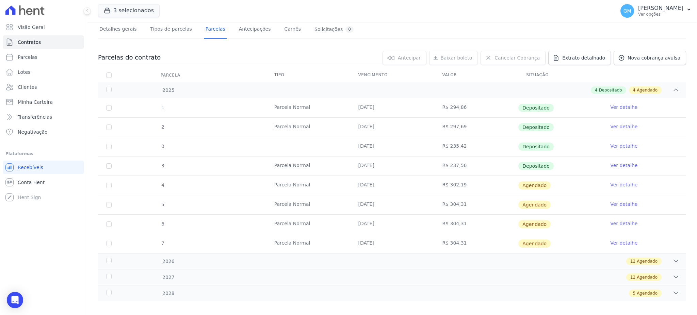
click at [618, 163] on link "Ver detalhe" at bounding box center [623, 165] width 27 height 7
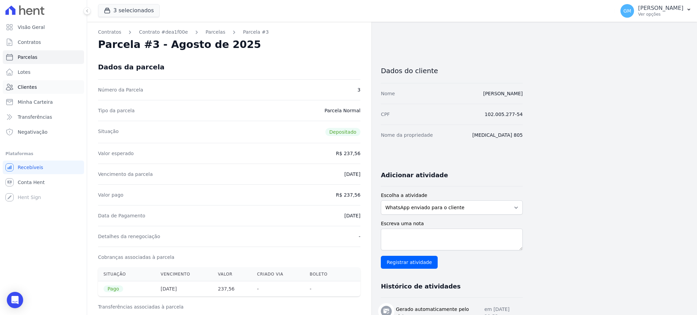
click at [34, 90] on span "Clientes" at bounding box center [27, 87] width 19 height 7
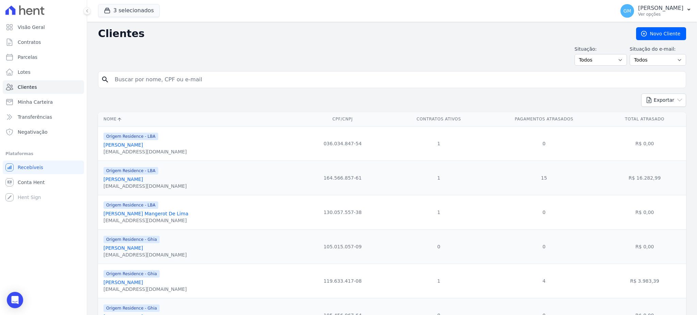
click at [135, 85] on input "search" at bounding box center [397, 80] width 573 height 14
type input "Paulo Willian Alves de Lima"
drag, startPoint x: 161, startPoint y: 76, endPoint x: 111, endPoint y: 73, distance: 50.5
click at [111, 73] on input "Paulo Willian Alves de Lima" at bounding box center [397, 80] width 573 height 14
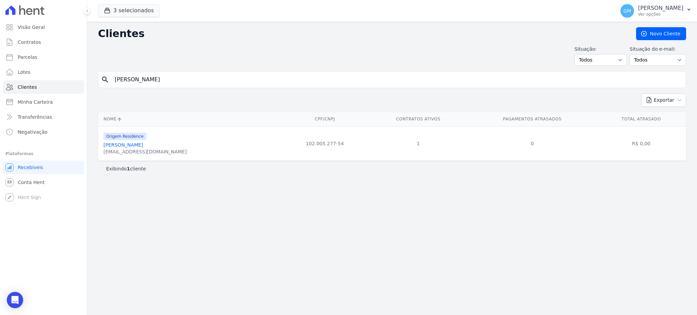
drag, startPoint x: 149, startPoint y: 140, endPoint x: 153, endPoint y: 143, distance: 5.1
click at [150, 140] on div "Origem Residence" at bounding box center [144, 136] width 83 height 8
click at [143, 143] on link "Paulo Willian Alves De Lima" at bounding box center [122, 144] width 39 height 5
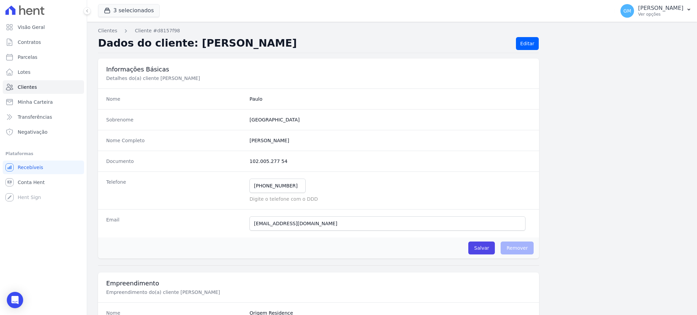
scroll to position [322, 0]
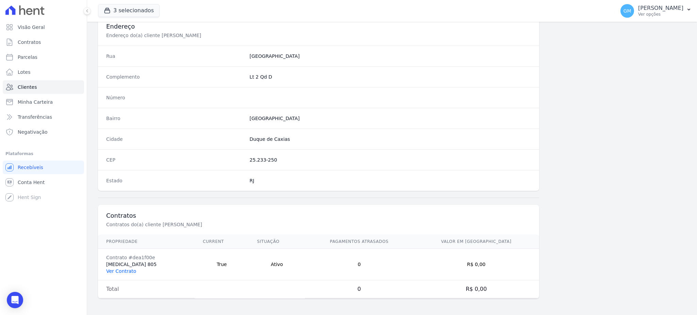
click at [121, 273] on link "Ver Contrato" at bounding box center [121, 271] width 30 height 5
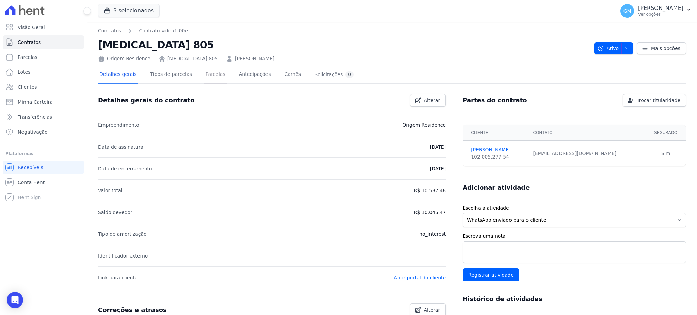
click at [204, 75] on link "Parcelas" at bounding box center [215, 75] width 22 height 18
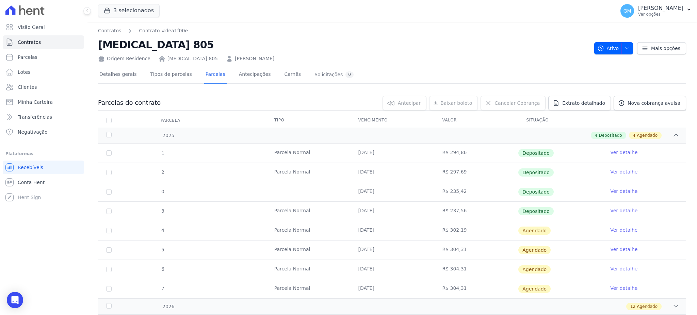
click at [621, 211] on link "Ver detalhe" at bounding box center [623, 210] width 27 height 7
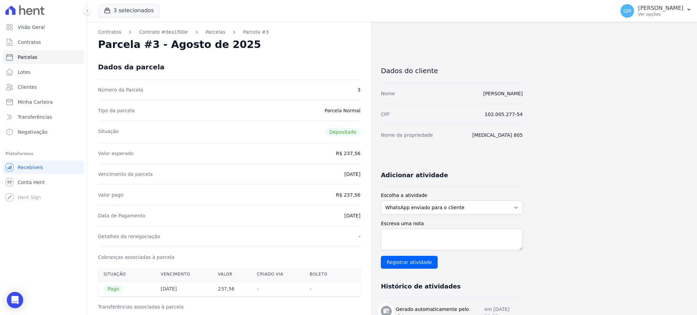
click at [356, 66] on div "Dados da parcela" at bounding box center [229, 67] width 262 height 25
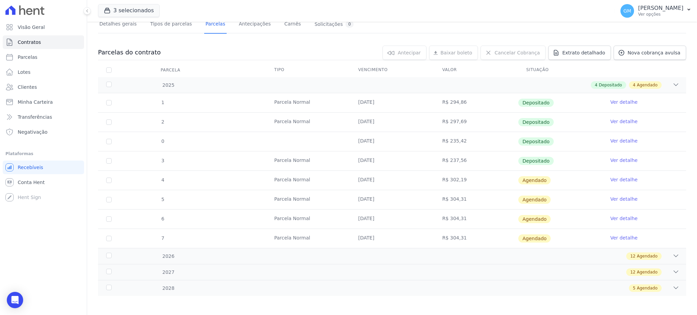
scroll to position [51, 0]
click at [612, 180] on link "Ver detalhe" at bounding box center [623, 178] width 27 height 7
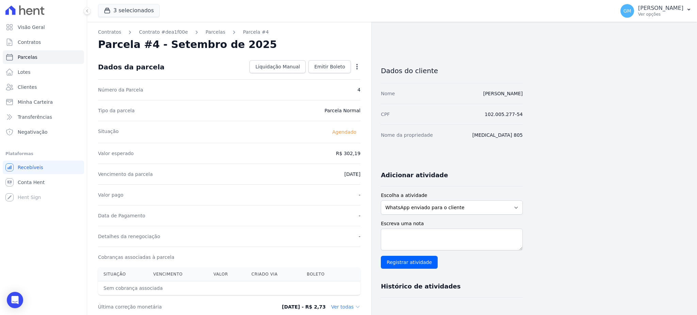
click at [356, 66] on icon "button" at bounding box center [357, 66] width 7 height 7
click at [320, 74] on link "Alterar" at bounding box center [328, 76] width 60 height 12
drag, startPoint x: 336, startPoint y: 153, endPoint x: 366, endPoint y: 155, distance: 30.0
click at [366, 155] on div "Contratos Contrato #dea1f00e Parcelas Parcela #4 Parcela #4 - Setembro de 2025 …" at bounding box center [229, 240] width 284 height 437
paste input "239.22"
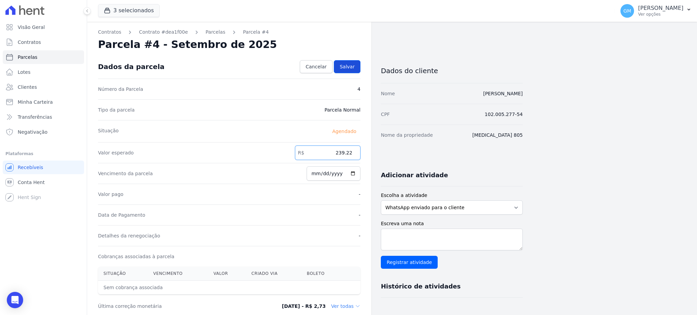
type input "239.22"
click at [352, 60] on link "Salvar" at bounding box center [347, 66] width 27 height 13
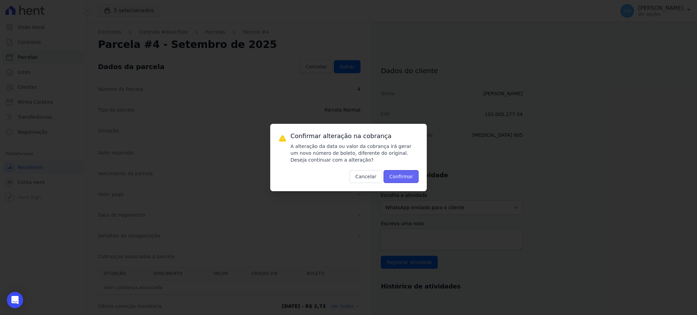
click at [409, 176] on button "Confirmar" at bounding box center [401, 176] width 35 height 13
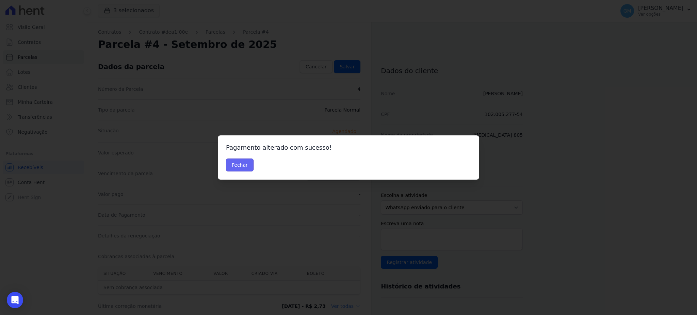
click at [251, 162] on button "Fechar" at bounding box center [240, 165] width 28 height 13
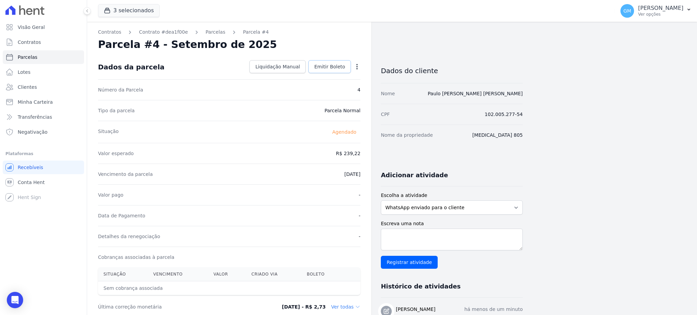
click at [342, 65] on span "Emitir Boleto" at bounding box center [329, 66] width 31 height 7
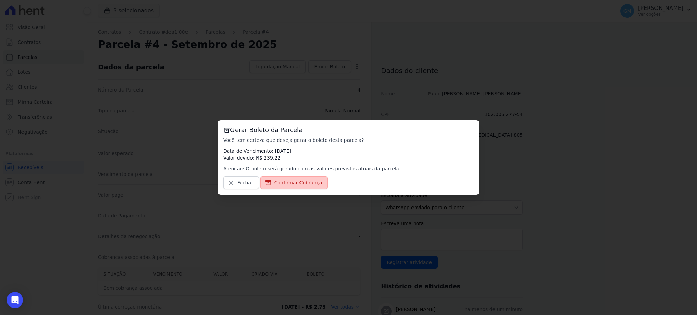
click at [291, 182] on span "Confirmar Cobrança" at bounding box center [298, 182] width 48 height 7
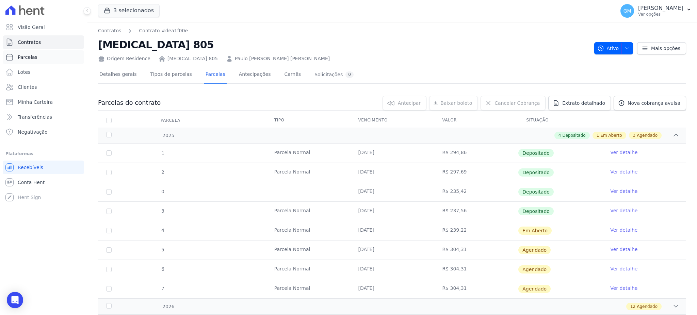
click at [40, 56] on link "Parcelas" at bounding box center [43, 57] width 81 height 14
select select
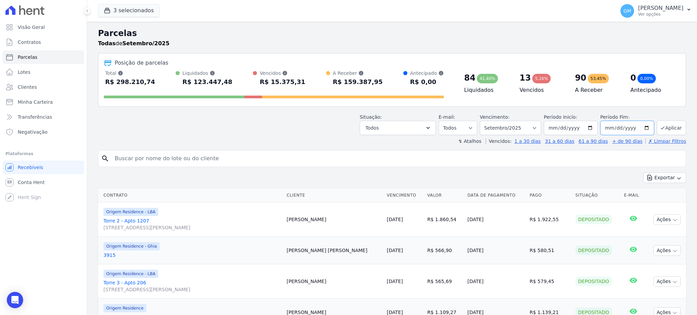
click at [640, 126] on input "2025-09-30" at bounding box center [627, 128] width 54 height 14
type input "[DATE]"
click at [671, 129] on button "Aplicar" at bounding box center [671, 128] width 29 height 15
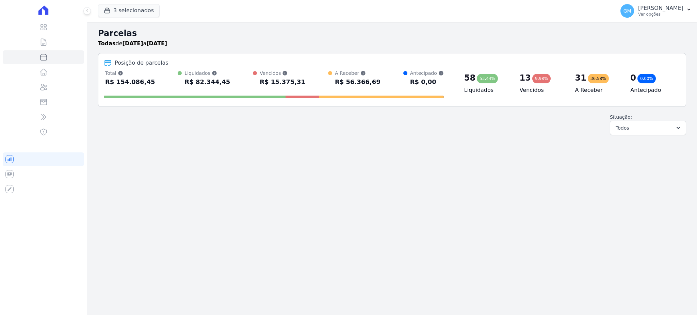
select select
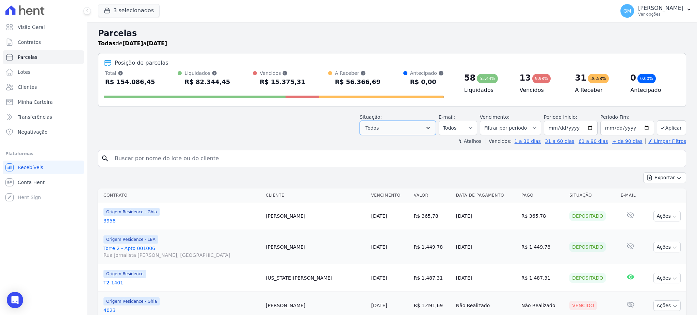
click at [411, 124] on button "Todos" at bounding box center [398, 128] width 76 height 14
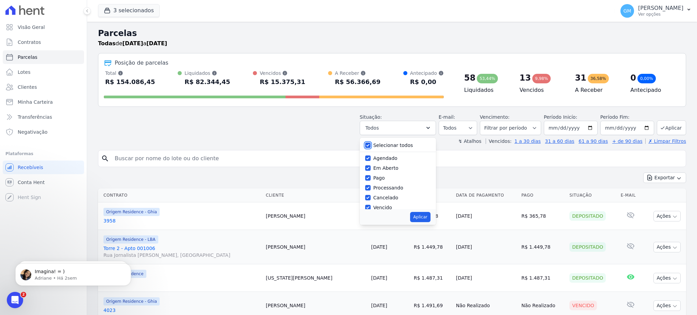
click at [371, 143] on input "Selecionar todos" at bounding box center [367, 145] width 5 height 5
checkbox input "false"
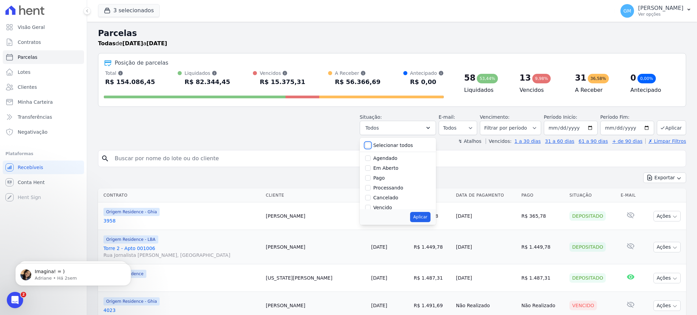
checkbox input "false"
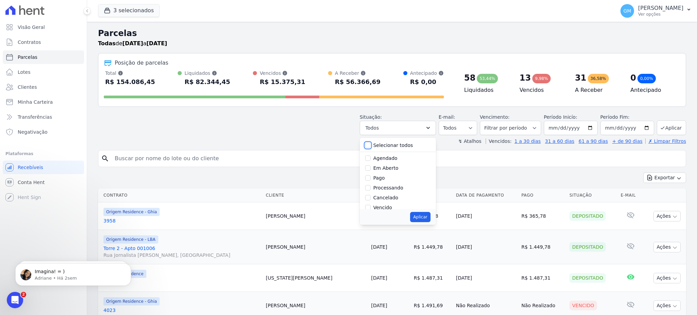
checkbox input "false"
click at [371, 157] on input "Agendado" at bounding box center [367, 158] width 5 height 5
checkbox input "true"
click at [421, 218] on button "Aplicar" at bounding box center [420, 217] width 20 height 10
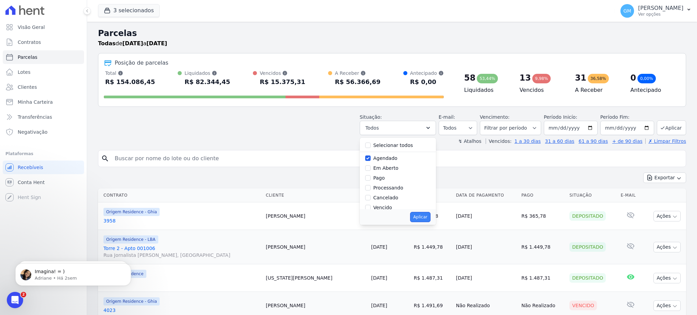
select select "scheduled"
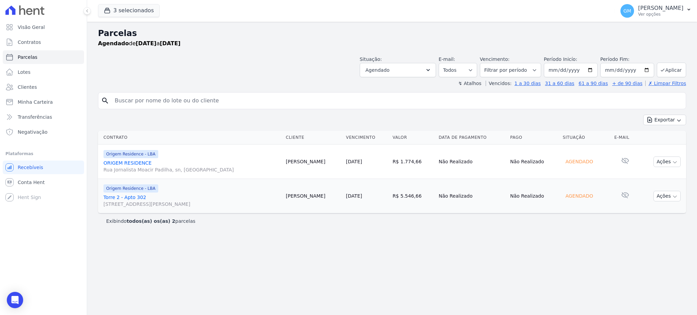
select select
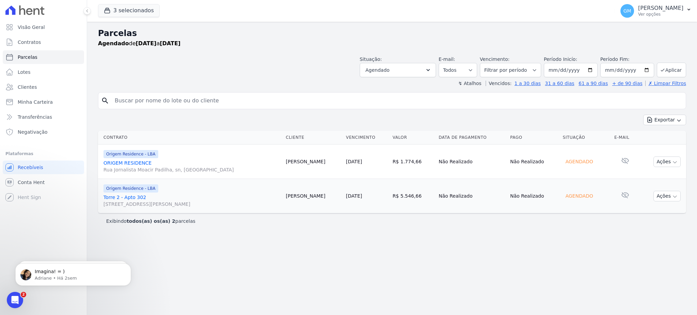
click at [130, 199] on link "Torre 2 - Apto 302 [STREET_ADDRESS]" at bounding box center [191, 201] width 177 height 14
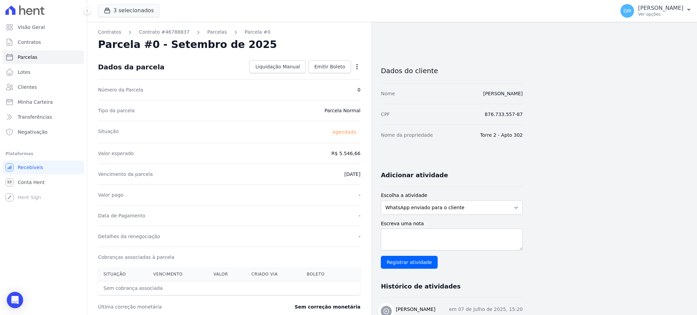
drag, startPoint x: 536, startPoint y: 95, endPoint x: 450, endPoint y: 98, distance: 85.8
click at [450, 98] on div "Contratos Contrato #46788837 [GEOGRAPHIC_DATA] Parcela #0 Parcela #0 - Setembro…" at bounding box center [386, 241] width 599 height 438
copy link "[PERSON_NAME]"
click at [36, 90] on link "Clientes" at bounding box center [43, 87] width 81 height 14
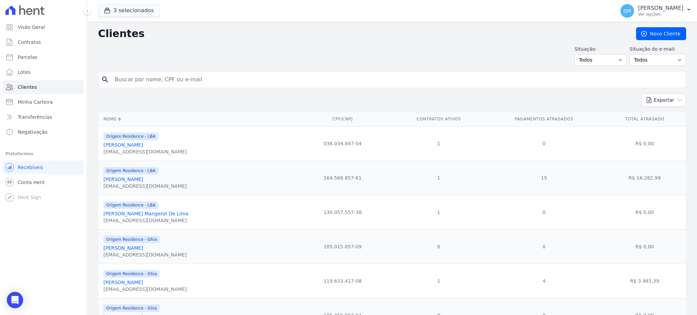
click at [149, 80] on input "search" at bounding box center [397, 80] width 573 height 14
paste input "[PERSON_NAME]"
type input "[PERSON_NAME]"
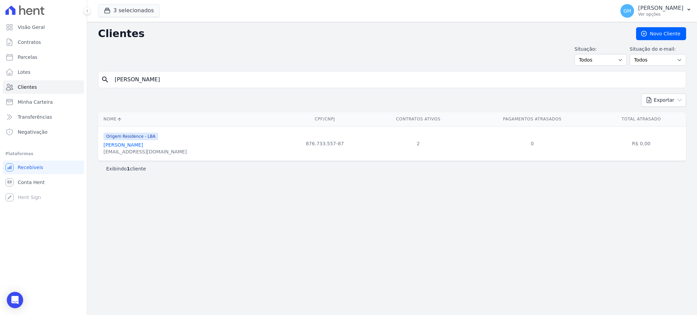
click at [143, 144] on link "[PERSON_NAME]" at bounding box center [122, 144] width 39 height 5
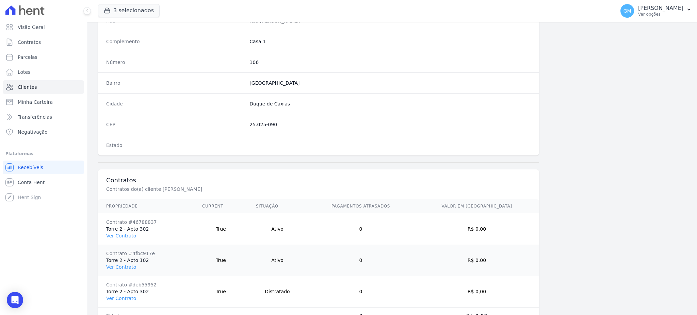
scroll to position [384, 0]
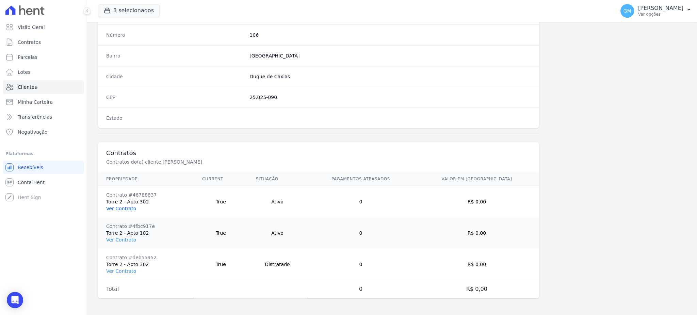
click at [124, 207] on link "Ver Contrato" at bounding box center [121, 208] width 30 height 5
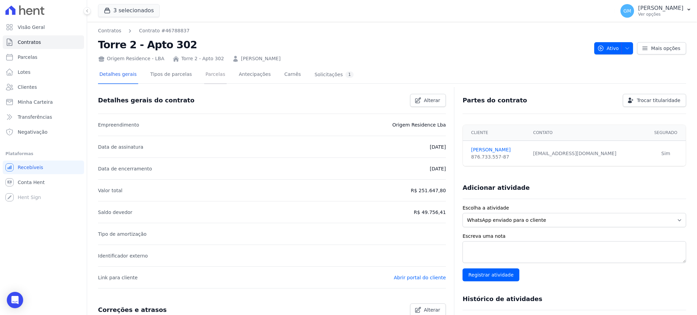
click at [207, 74] on link "Parcelas" at bounding box center [215, 75] width 22 height 18
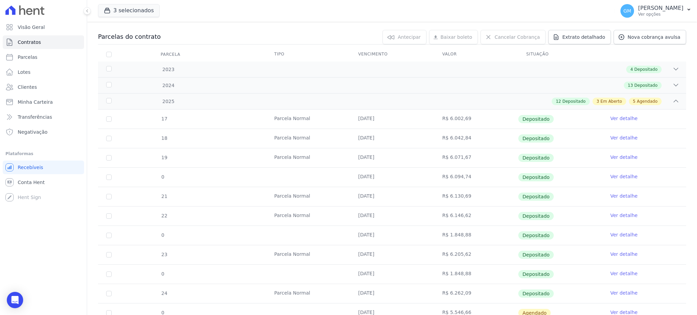
scroll to position [181, 0]
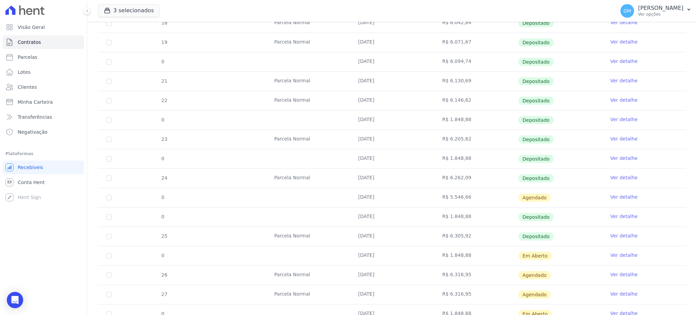
click at [610, 194] on link "Ver detalhe" at bounding box center [623, 197] width 27 height 7
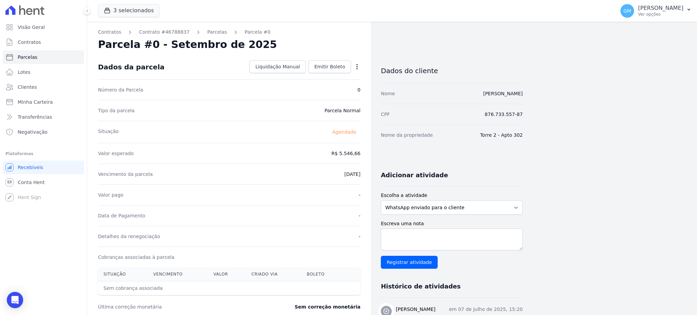
click at [355, 63] on icon "button" at bounding box center [357, 66] width 7 height 7
drag, startPoint x: 270, startPoint y: 113, endPoint x: 42, endPoint y: 32, distance: 242.6
click at [269, 113] on div "Tipo da parcela [GEOGRAPHIC_DATA]" at bounding box center [229, 110] width 262 height 21
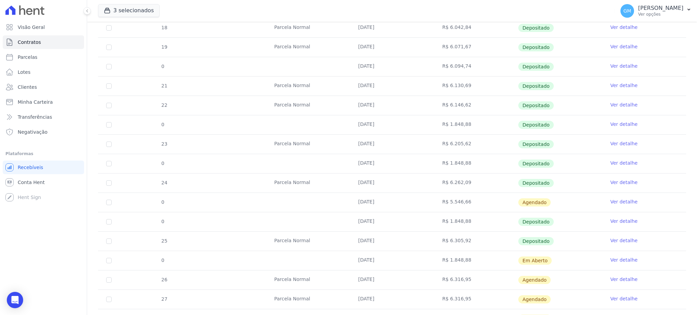
scroll to position [272, 0]
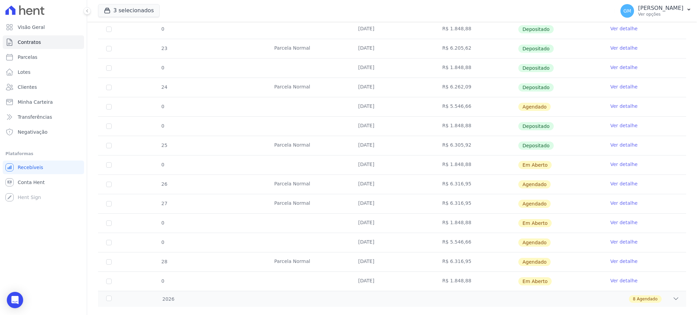
click at [113, 107] on td "0" at bounding box center [109, 106] width 22 height 19
click at [110, 107] on input "checkbox" at bounding box center [108, 106] width 5 height 5
checkbox input "true"
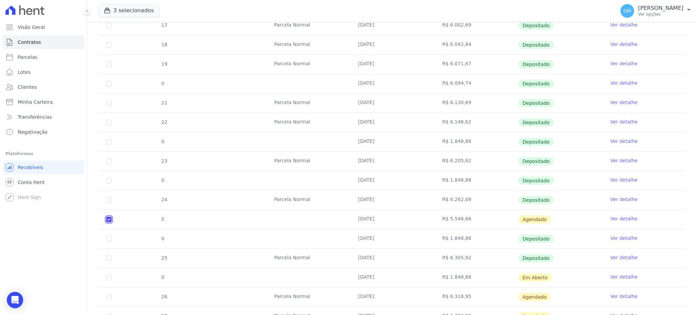
scroll to position [0, 0]
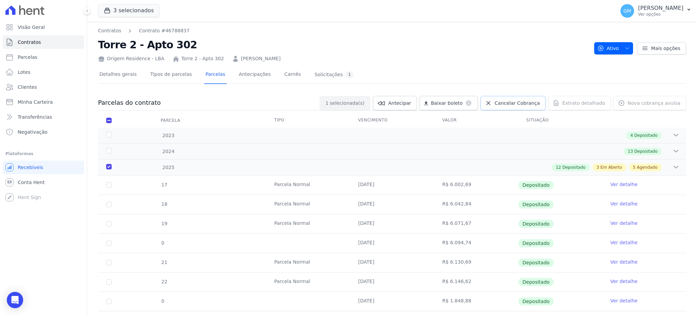
click at [540, 103] on span "Cancelar Cobrança" at bounding box center [517, 103] width 45 height 7
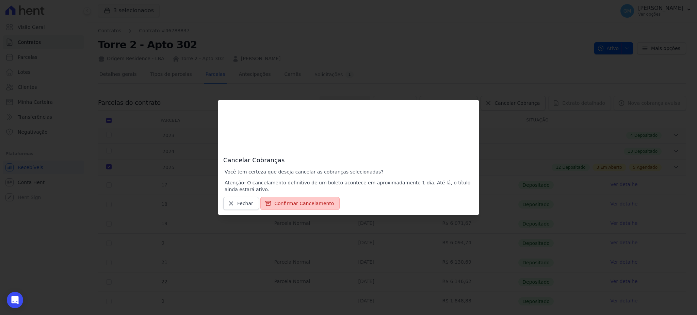
click at [311, 205] on button "Confirmar Cancelamento" at bounding box center [299, 203] width 79 height 13
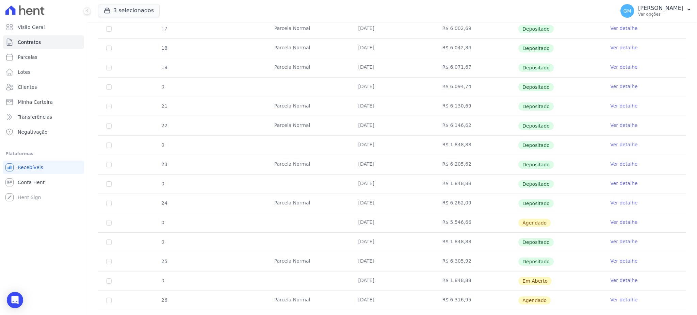
scroll to position [272, 0]
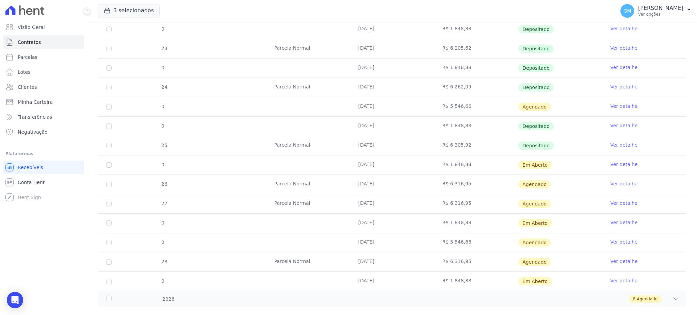
click at [620, 105] on link "Ver detalhe" at bounding box center [623, 106] width 27 height 7
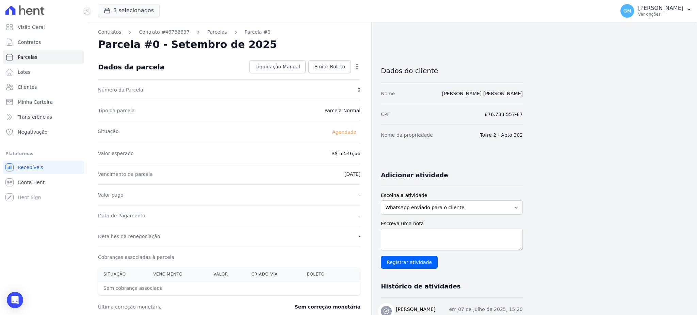
click at [355, 64] on icon "button" at bounding box center [357, 66] width 7 height 7
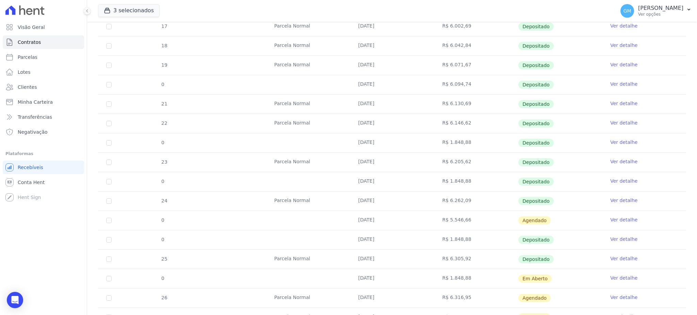
scroll to position [272, 0]
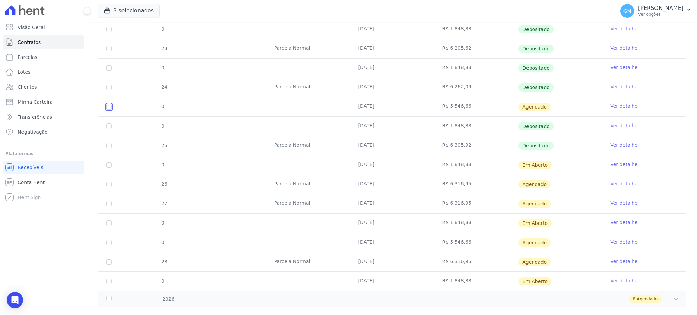
click at [107, 109] on input "checkbox" at bounding box center [108, 106] width 5 height 5
checkbox input "true"
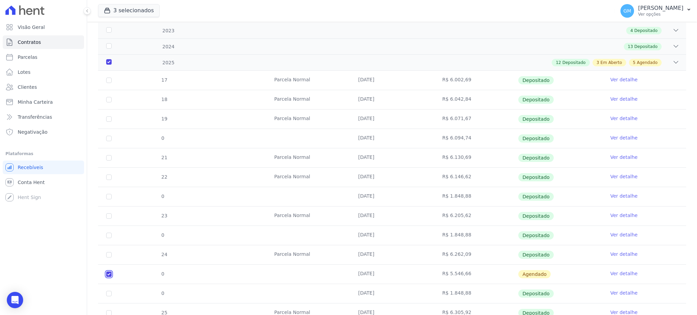
scroll to position [0, 0]
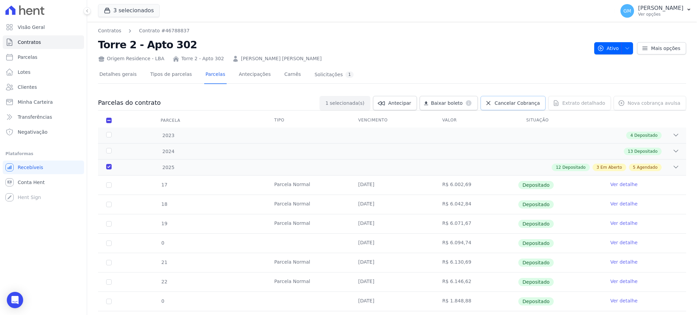
click at [517, 102] on span "Cancelar Cobrança" at bounding box center [517, 103] width 45 height 7
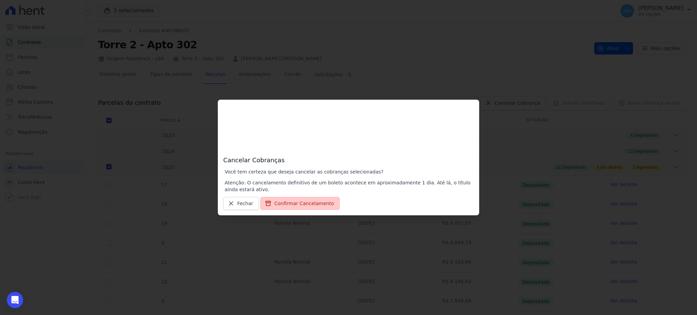
click at [279, 204] on button "Confirmar Cancelamento" at bounding box center [299, 203] width 79 height 13
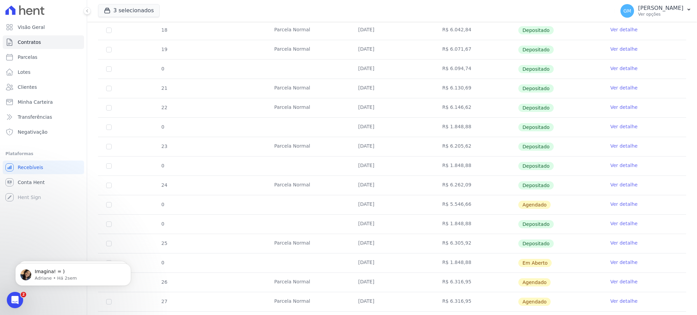
scroll to position [272, 0]
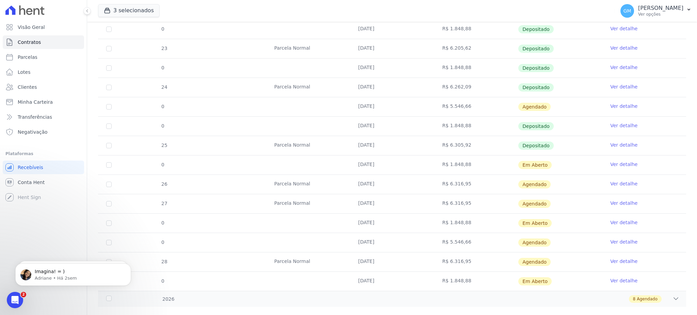
click at [611, 105] on link "Ver detalhe" at bounding box center [623, 106] width 27 height 7
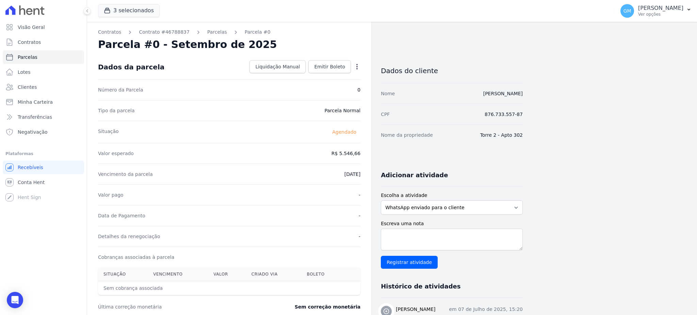
click at [355, 67] on icon "button" at bounding box center [357, 66] width 7 height 7
click at [300, 152] on div "Valor esperado R$ 5.546,66" at bounding box center [229, 153] width 262 height 21
drag, startPoint x: 540, startPoint y: 93, endPoint x: 451, endPoint y: 94, distance: 89.5
click at [451, 94] on div "Contratos Contrato #46788837 [GEOGRAPHIC_DATA] Parcela #0 Parcela #0 - Setembro…" at bounding box center [386, 241] width 599 height 438
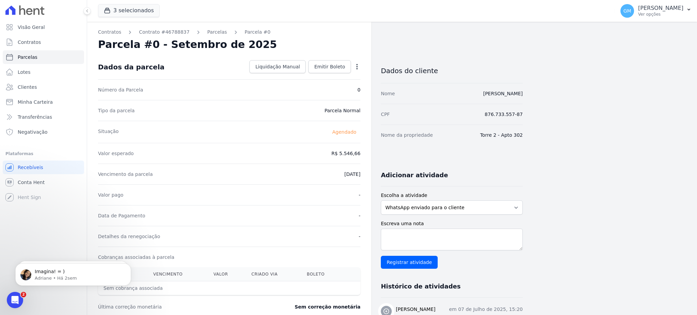
copy link "[PERSON_NAME]"
click at [14, 303] on icon "Abertura do Messenger da Intercom" at bounding box center [14, 299] width 11 height 11
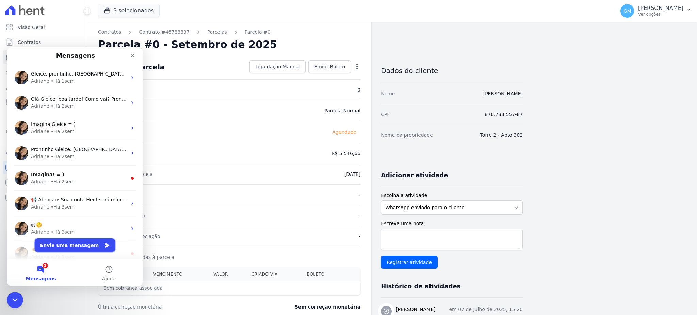
click at [75, 249] on button "Envie uma mensagem" at bounding box center [75, 246] width 81 height 14
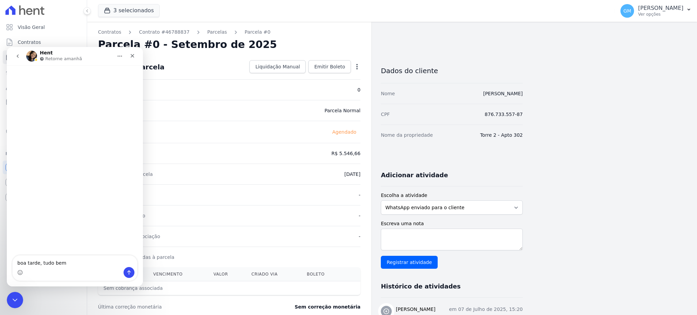
type textarea "boa tarde, tudo bem?"
type textarea "por a"
type textarea "por favor, descartar parcela:"
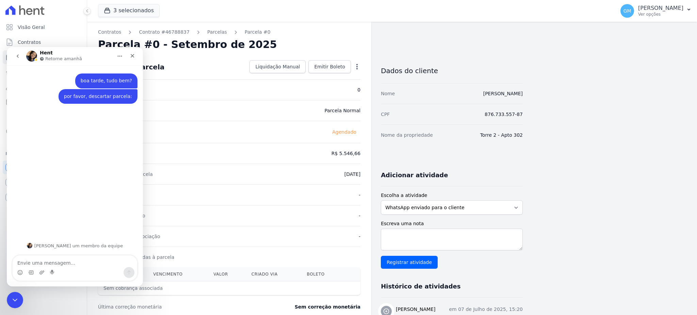
type textarea "[PERSON_NAME]"
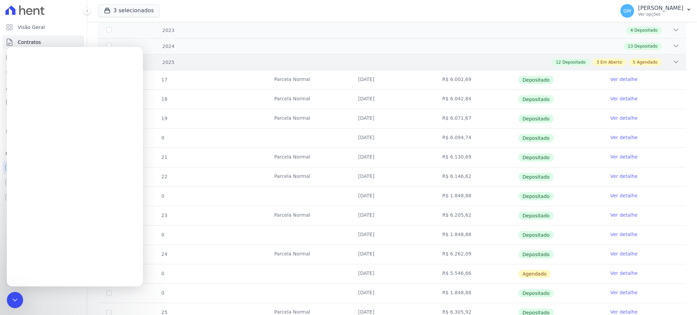
scroll to position [272, 0]
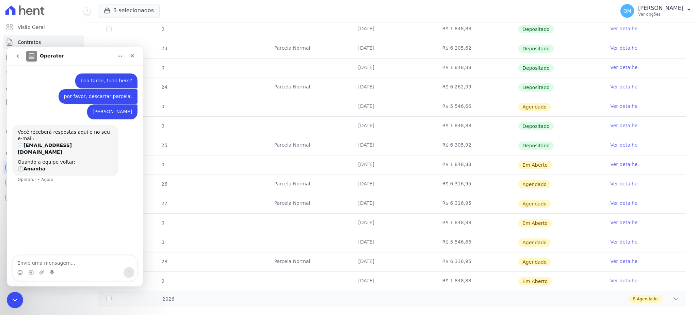
drag, startPoint x: 353, startPoint y: 106, endPoint x: 551, endPoint y: 104, distance: 197.8
click at [551, 104] on tr "0 [DATE] R$ 5.546,66 [GEOGRAPHIC_DATA] Ver detalhe" at bounding box center [392, 106] width 588 height 19
copy tr "[DATE] R$ 5.546,66 Agendado"
click at [93, 263] on textarea "Envie uma mensagem..." at bounding box center [75, 262] width 125 height 12
paste textarea "[DATE] R$ 5.546,66 Agendado"
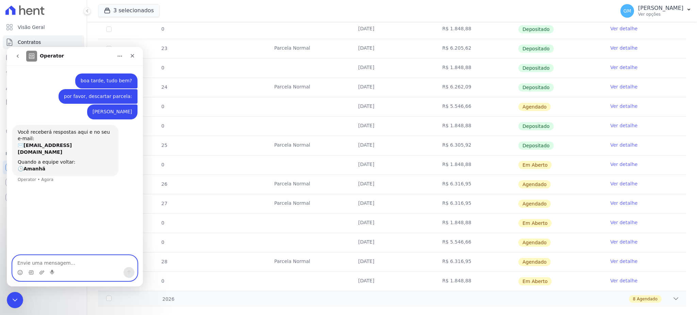
type textarea "[DATE] R$ 5.546,66 Agendado"
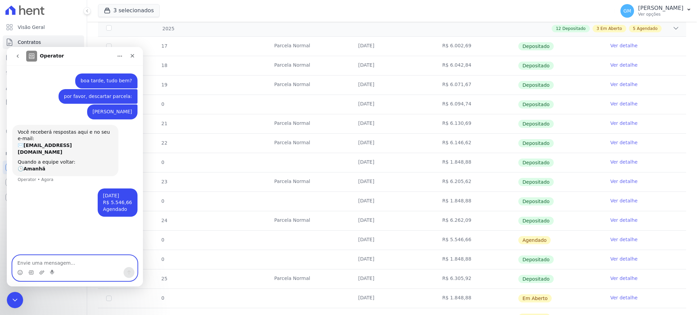
scroll to position [0, 0]
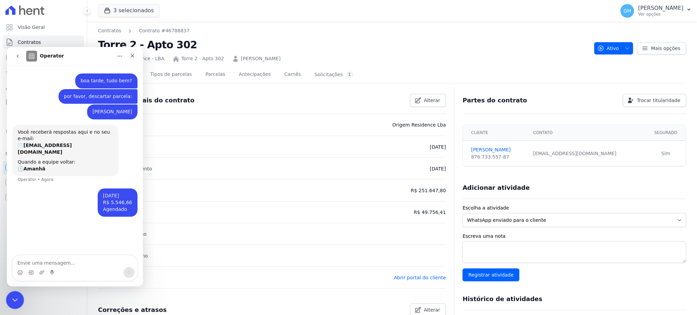
click at [9, 294] on div "Encerramento do Messenger da Intercom" at bounding box center [14, 299] width 16 height 16
